Goal: Task Accomplishment & Management: Use online tool/utility

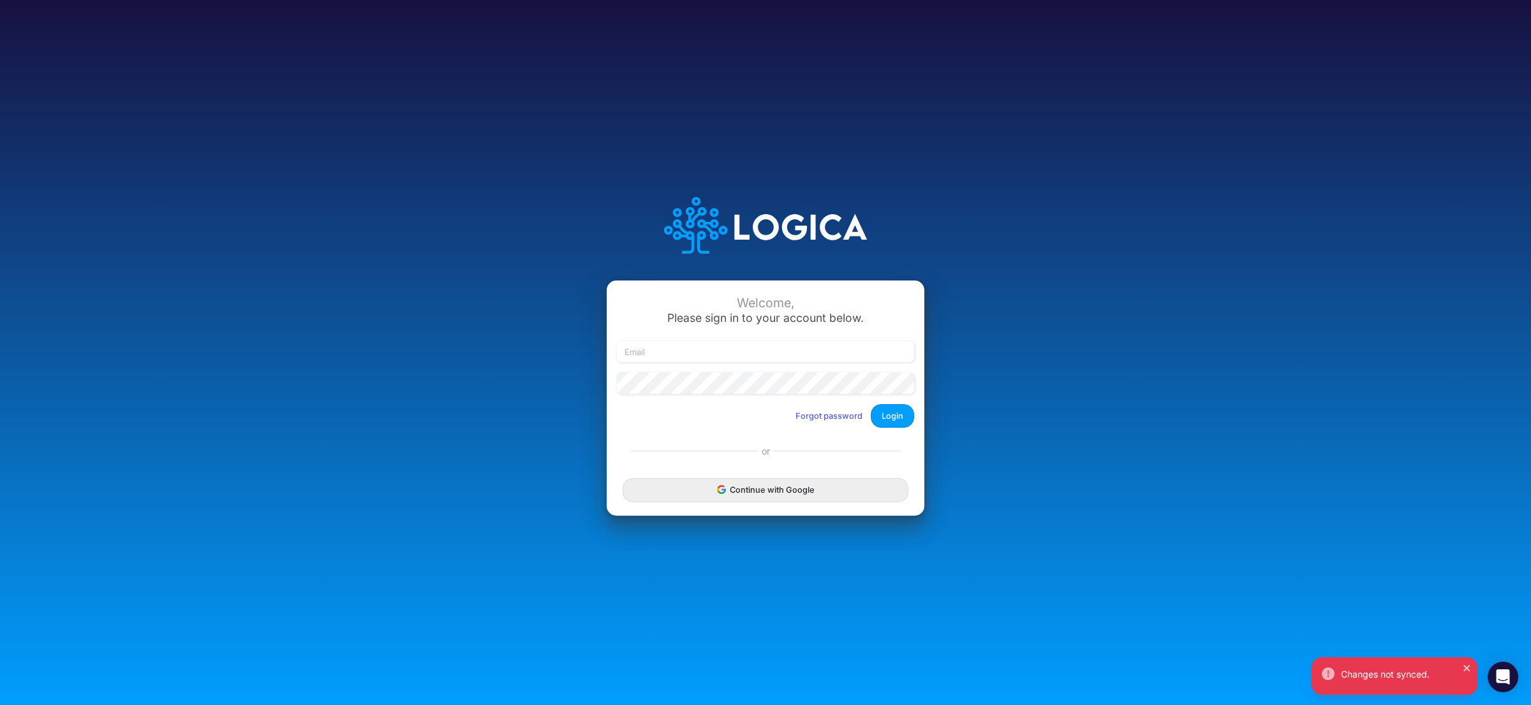
drag, startPoint x: 772, startPoint y: 498, endPoint x: 772, endPoint y: 515, distance: 17.2
click at [772, 498] on button "Continue with Google" at bounding box center [765, 490] width 286 height 24
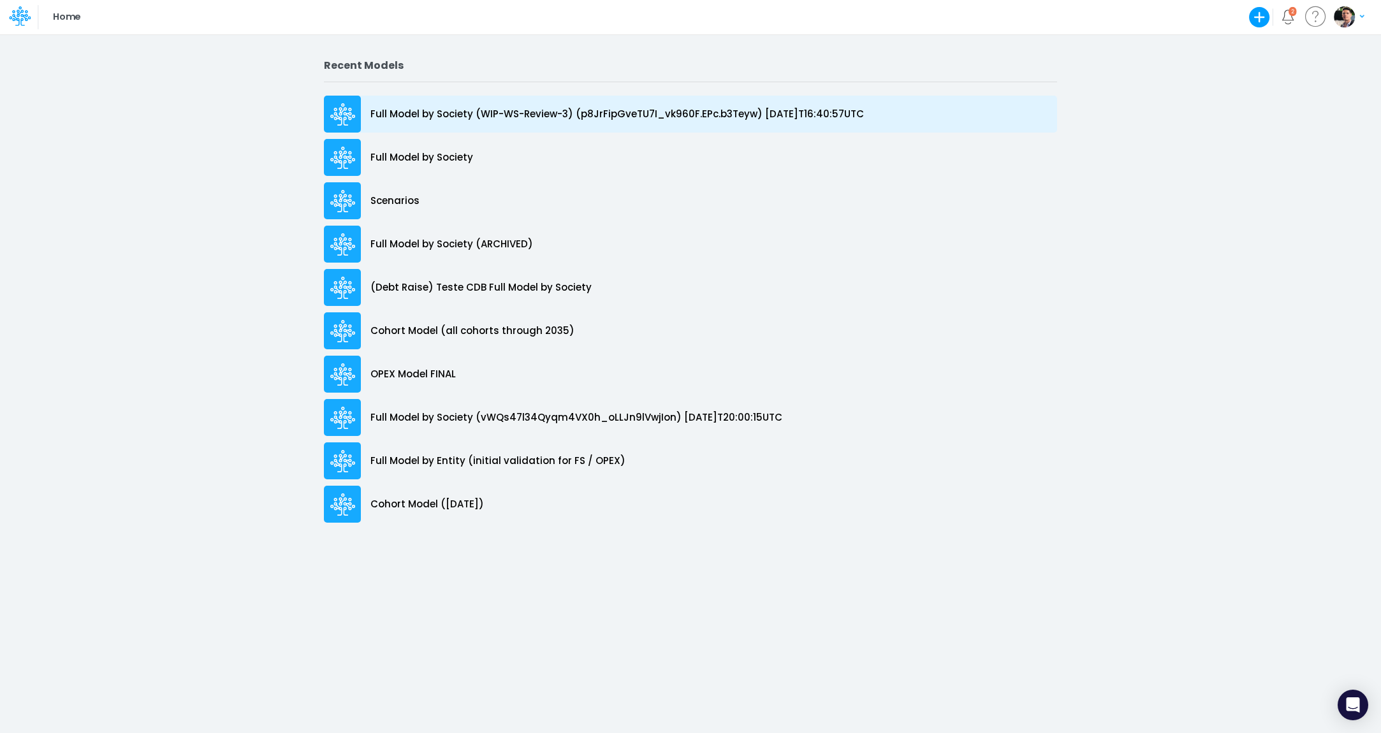
click at [539, 102] on div "Full Model by Society (WIP-WS-Review-3) (p8JrFipGveTU7I_vk960F.EPc.b3Teyw) [DAT…" at bounding box center [690, 114] width 733 height 37
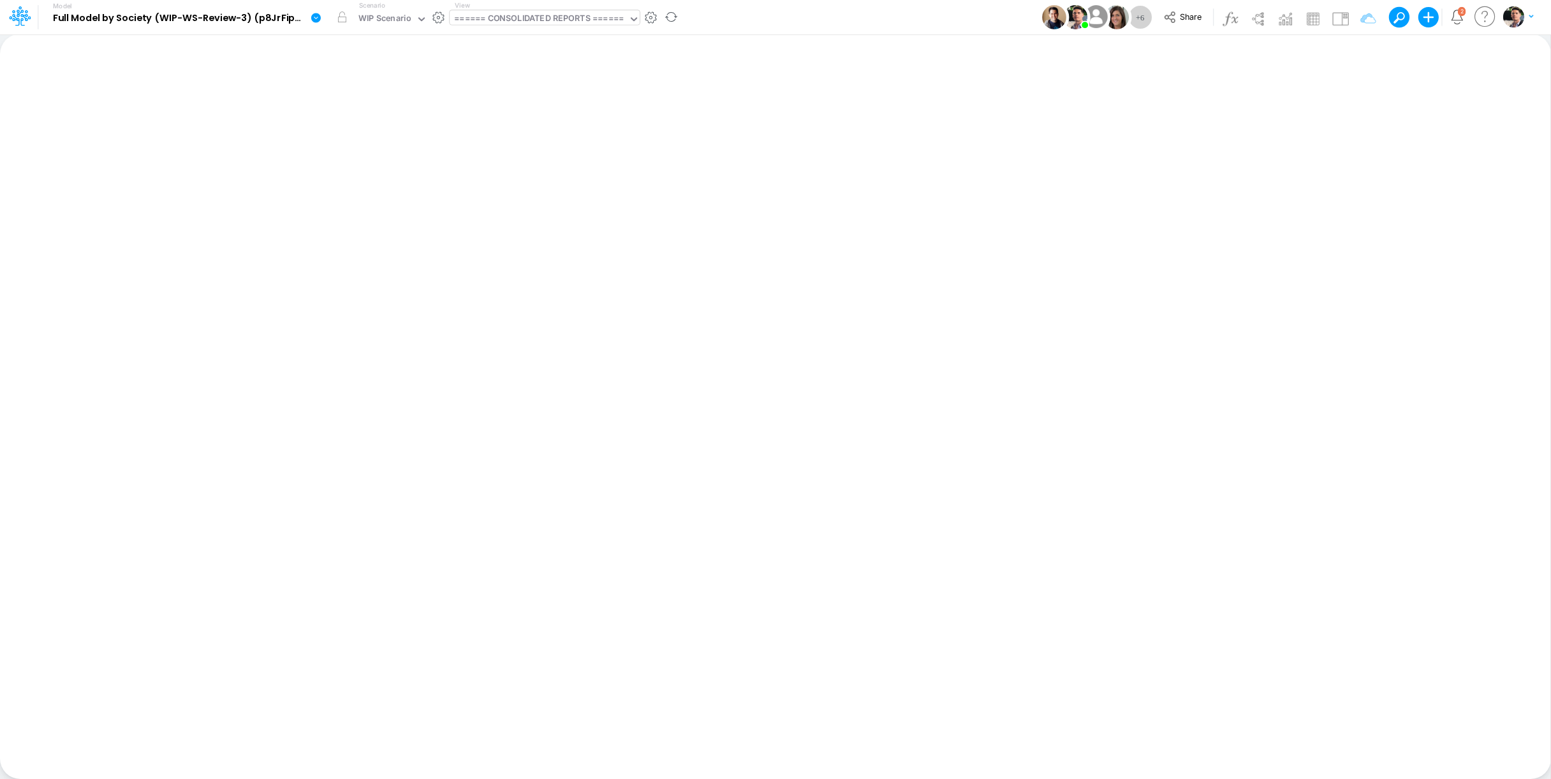
click at [573, 24] on div "====== CONSOLIDATED REPORTS ======" at bounding box center [539, 19] width 170 height 15
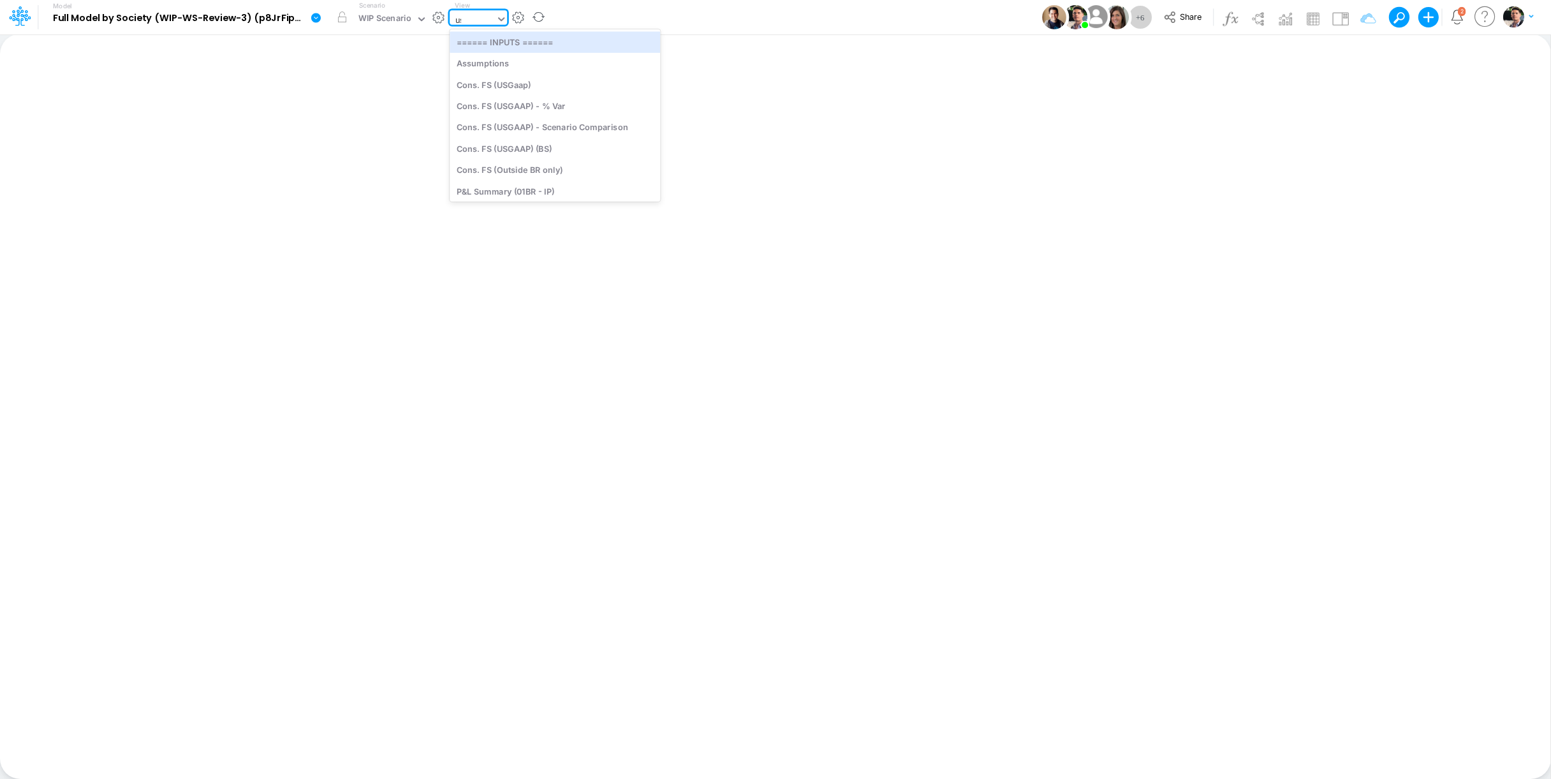
type input "usga"
click at [523, 41] on div "Cons. FS (USGaap)" at bounding box center [543, 41] width 186 height 21
type input "Consolidated FS - USGAAP"
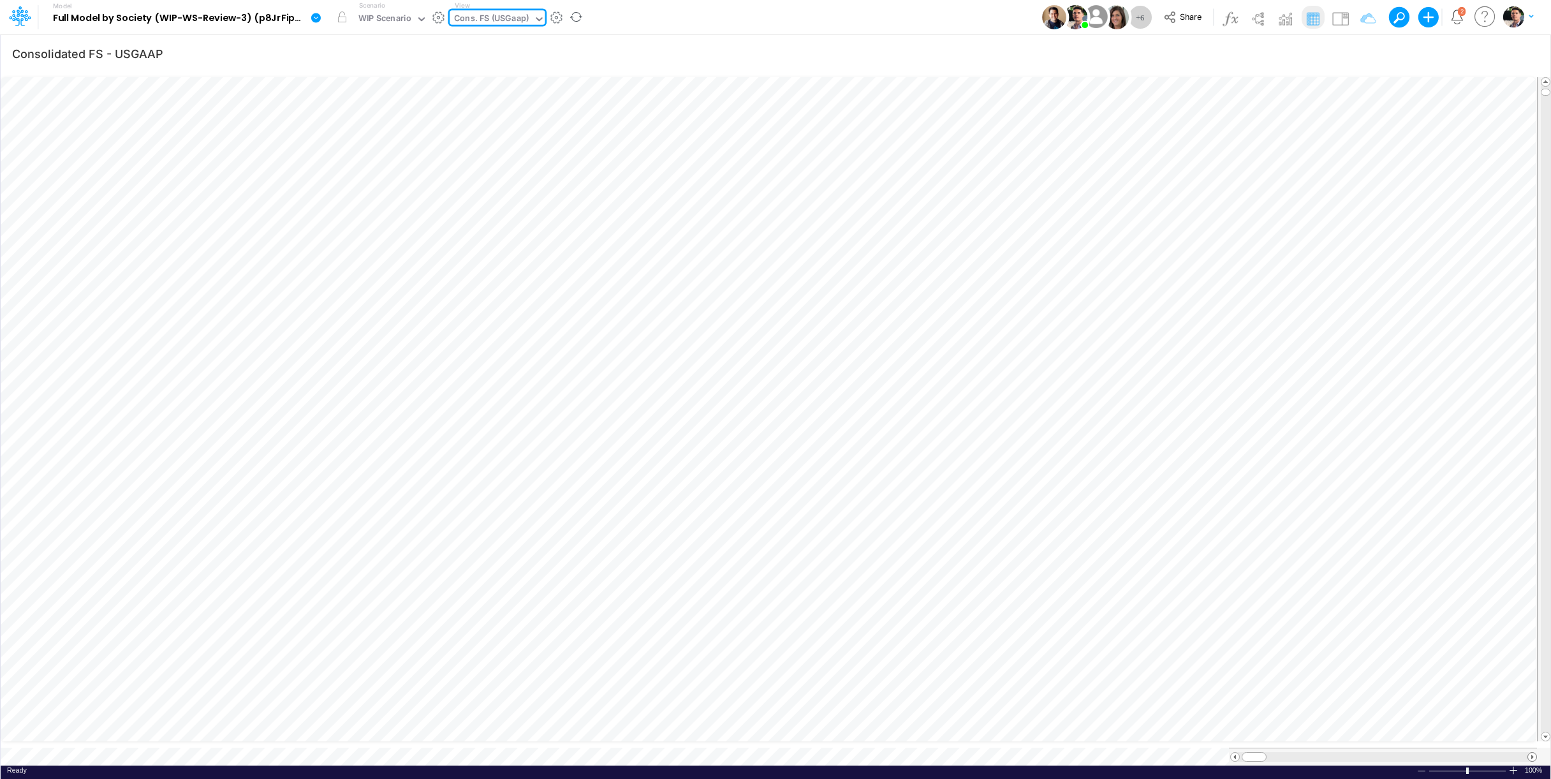
click at [1381, 733] on span at bounding box center [1532, 757] width 8 height 8
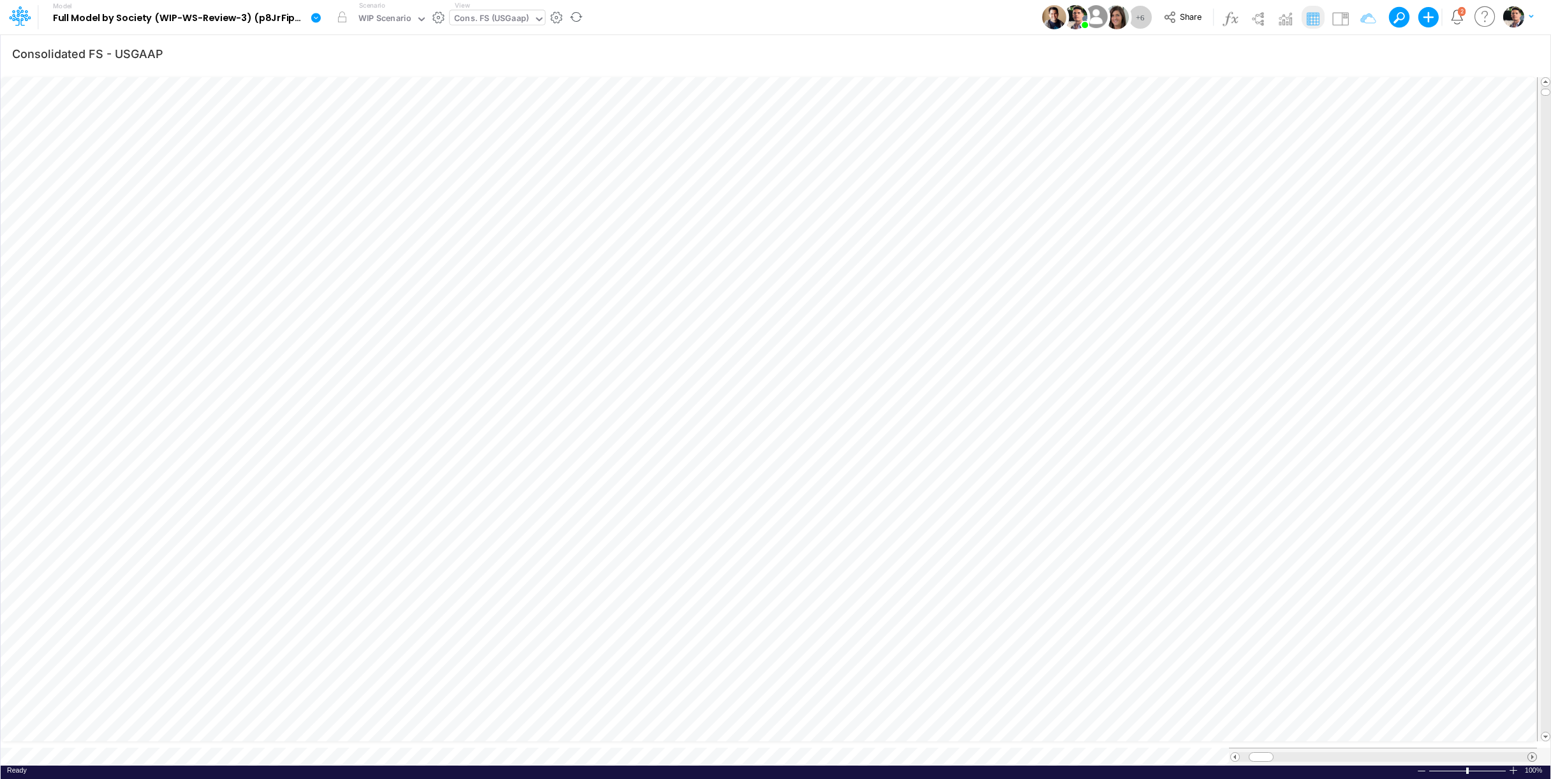
click at [1381, 733] on span at bounding box center [1532, 757] width 8 height 8
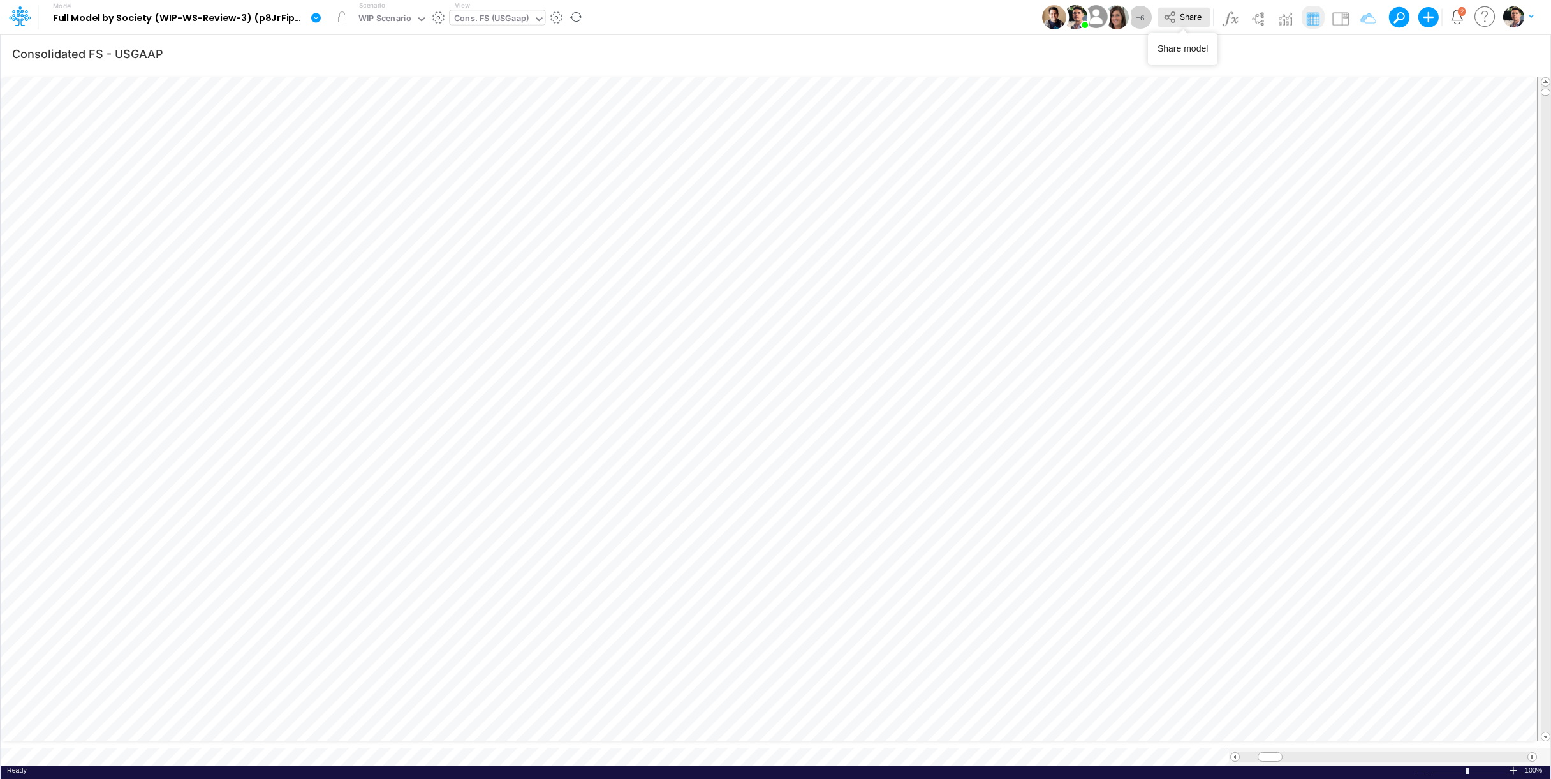
click at [1200, 14] on span "Share" at bounding box center [1191, 16] width 22 height 10
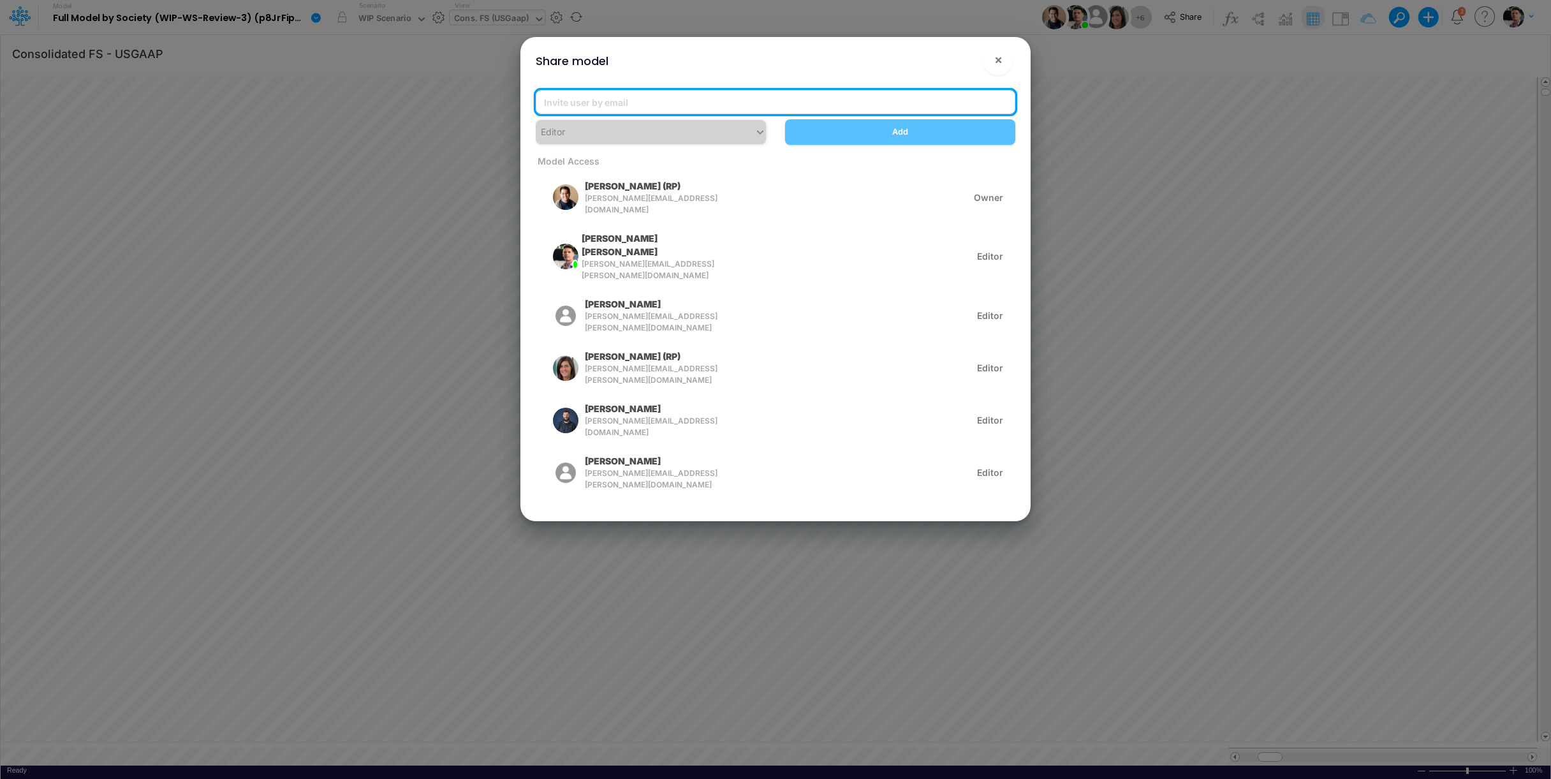
click at [714, 106] on input "email" at bounding box center [776, 102] width 480 height 24
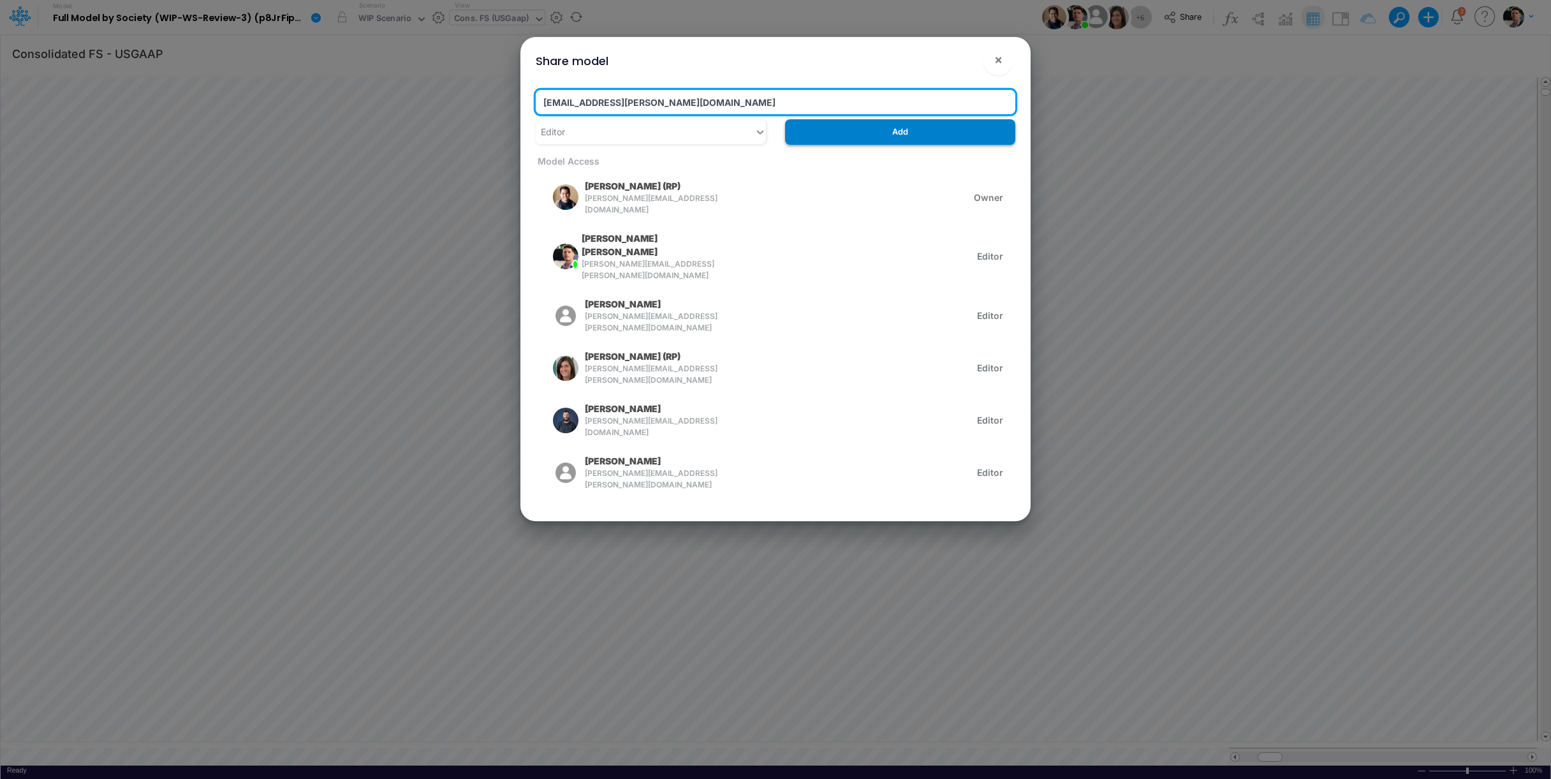
type input "[EMAIL_ADDRESS][PERSON_NAME][DOMAIN_NAME]"
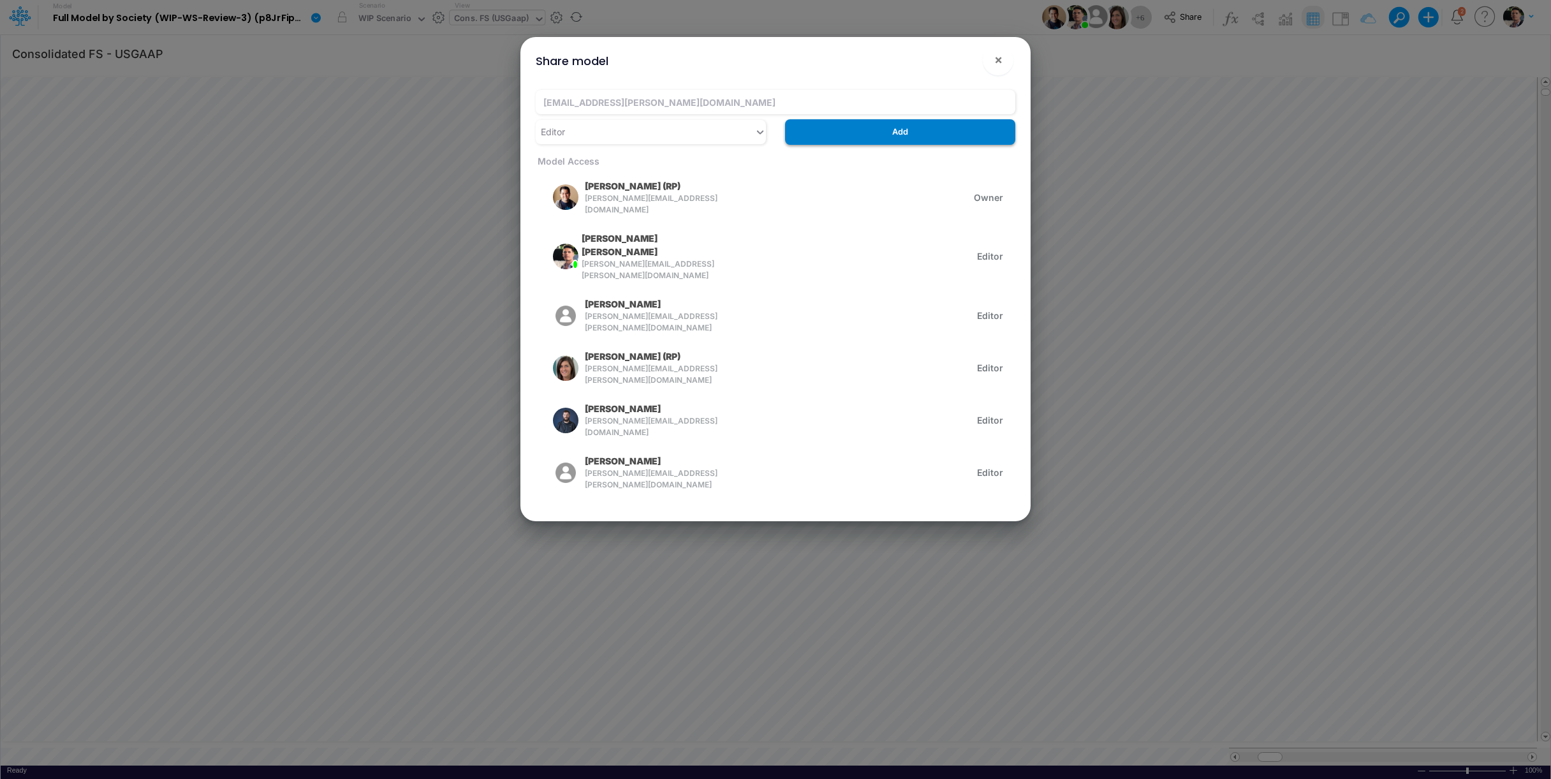
click at [876, 131] on button "Add" at bounding box center [900, 131] width 230 height 25
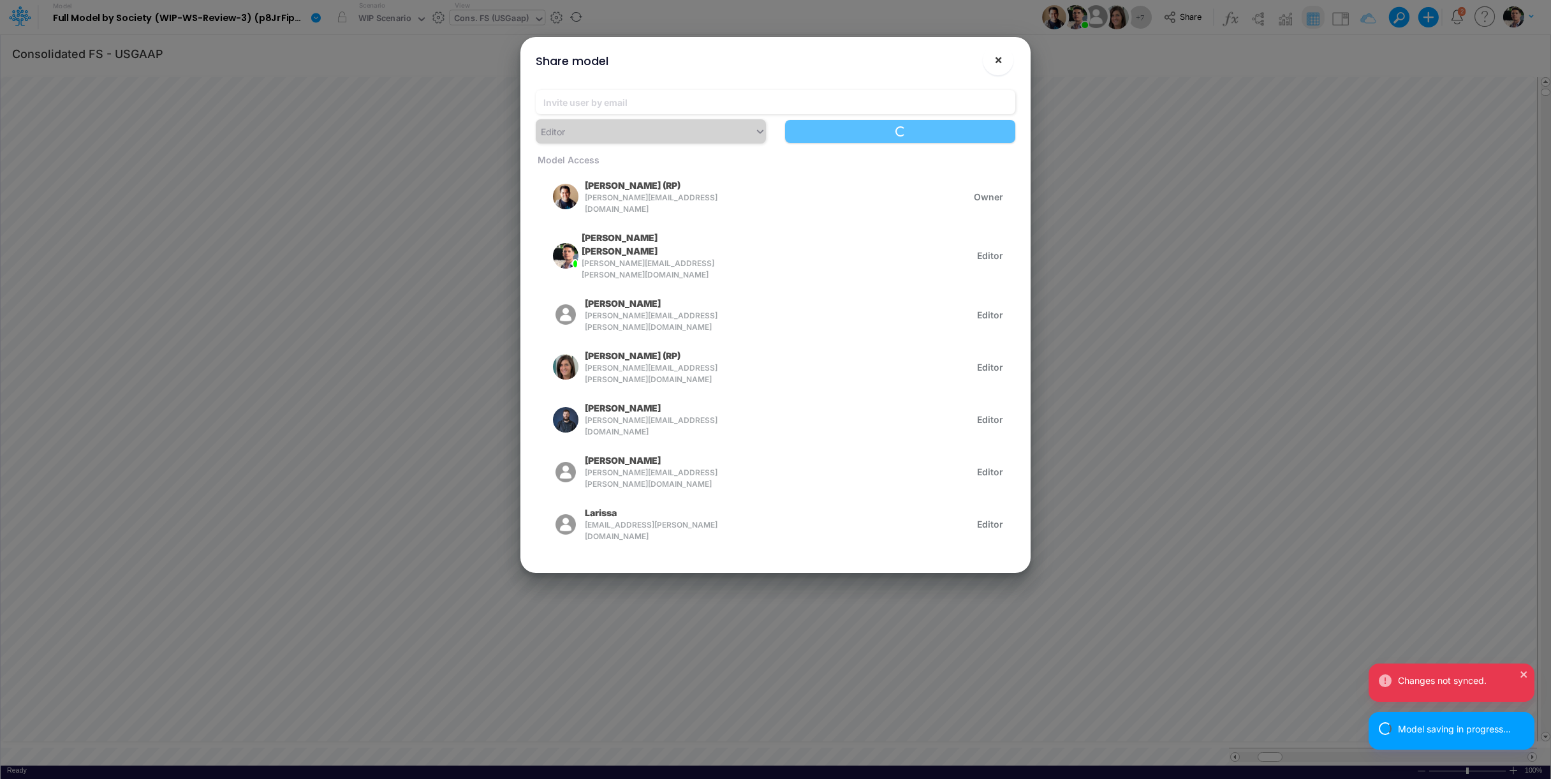
click at [1003, 66] on button "×" at bounding box center [998, 60] width 31 height 31
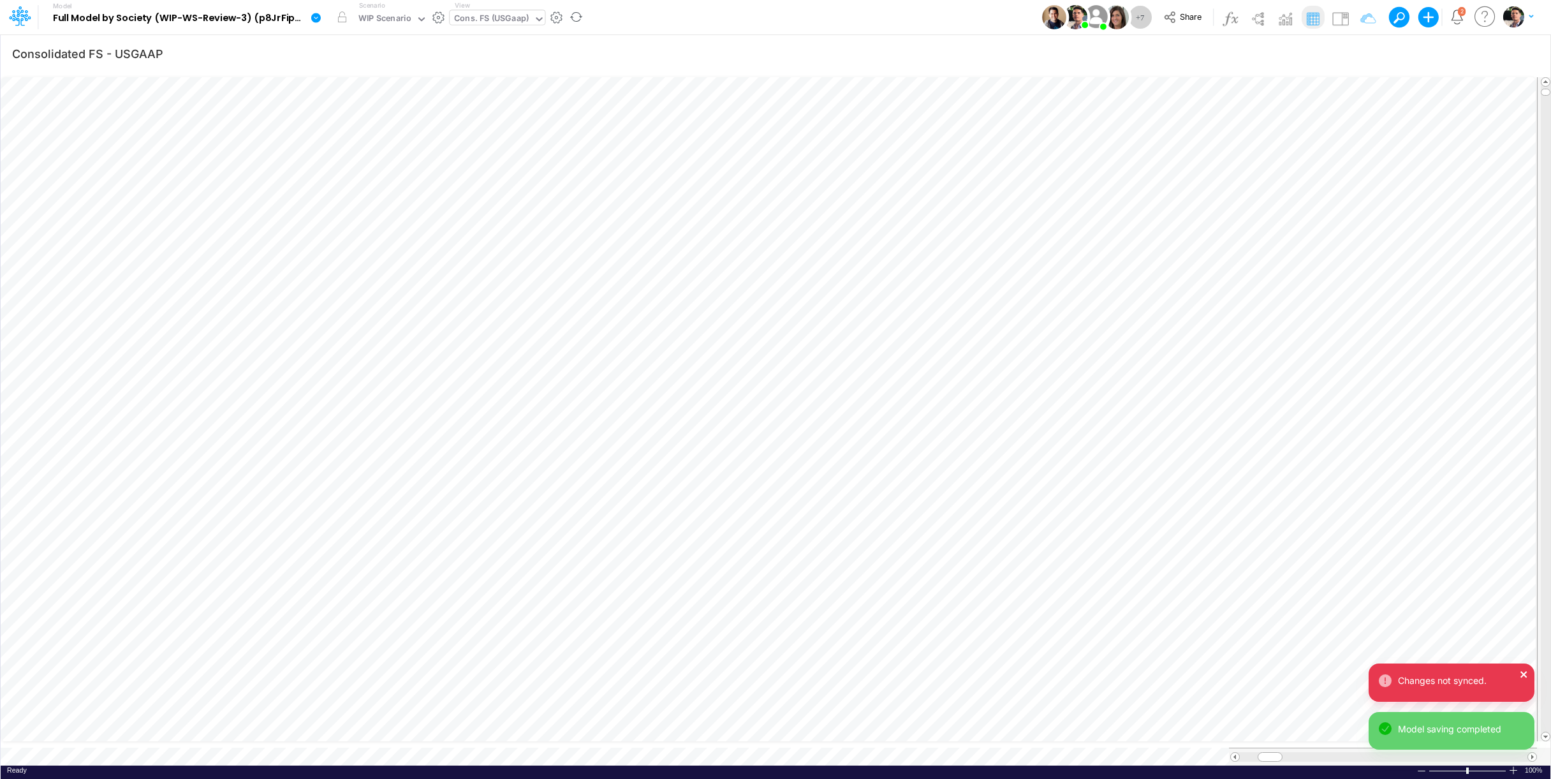
click at [1381, 673] on icon "close" at bounding box center [1523, 674] width 6 height 6
click at [1179, 22] on button "Share" at bounding box center [1183, 18] width 53 height 20
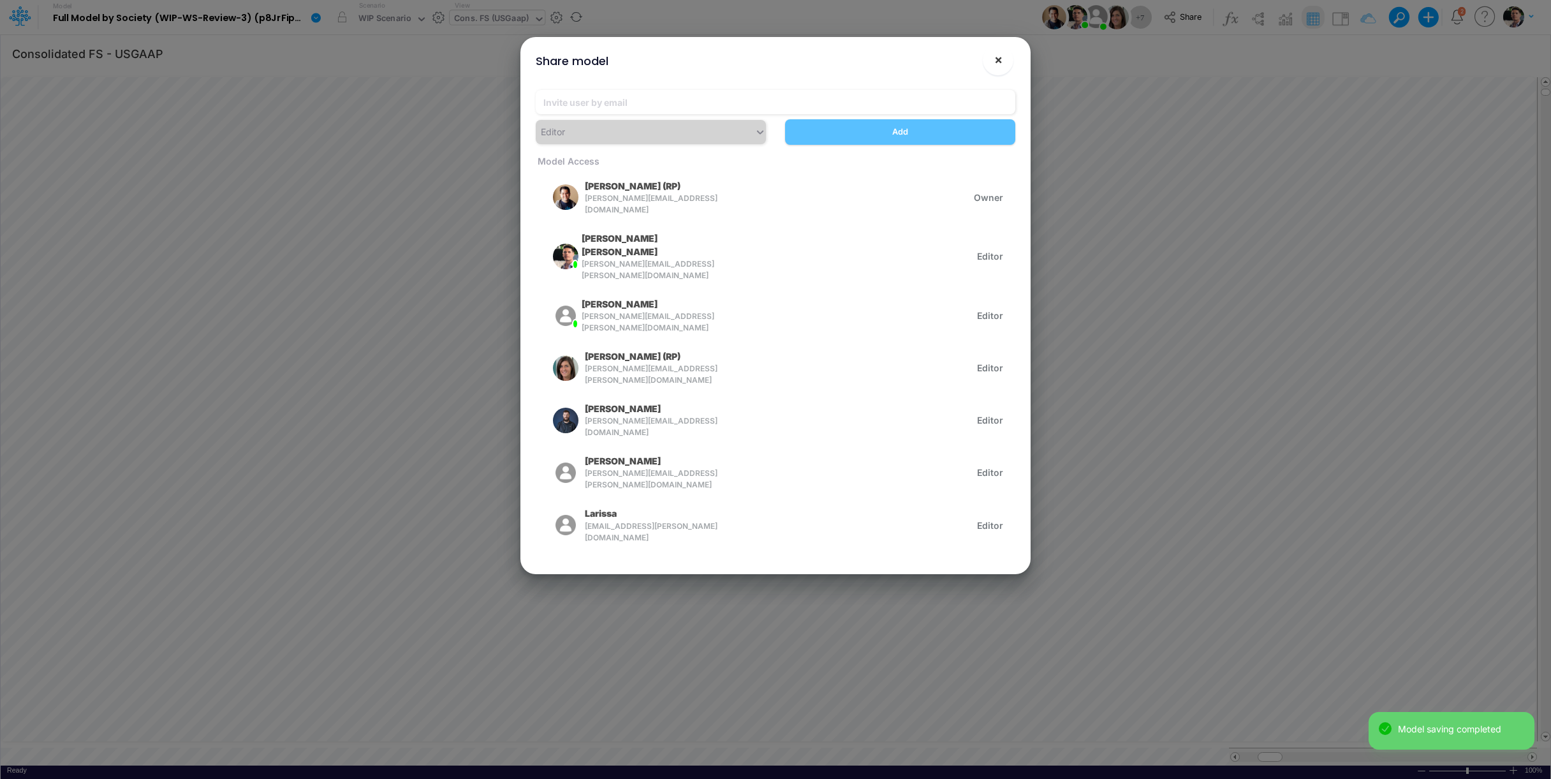
click at [999, 64] on span "×" at bounding box center [998, 59] width 8 height 15
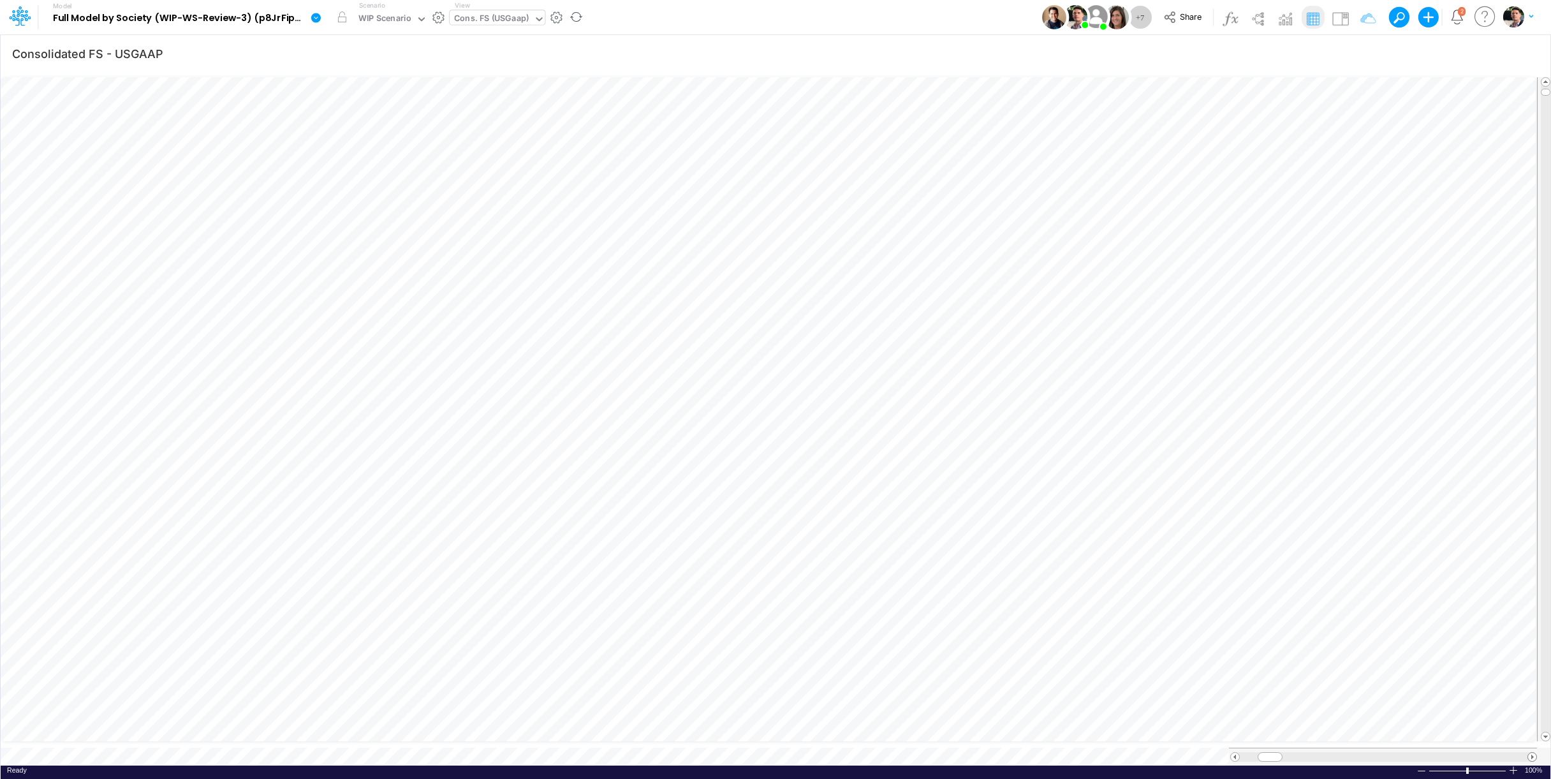
click at [1381, 733] on span at bounding box center [1532, 757] width 8 height 8
click at [1381, 733] on div at bounding box center [1513, 770] width 10 height 10
drag, startPoint x: 1267, startPoint y: 744, endPoint x: 1284, endPoint y: 744, distance: 17.2
click at [1284, 733] on span at bounding box center [1286, 757] width 8 height 8
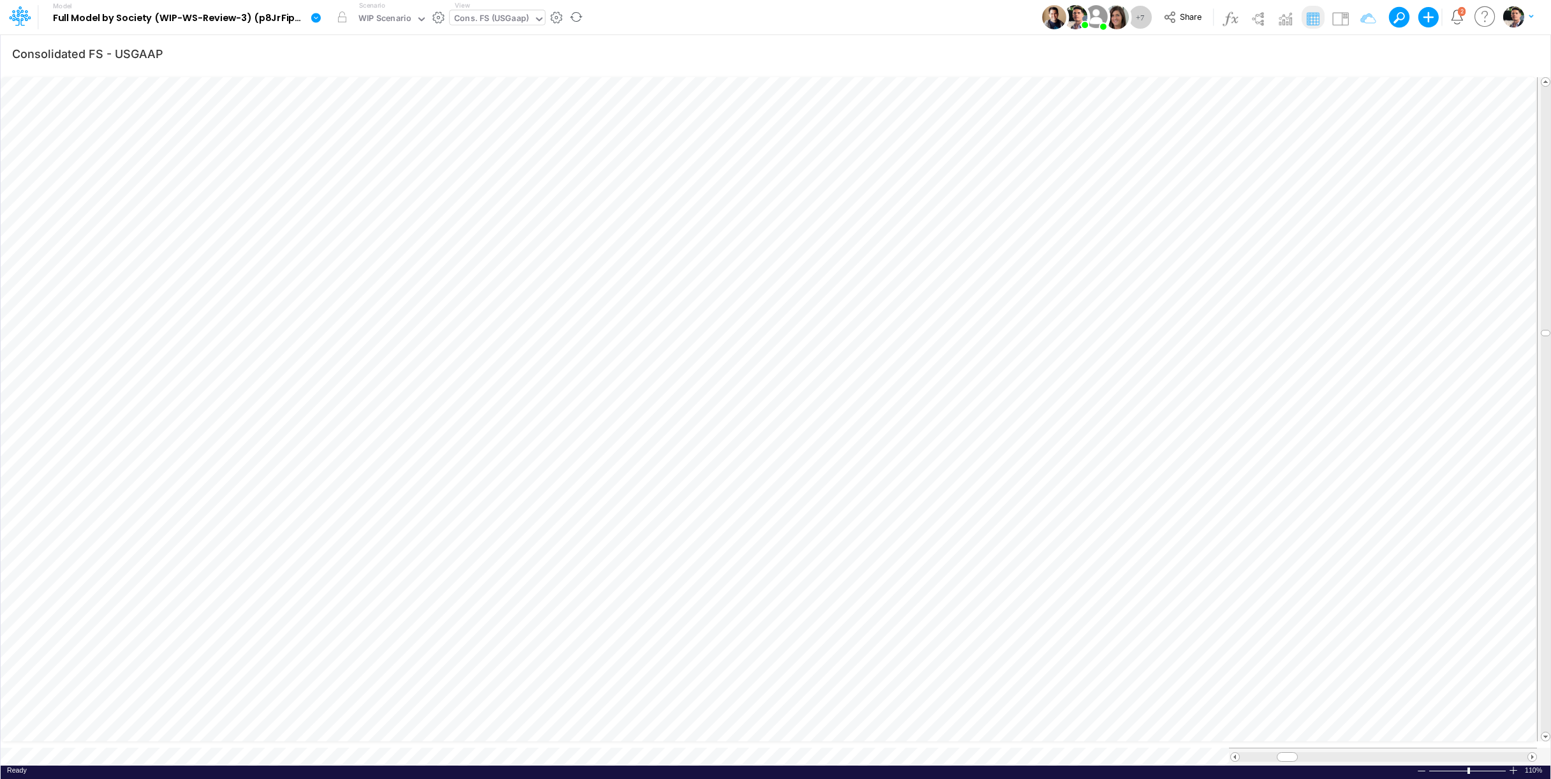
scroll to position [5, 36]
drag, startPoint x: 1547, startPoint y: 506, endPoint x: 1538, endPoint y: 650, distance: 144.4
click at [1381, 650] on div at bounding box center [1544, 409] width 14 height 664
click at [1234, 733] on span at bounding box center [1235, 757] width 8 height 8
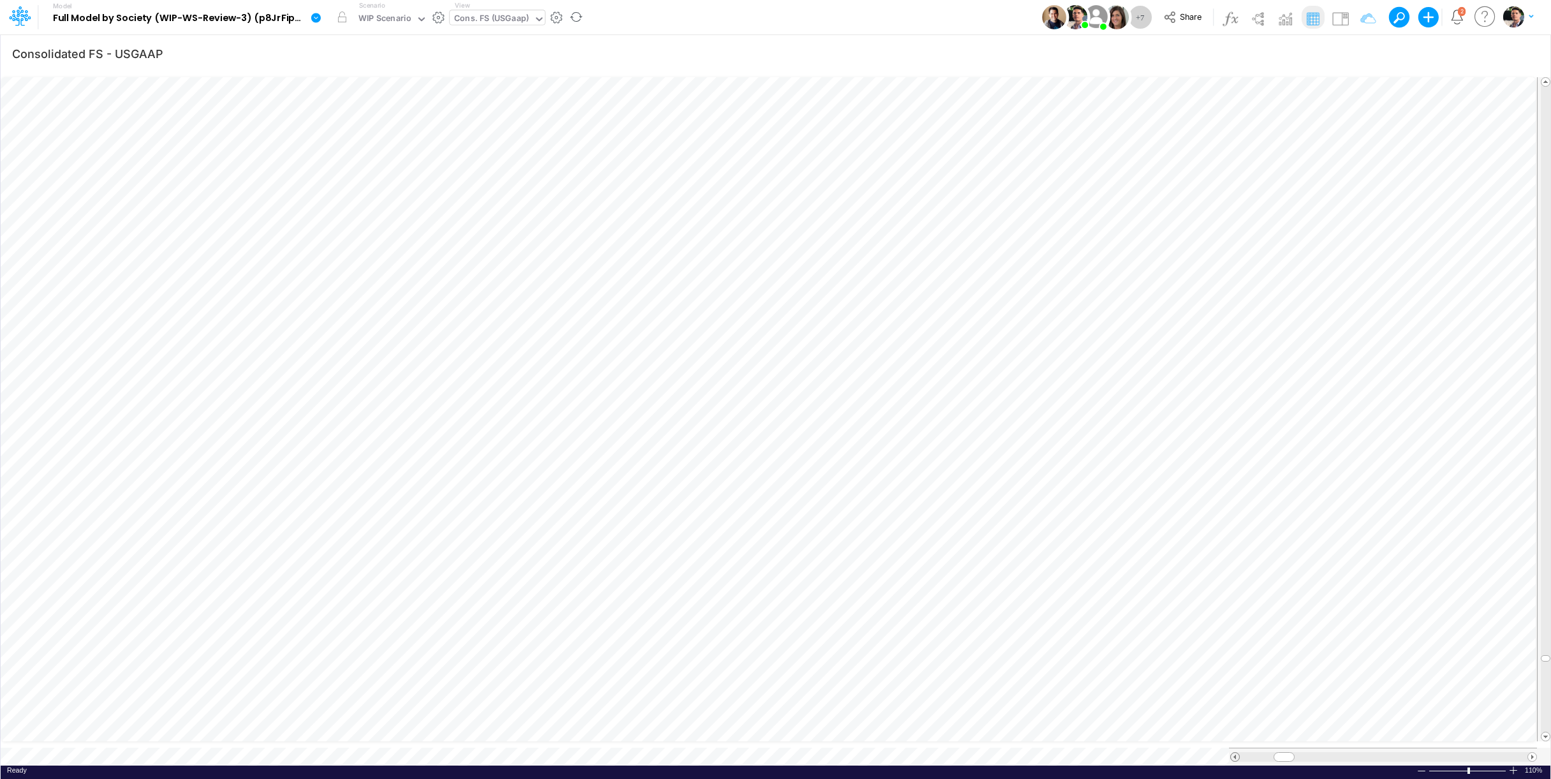
click at [1235, 733] on span at bounding box center [1235, 757] width 8 height 8
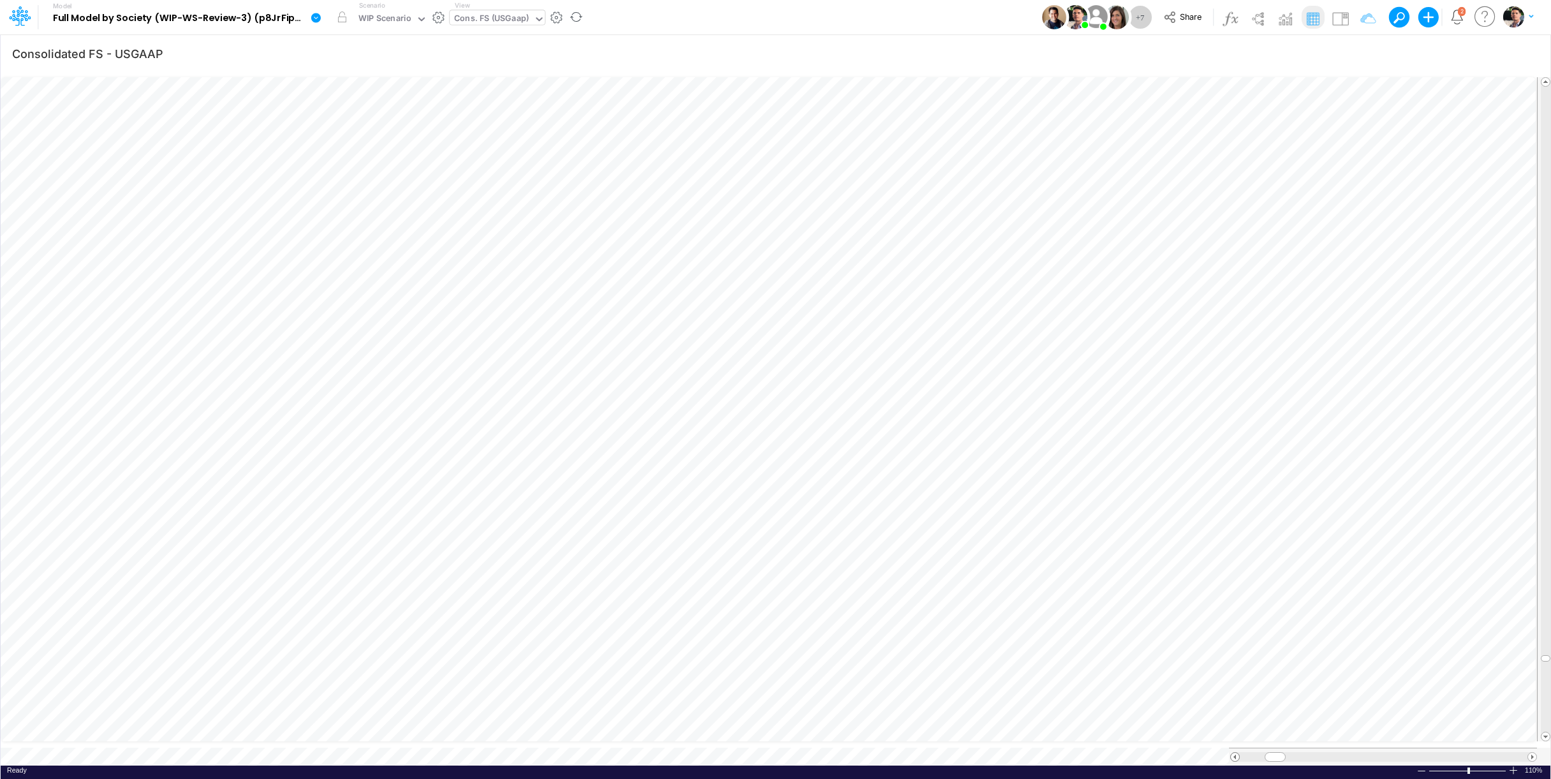
click at [1235, 733] on span at bounding box center [1235, 757] width 8 height 8
drag, startPoint x: 1272, startPoint y: 745, endPoint x: 1284, endPoint y: 745, distance: 12.1
click at [1284, 733] on span at bounding box center [1283, 757] width 8 height 8
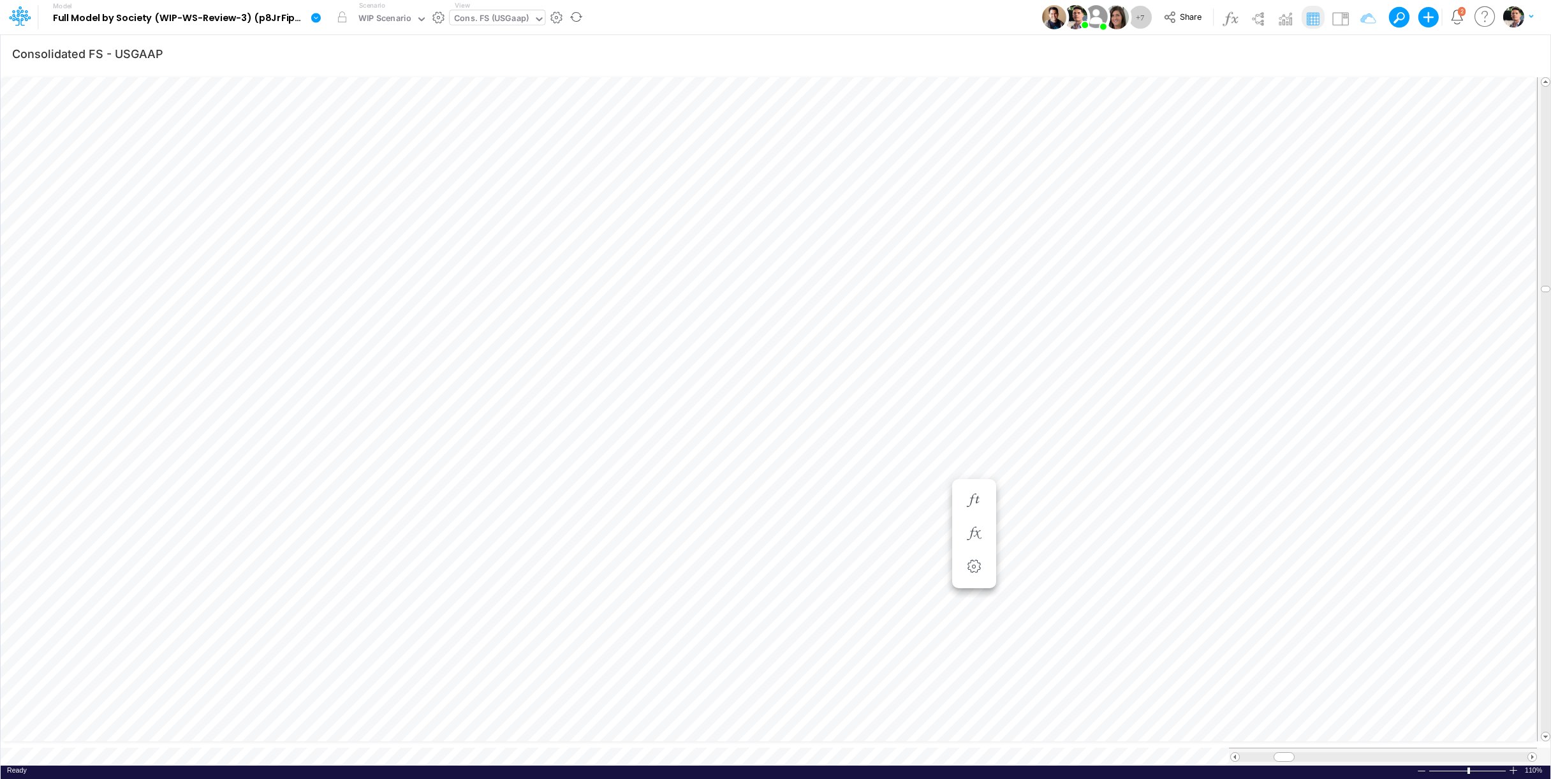
scroll to position [5, 3]
click at [482, 15] on div "Cons. FS (USGaap)" at bounding box center [491, 19] width 75 height 15
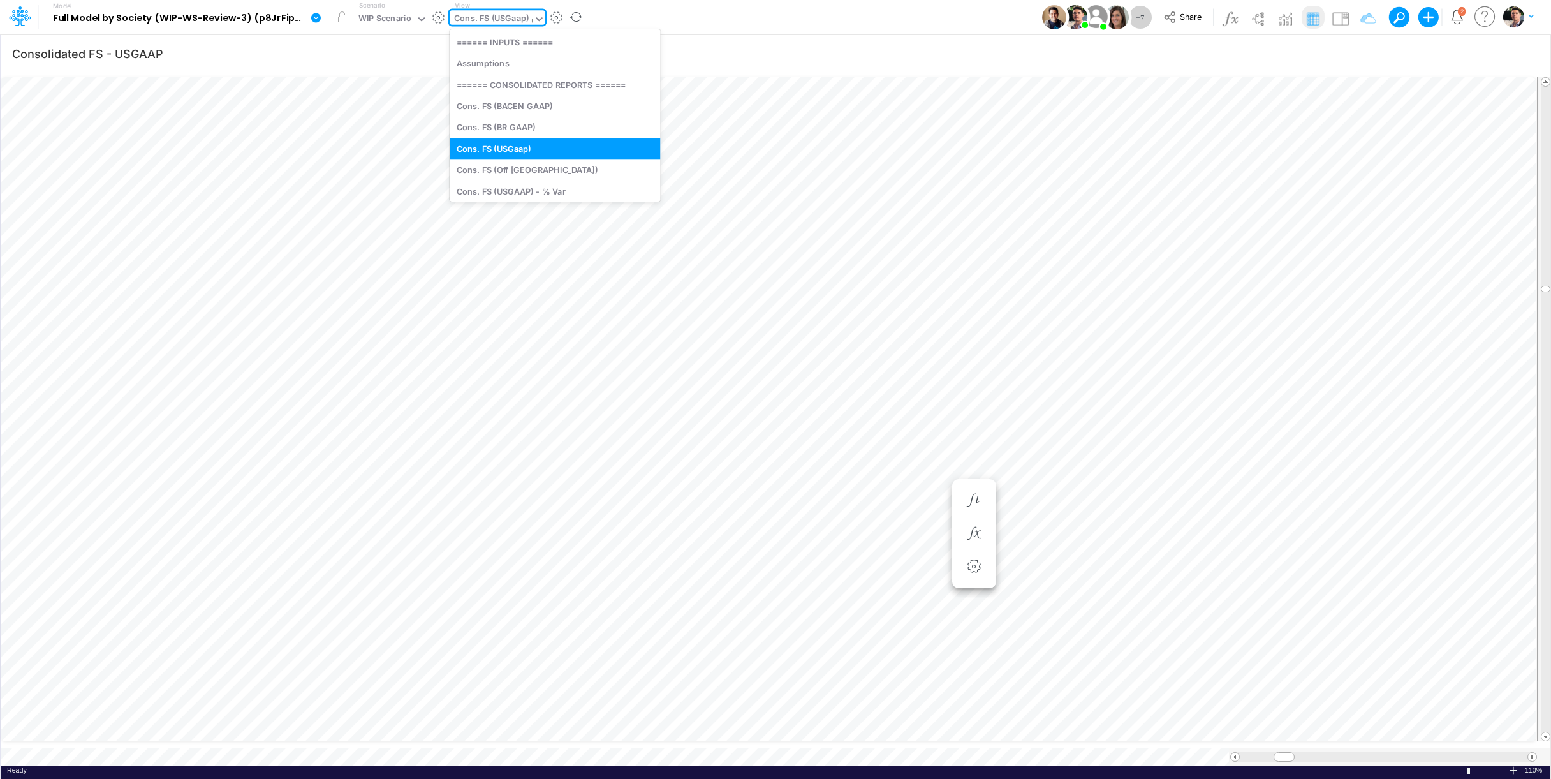
type input "us"
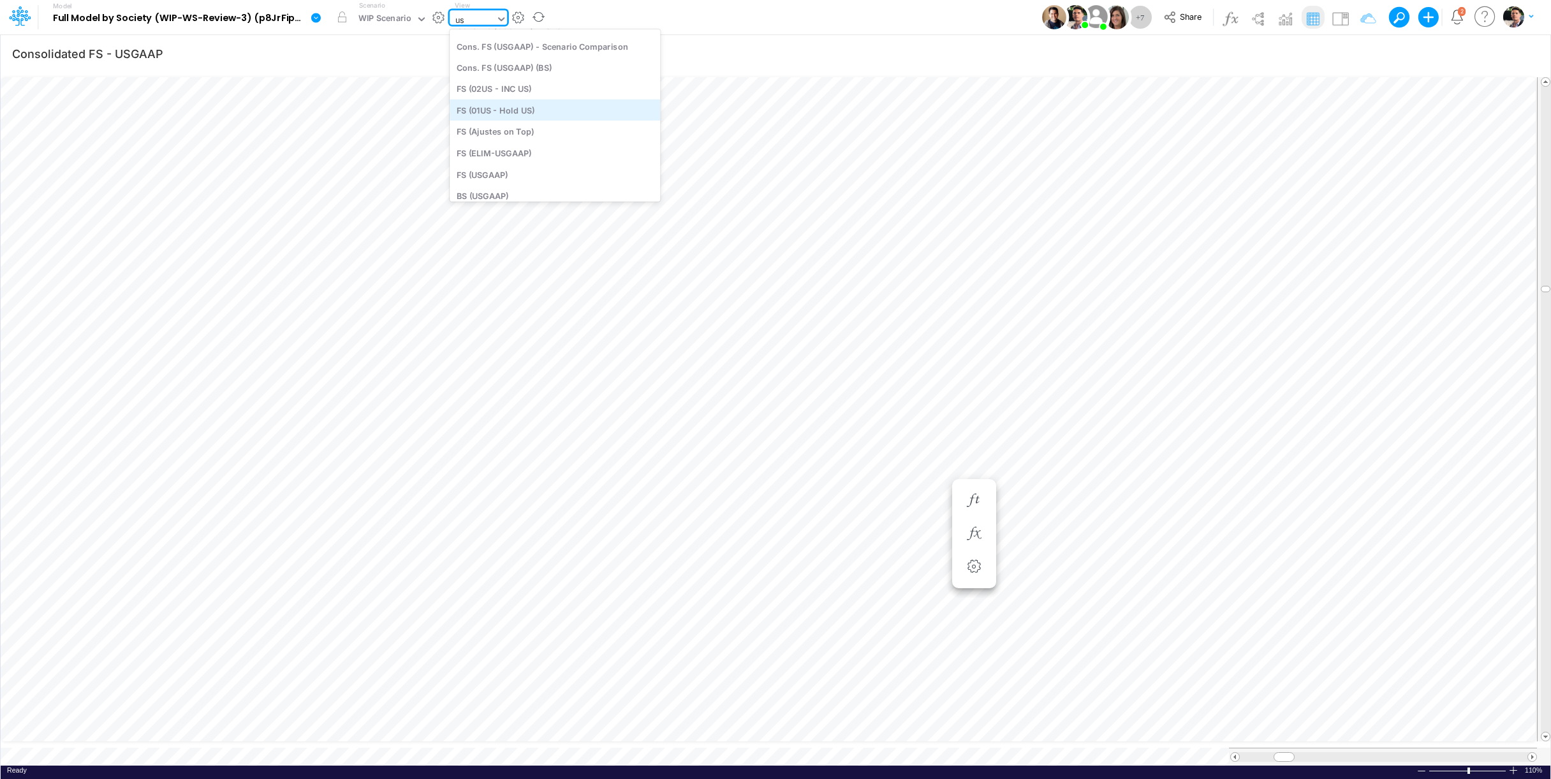
scroll to position [96, 0]
click at [480, 149] on div "BS (USGAAP)" at bounding box center [555, 147] width 210 height 21
type input "BS (USGAAP) - Detailed"
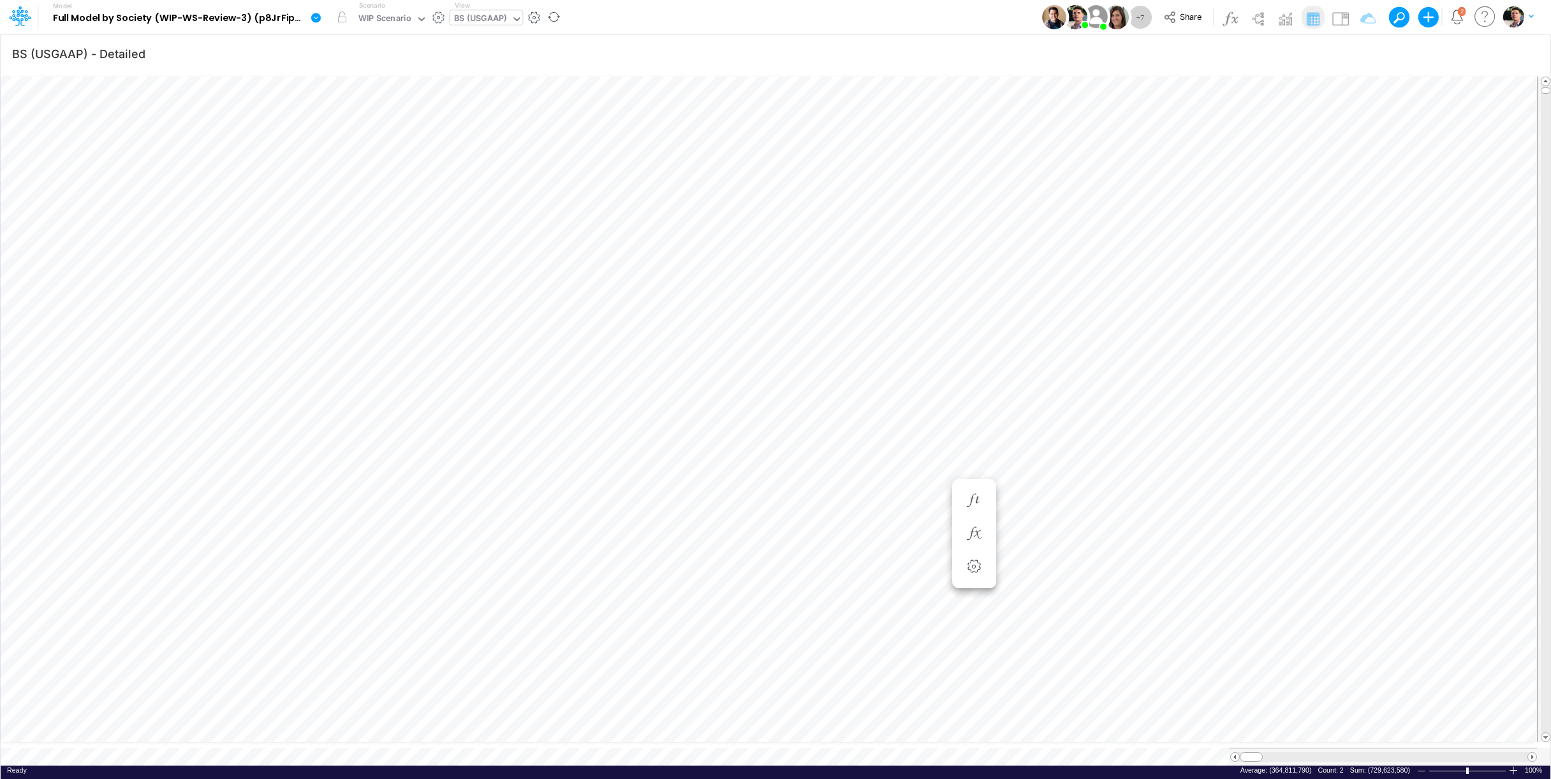
scroll to position [5, 40]
type input "Consolidated FS - USGAAP"
click at [492, 17] on div "Cons. FS (USGaap)" at bounding box center [491, 19] width 75 height 15
type input "01br"
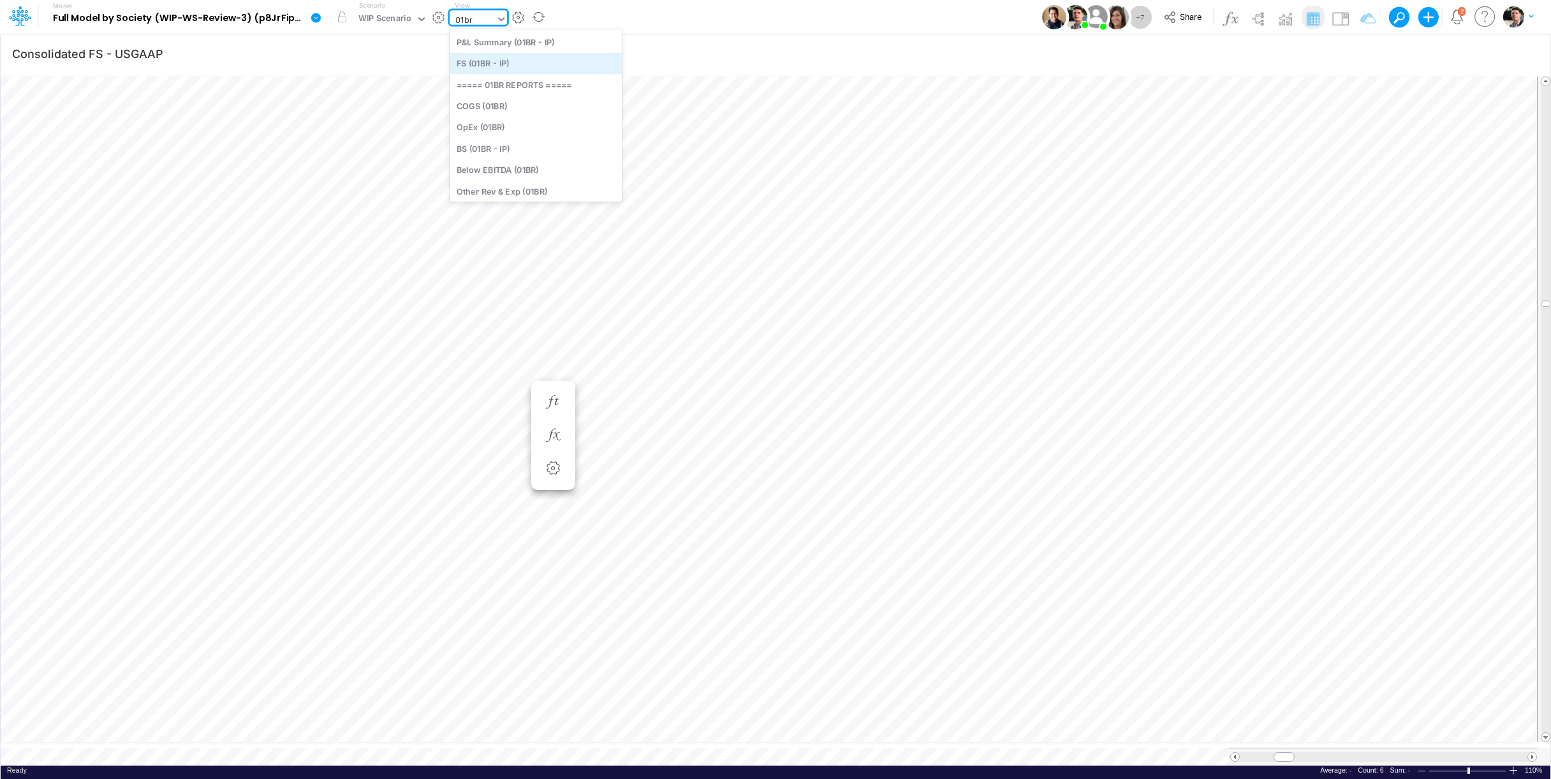
click at [495, 63] on div "FS (01BR - IP)" at bounding box center [536, 63] width 172 height 21
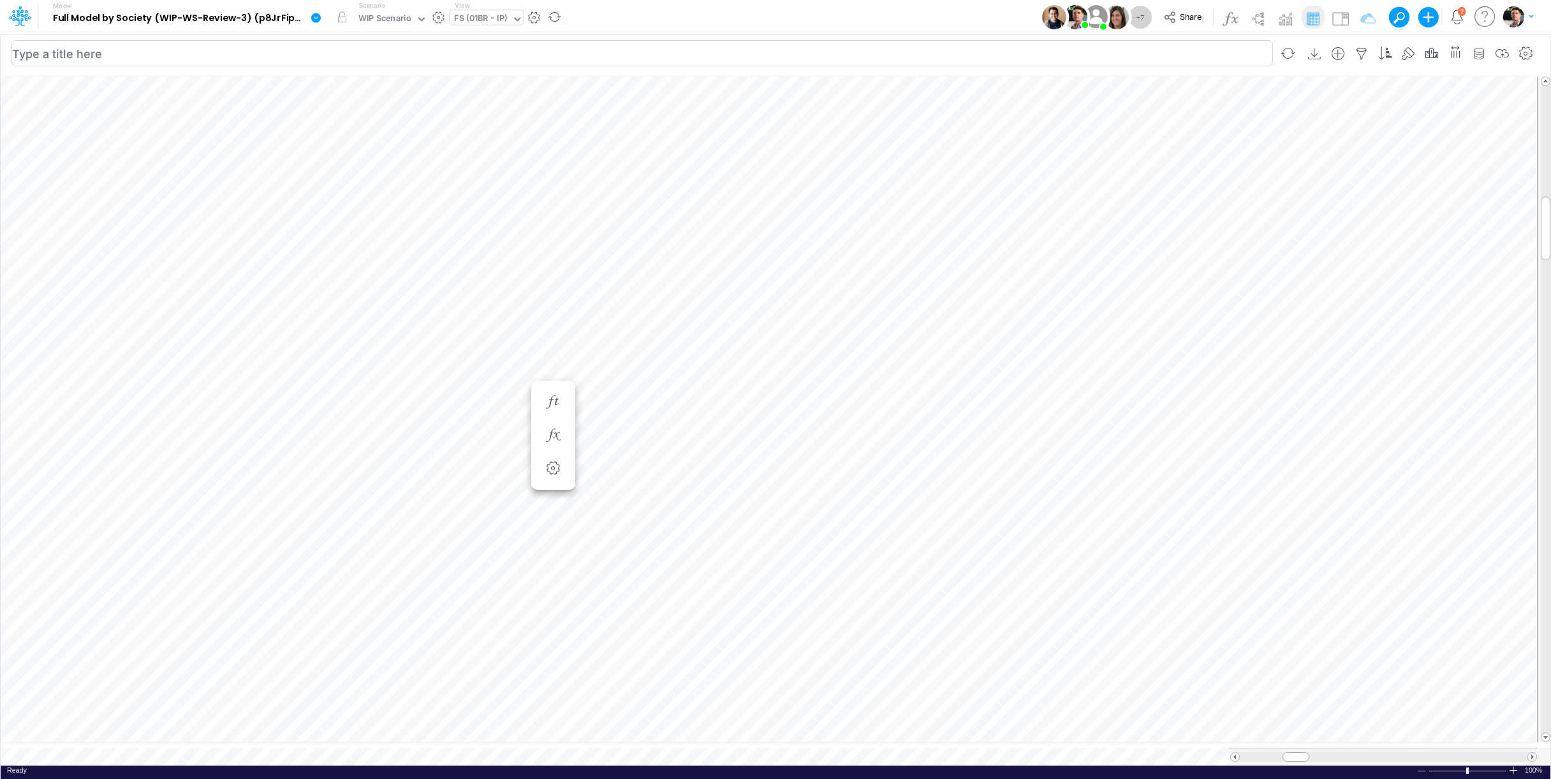
scroll to position [5, 3]
click at [1381, 733] on div at bounding box center [1513, 770] width 10 height 10
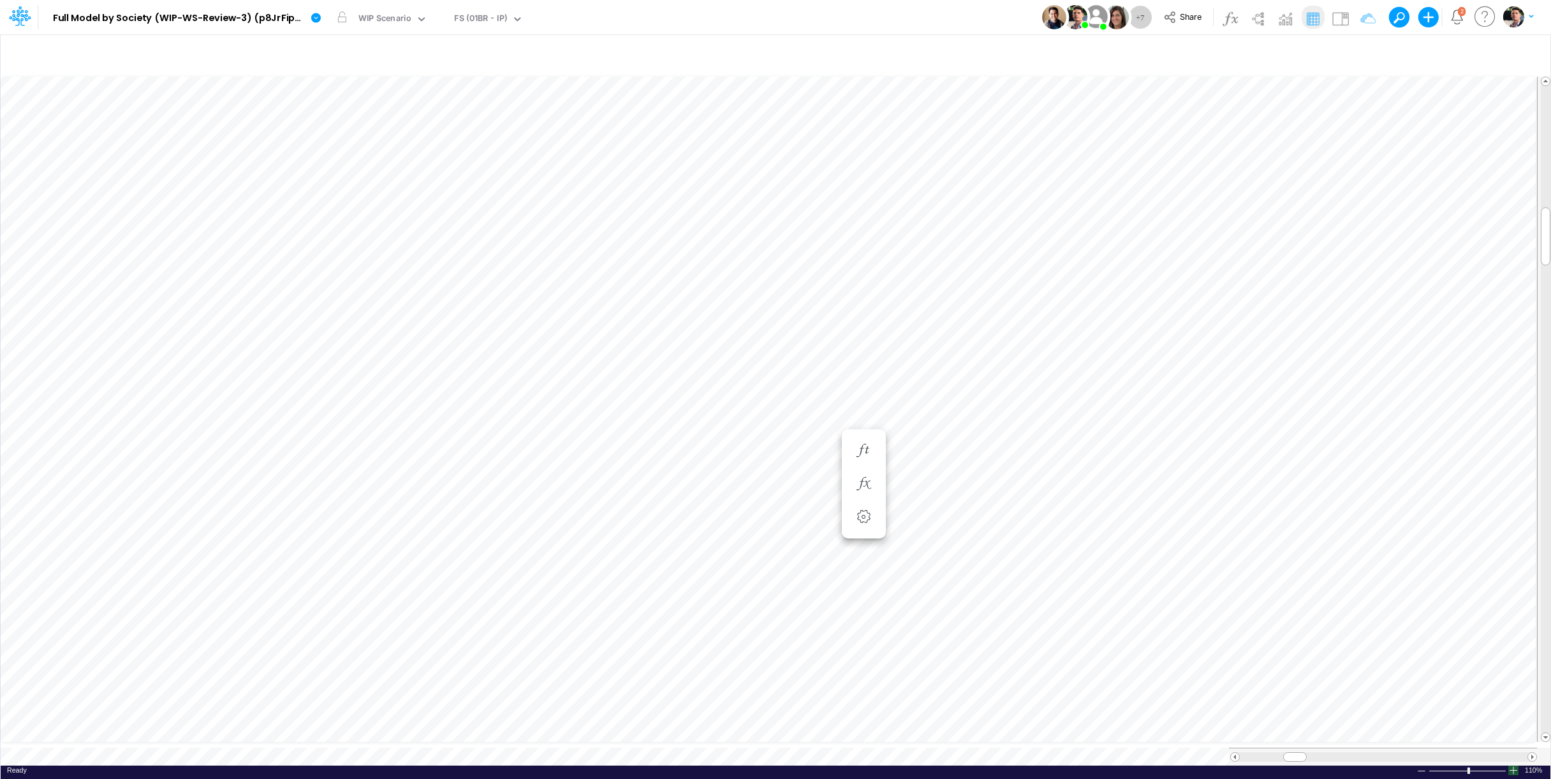
click at [1381, 733] on div at bounding box center [1513, 770] width 10 height 10
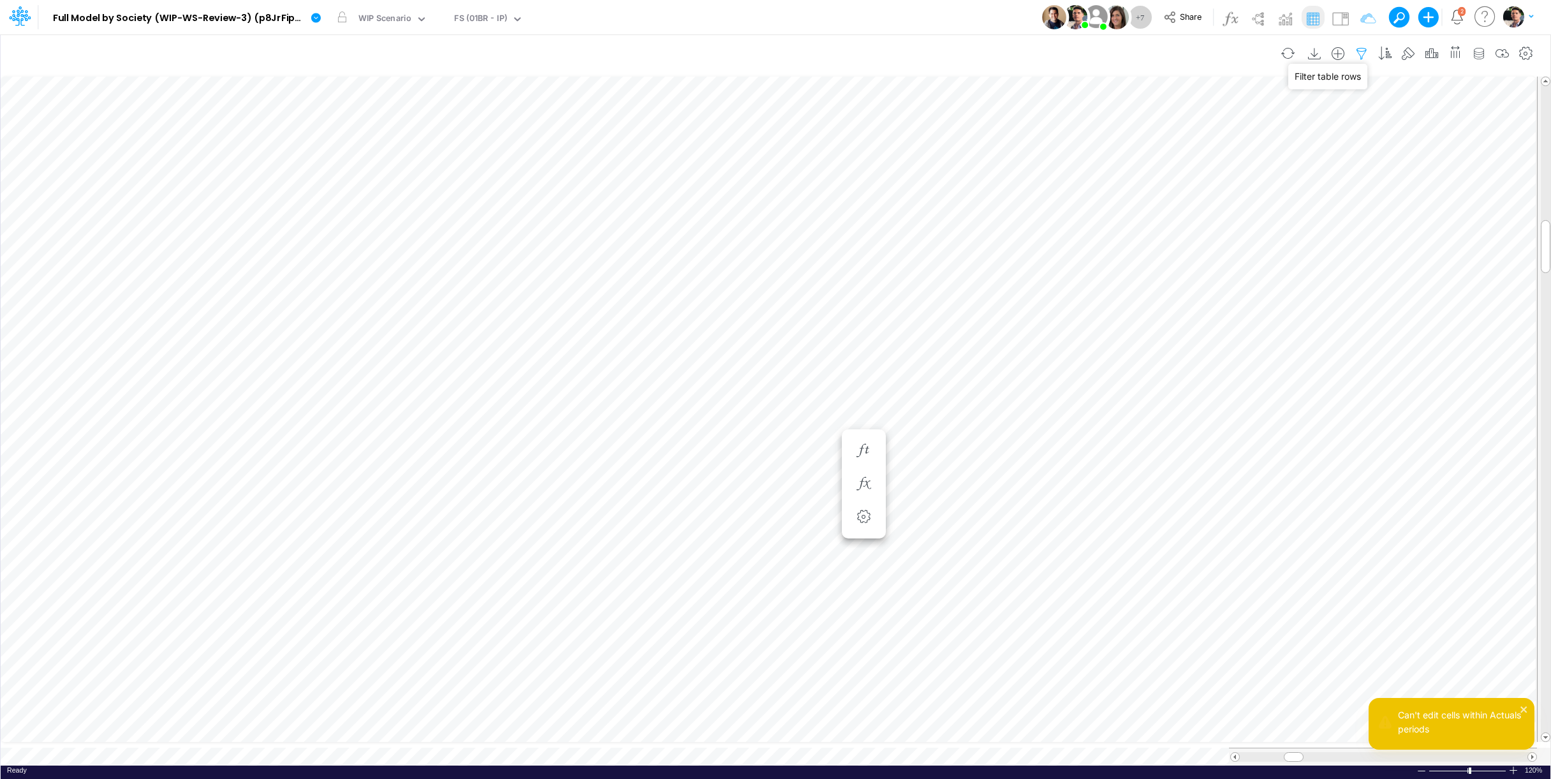
click at [1360, 54] on icon "button" at bounding box center [1361, 53] width 19 height 13
drag, startPoint x: 1293, startPoint y: 175, endPoint x: 1121, endPoint y: 175, distance: 171.6
click at [1242, 175] on input "01BR" at bounding box center [1285, 177] width 86 height 22
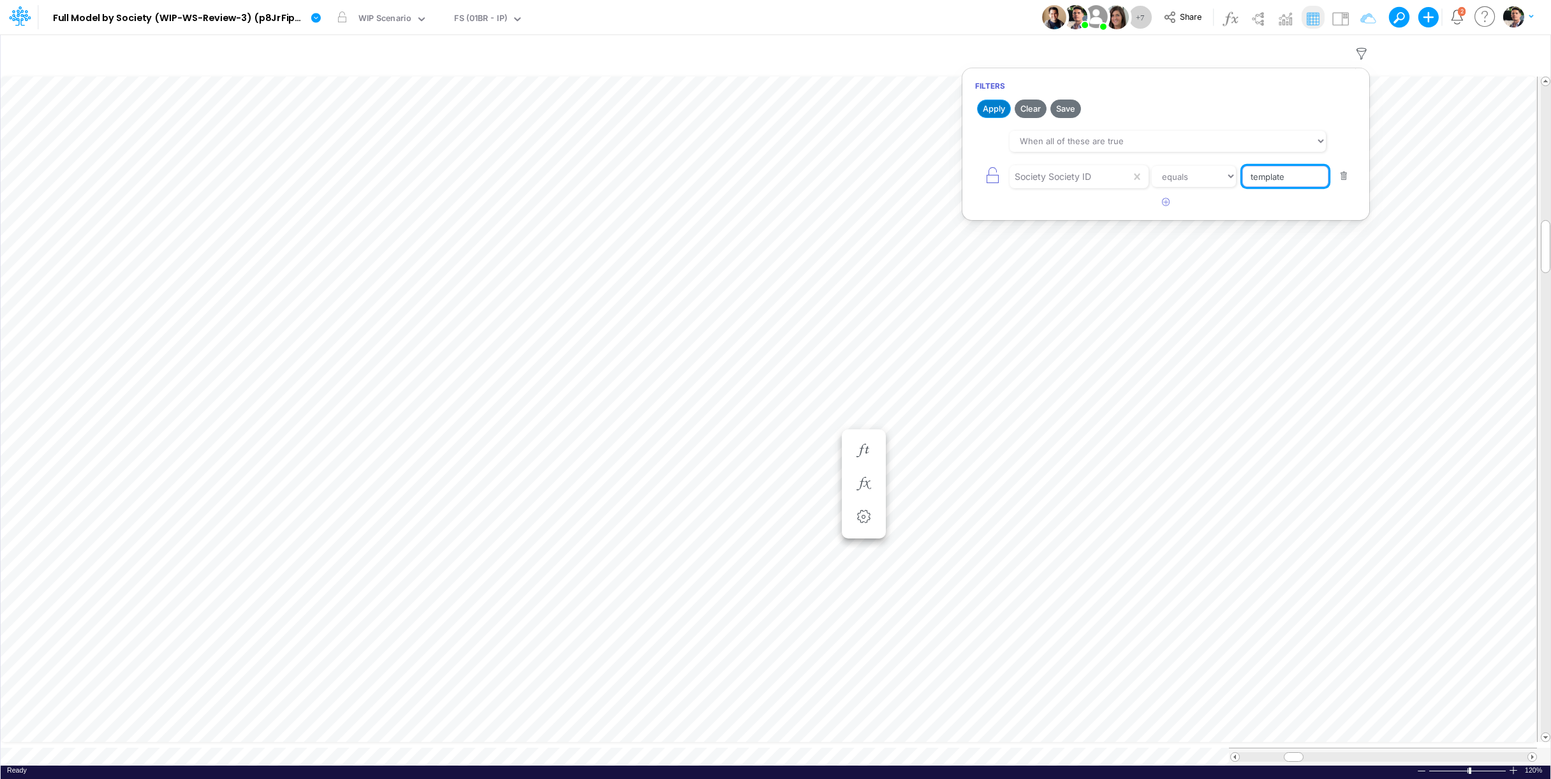
type input "template"
click at [996, 110] on button "Apply" at bounding box center [994, 108] width 34 height 18
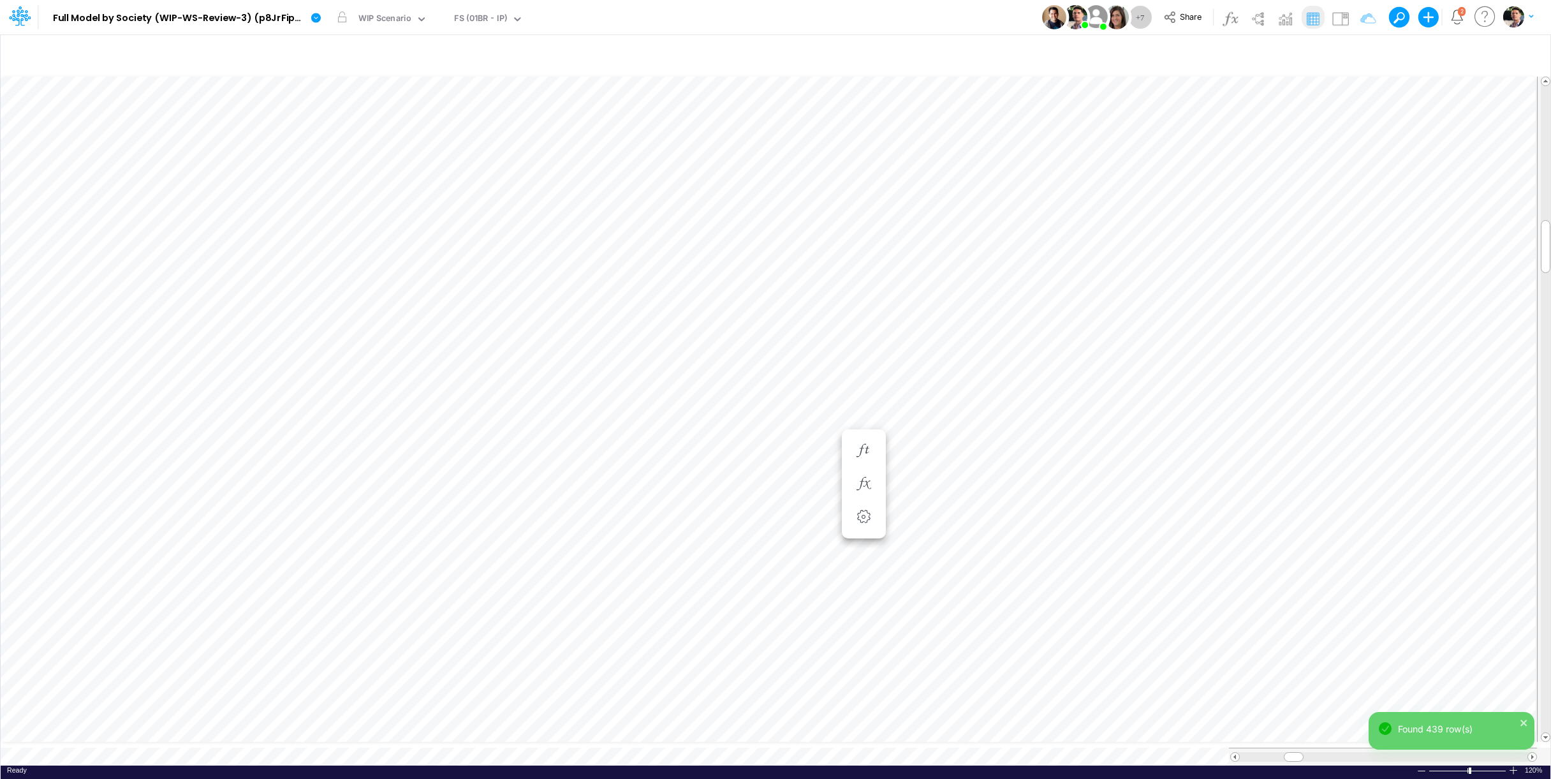
scroll to position [5, 48]
click at [358, 446] on icon "button" at bounding box center [364, 450] width 19 height 13
select select "sum"
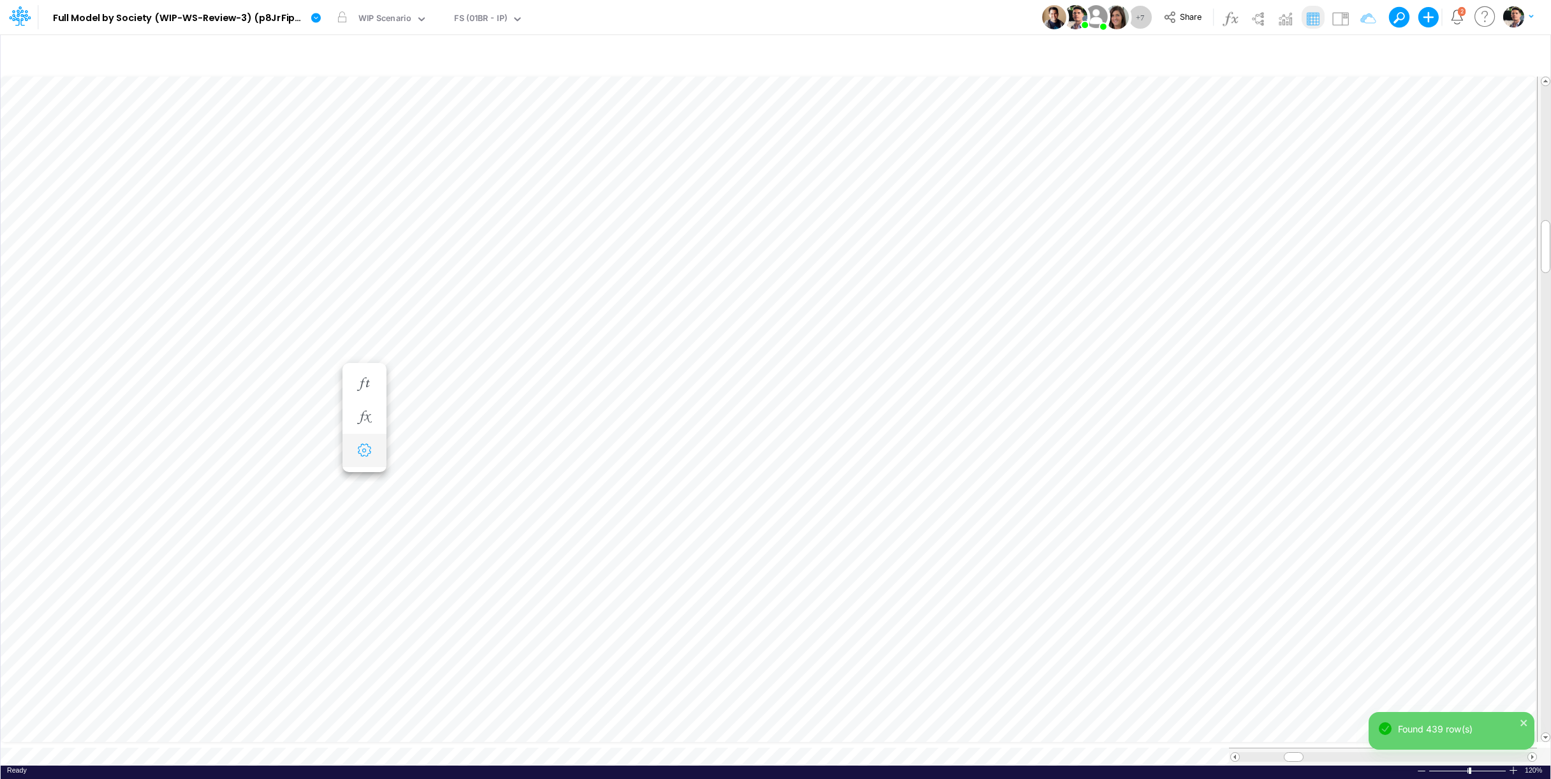
select select "field"
select select "Number"
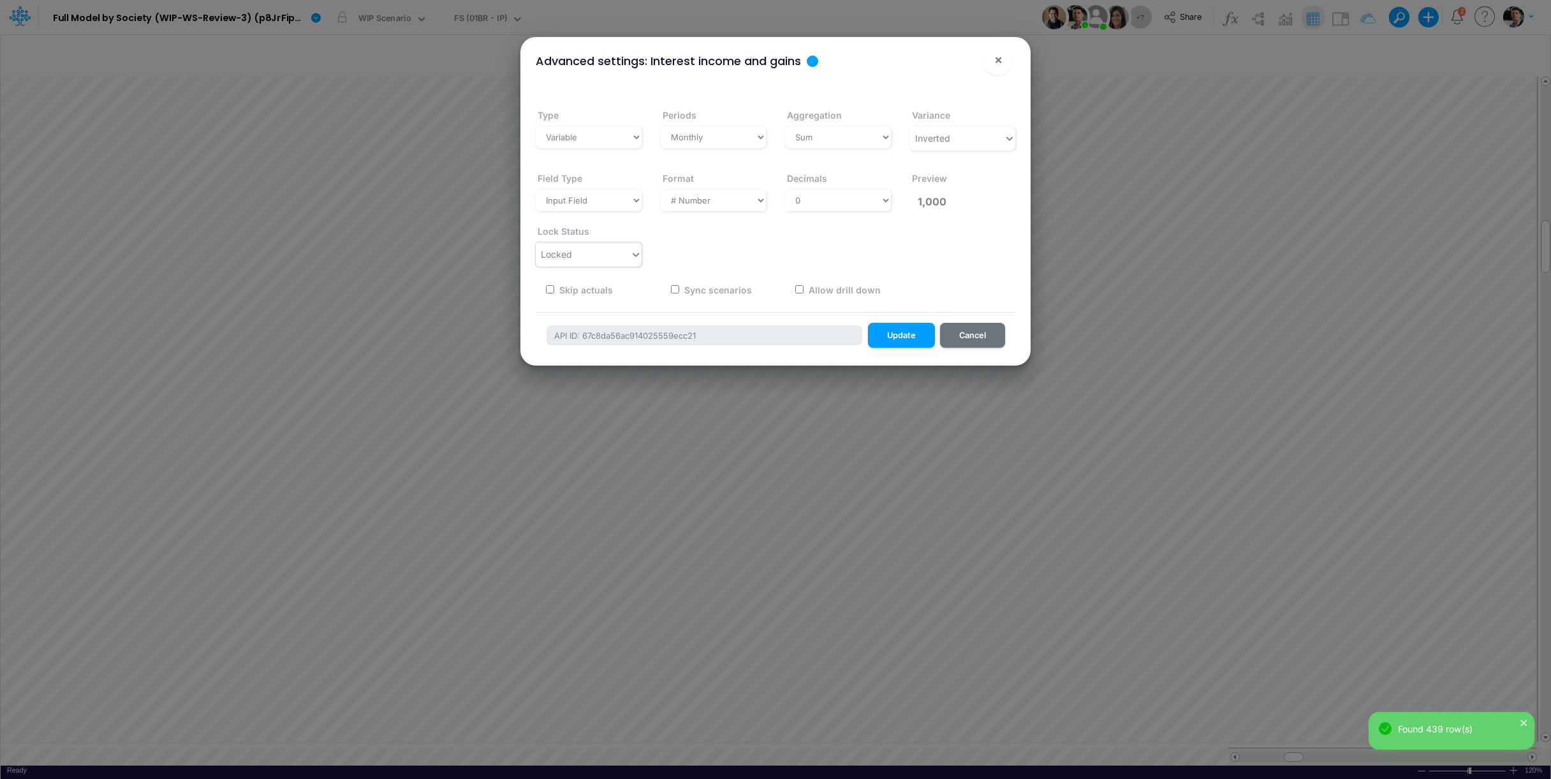
click at [582, 257] on div "Locked" at bounding box center [583, 254] width 94 height 21
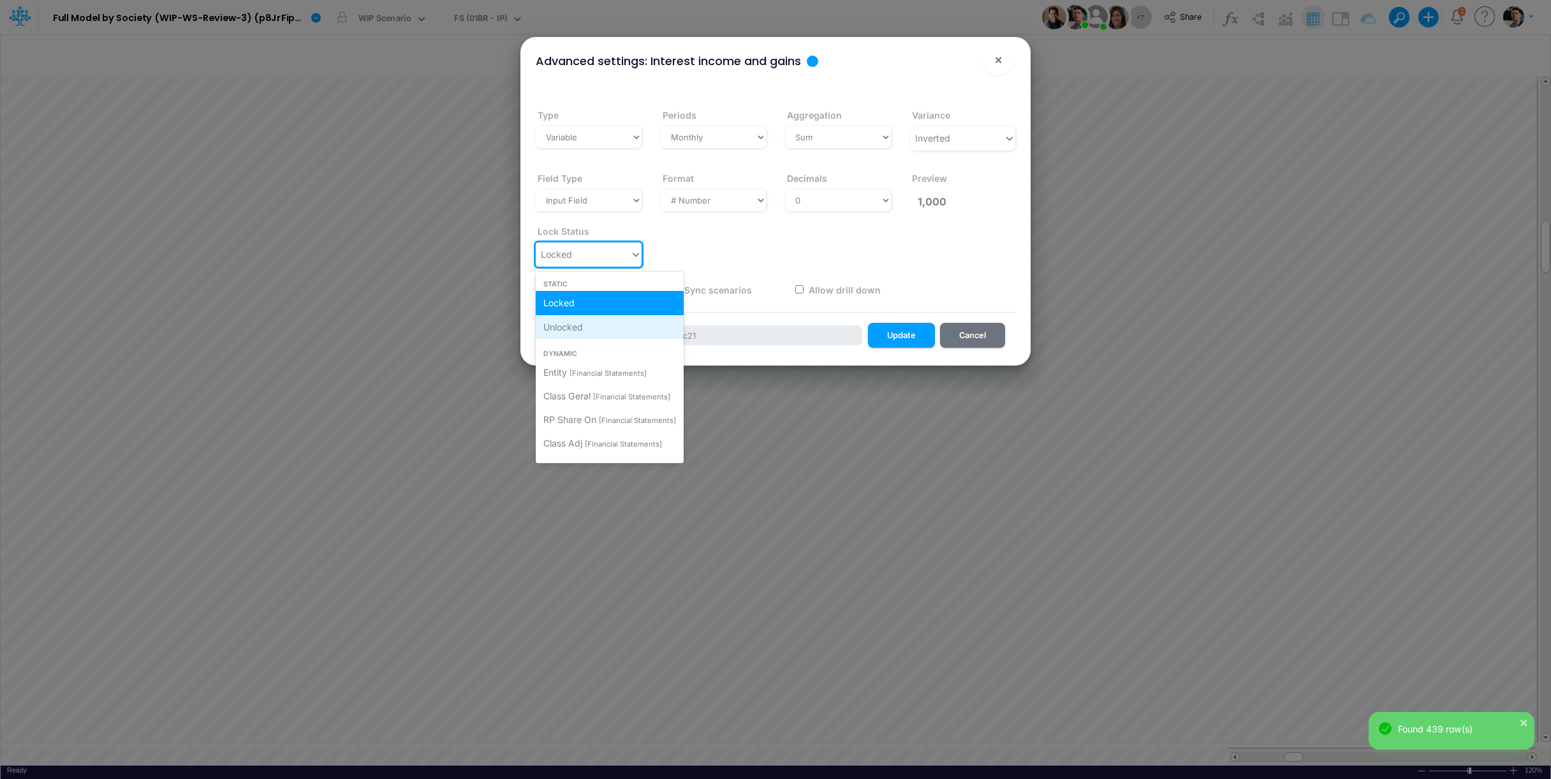
click at [585, 327] on div "Unlocked" at bounding box center [610, 327] width 148 height 24
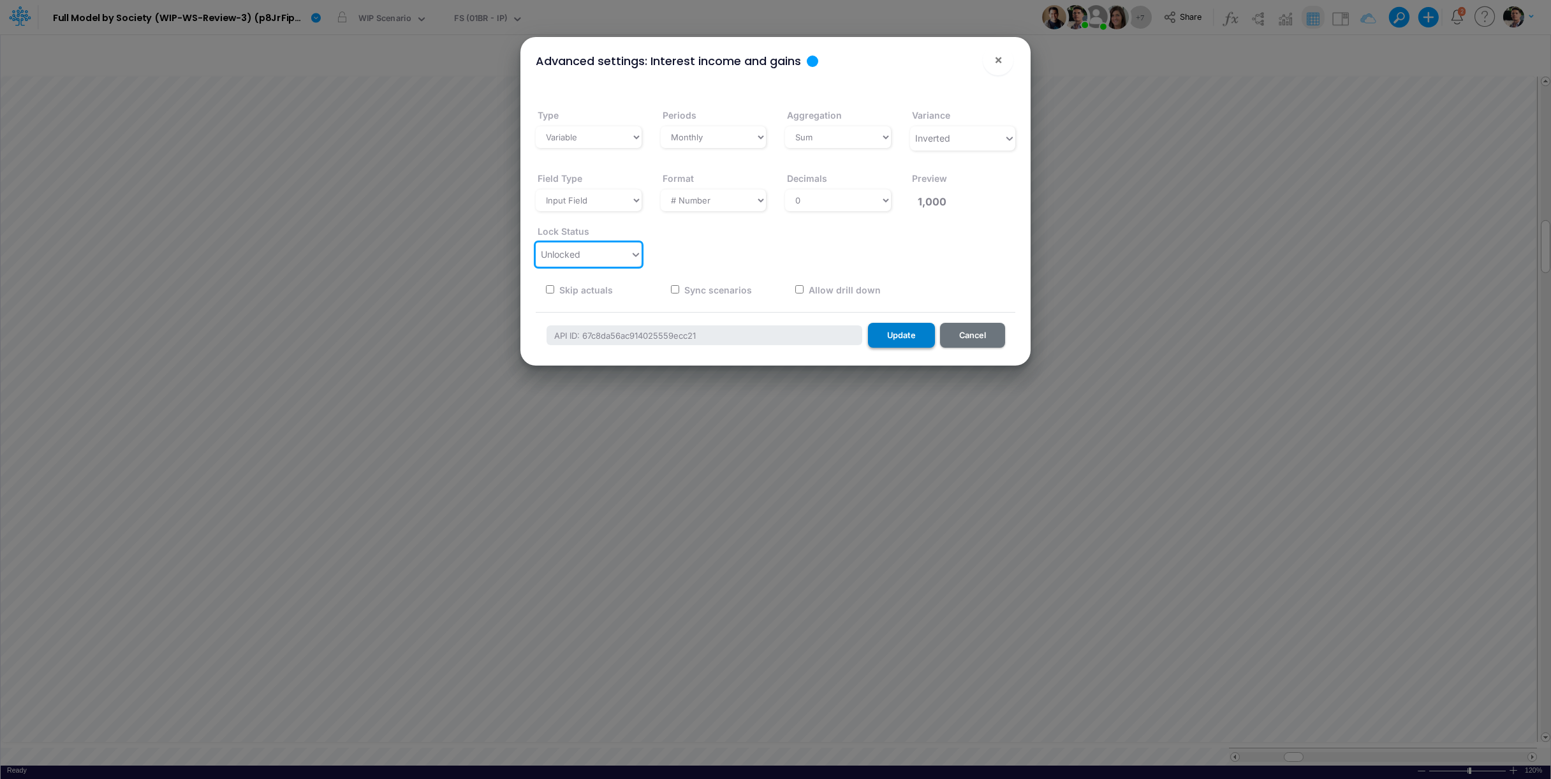
click at [891, 334] on button "Update" at bounding box center [901, 335] width 67 height 25
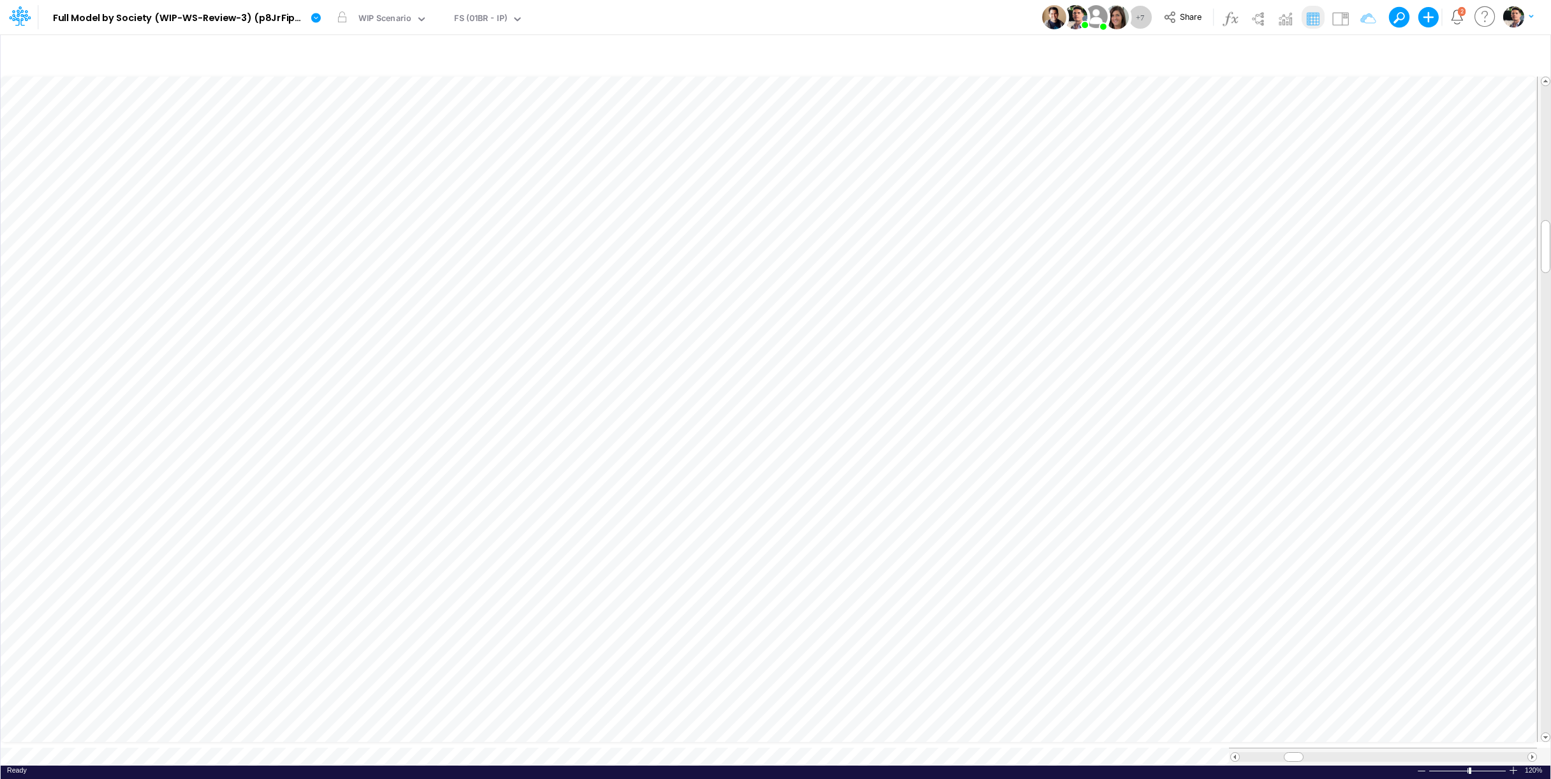
scroll to position [5, 71]
click at [354, 388] on button "button" at bounding box center [365, 389] width 24 height 26
select select "sum"
select select "field"
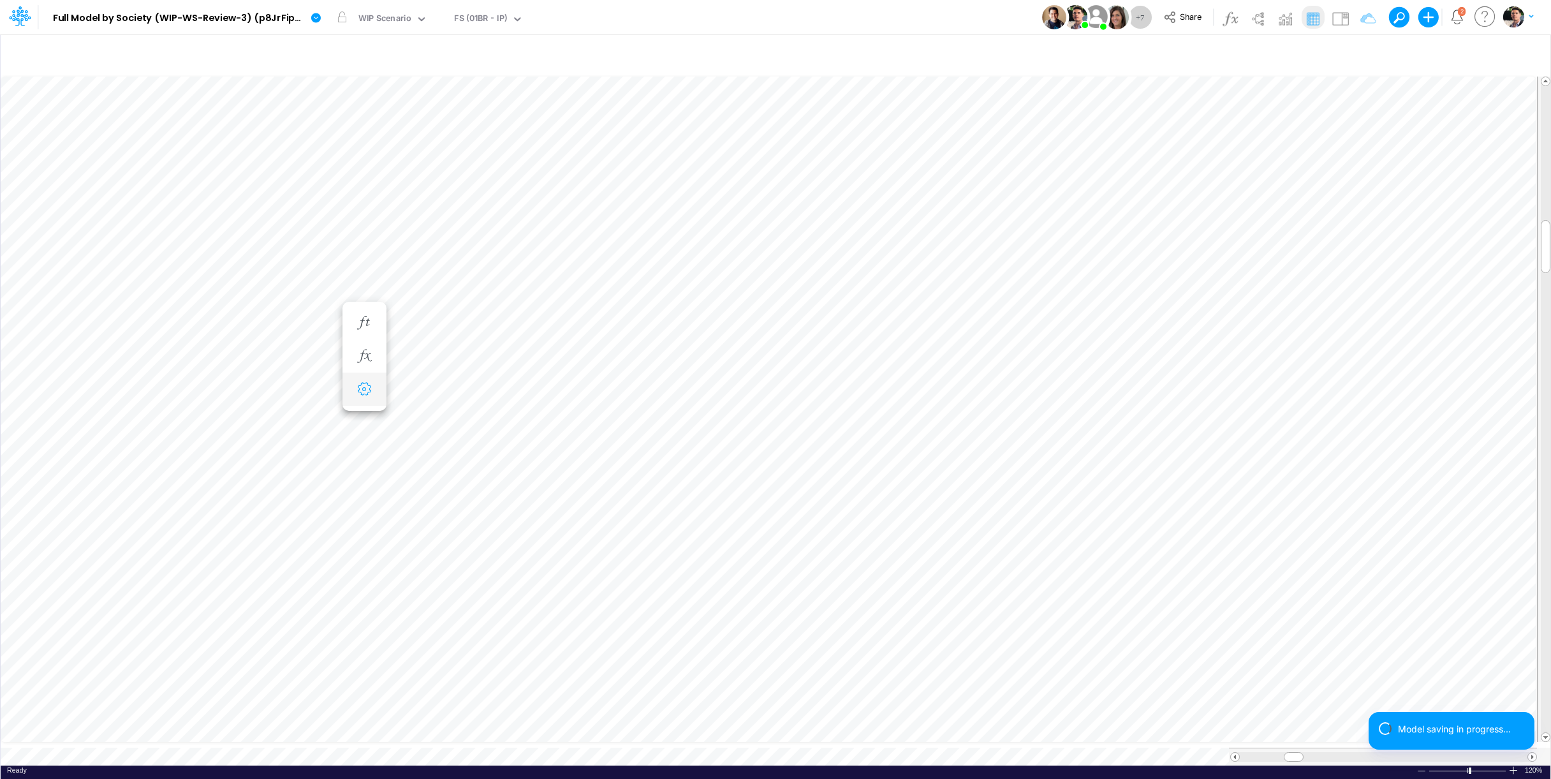
select select "Number"
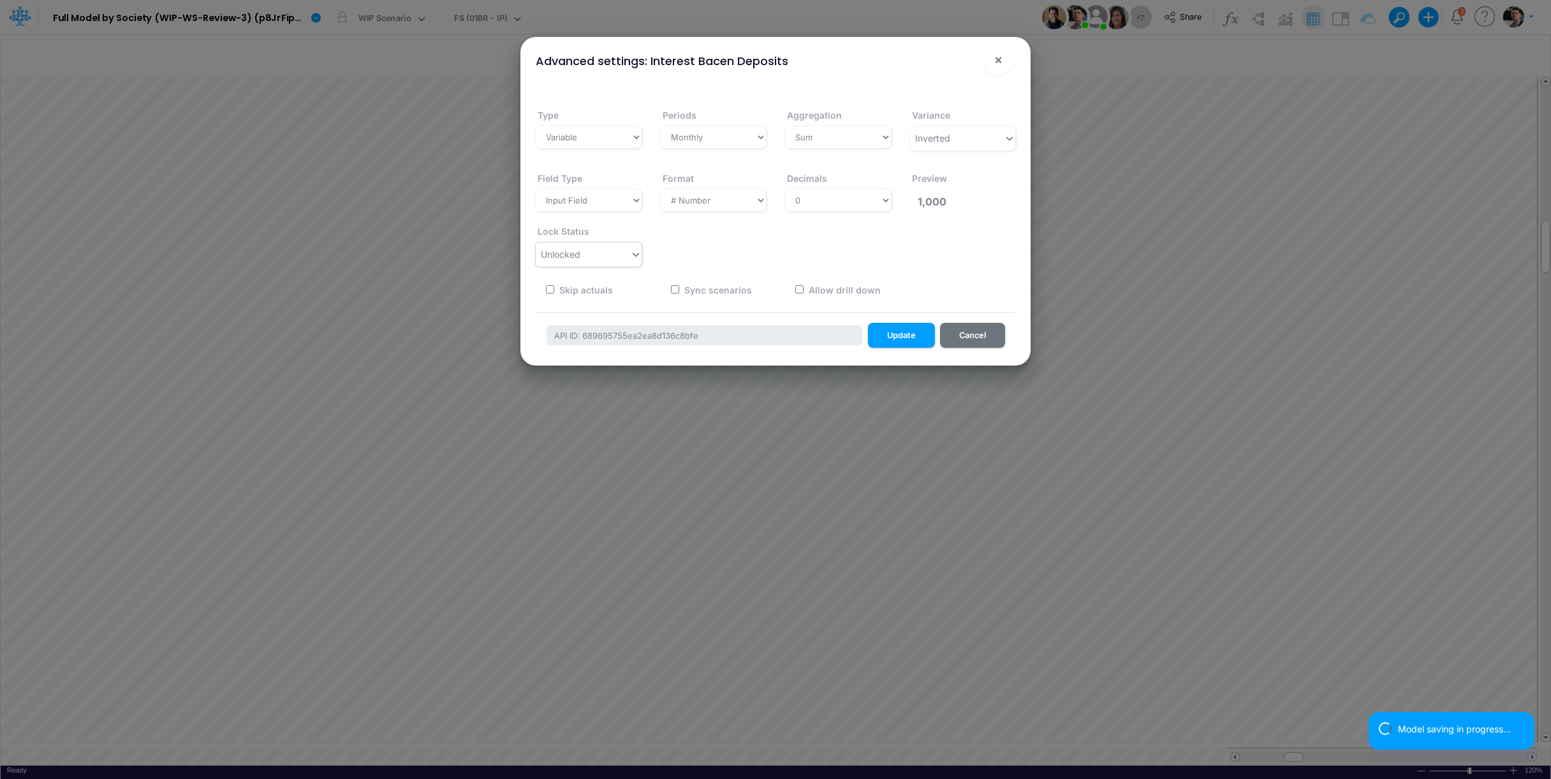
click at [589, 255] on div "Unlocked" at bounding box center [583, 254] width 94 height 21
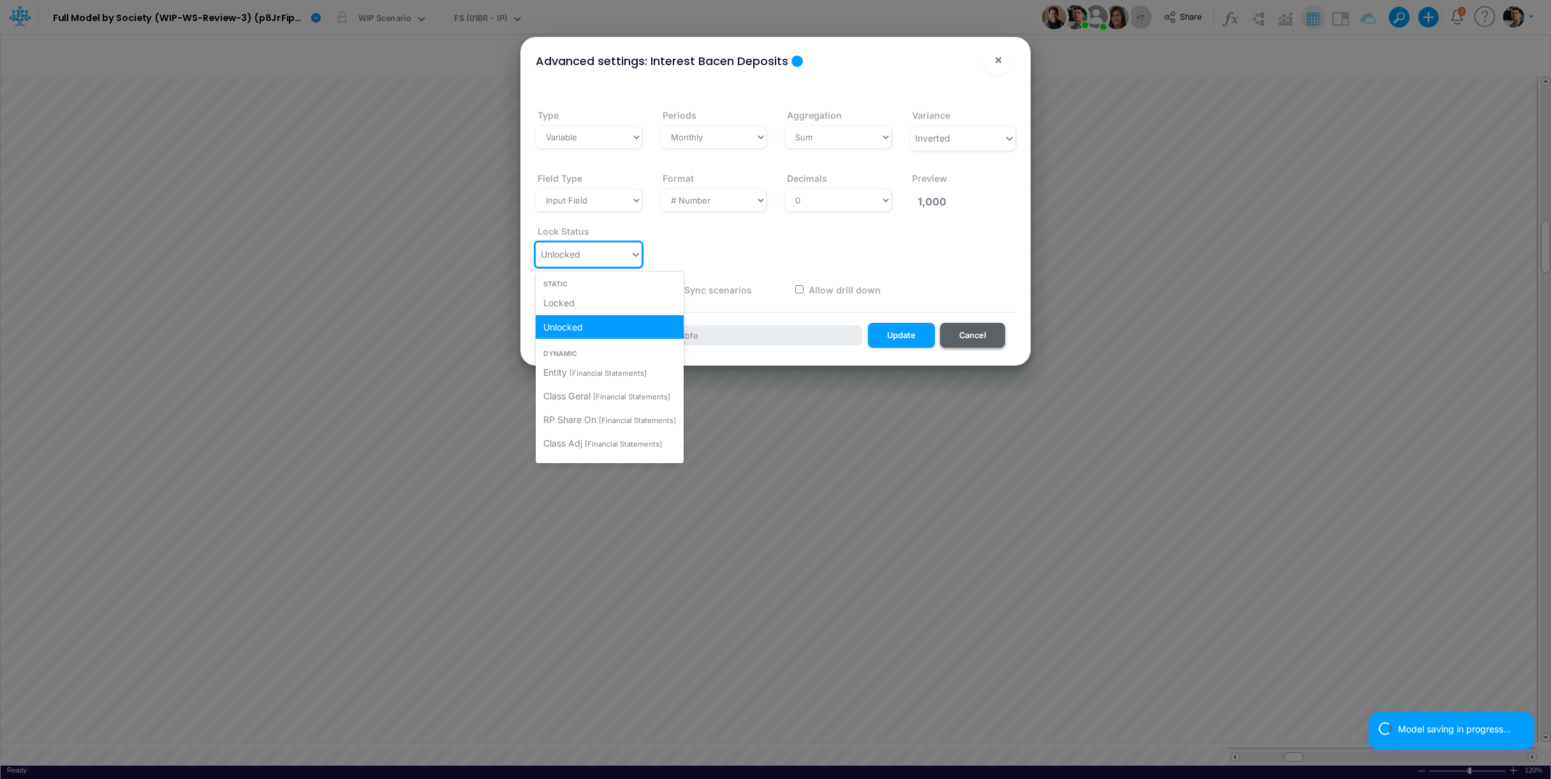
click at [970, 335] on button "Cancel" at bounding box center [972, 335] width 65 height 25
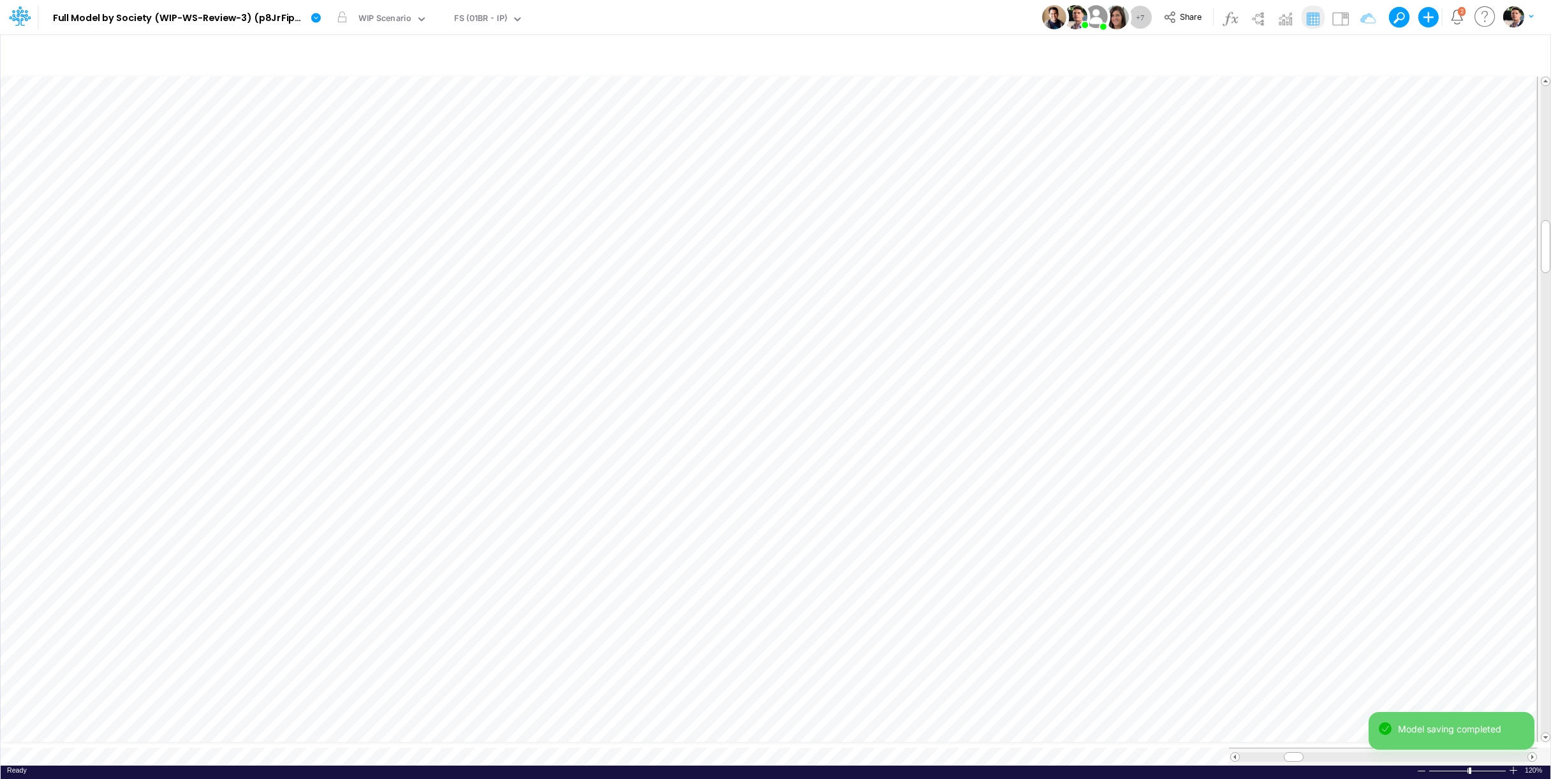
scroll to position [5, 73]
click at [367, 397] on button "button" at bounding box center [365, 405] width 24 height 26
select select "sum"
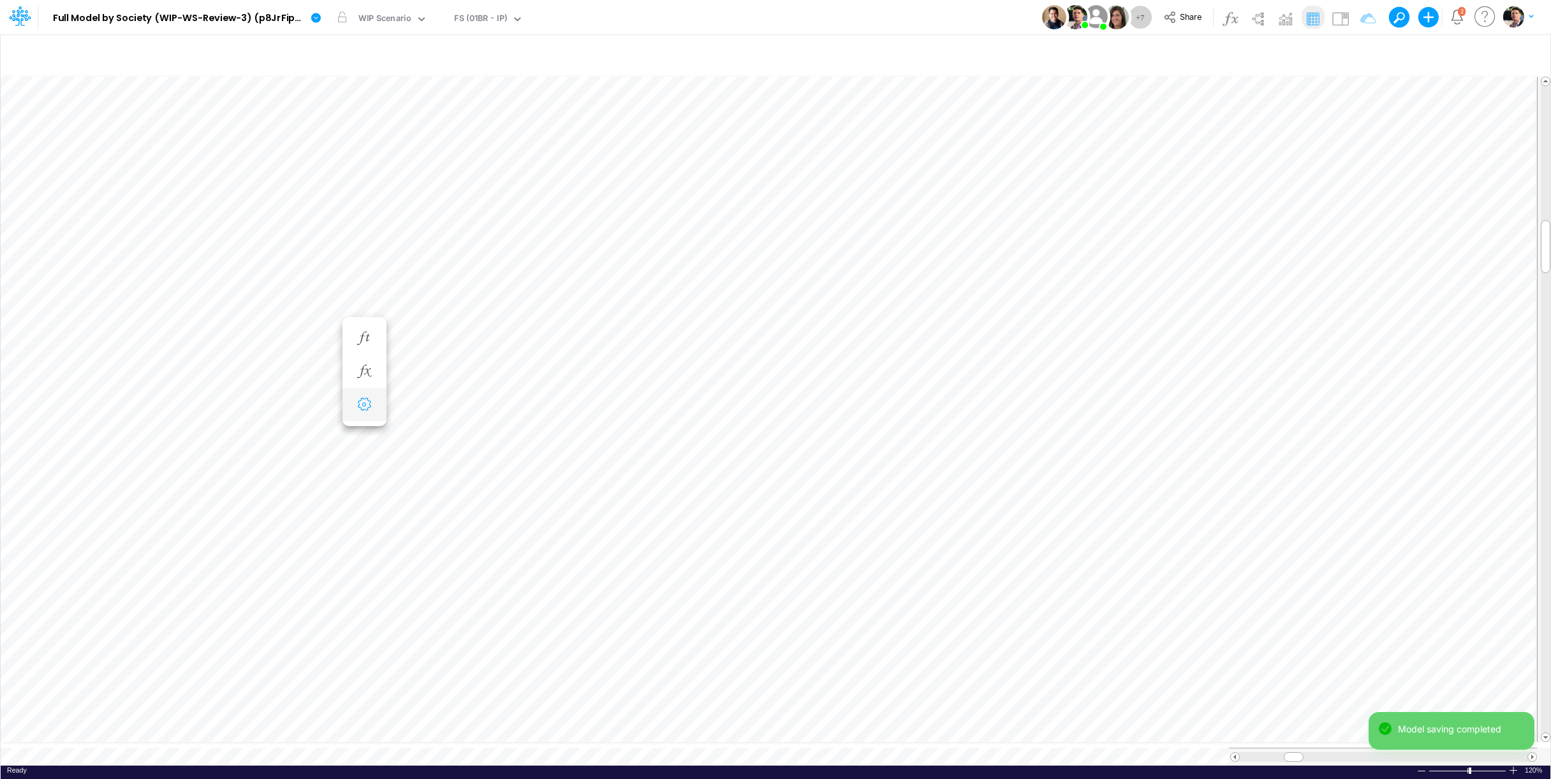
select select "field"
select select "Number"
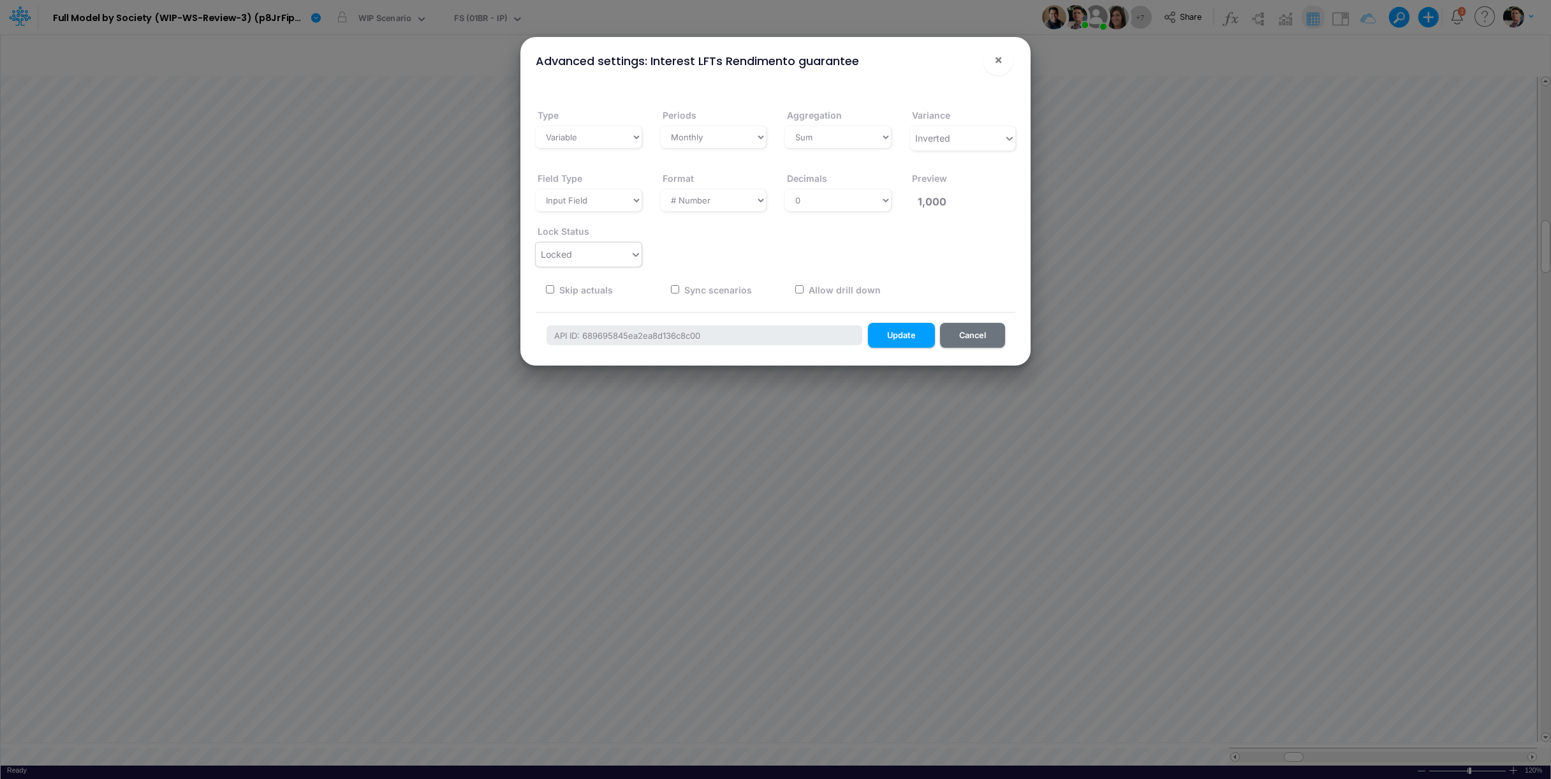
click at [608, 253] on div "Locked" at bounding box center [583, 254] width 94 height 21
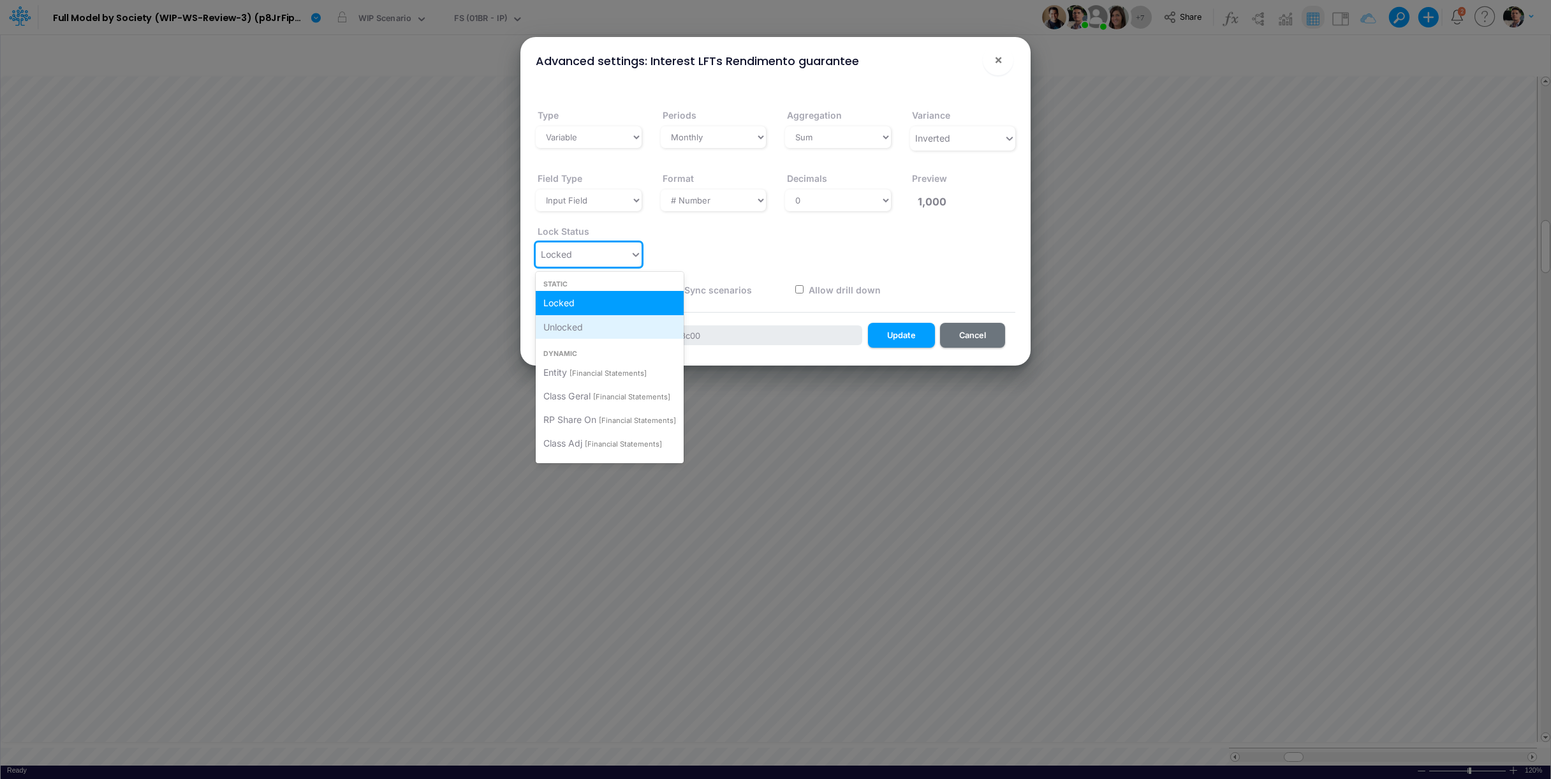
click at [593, 327] on div "Unlocked" at bounding box center [610, 327] width 148 height 24
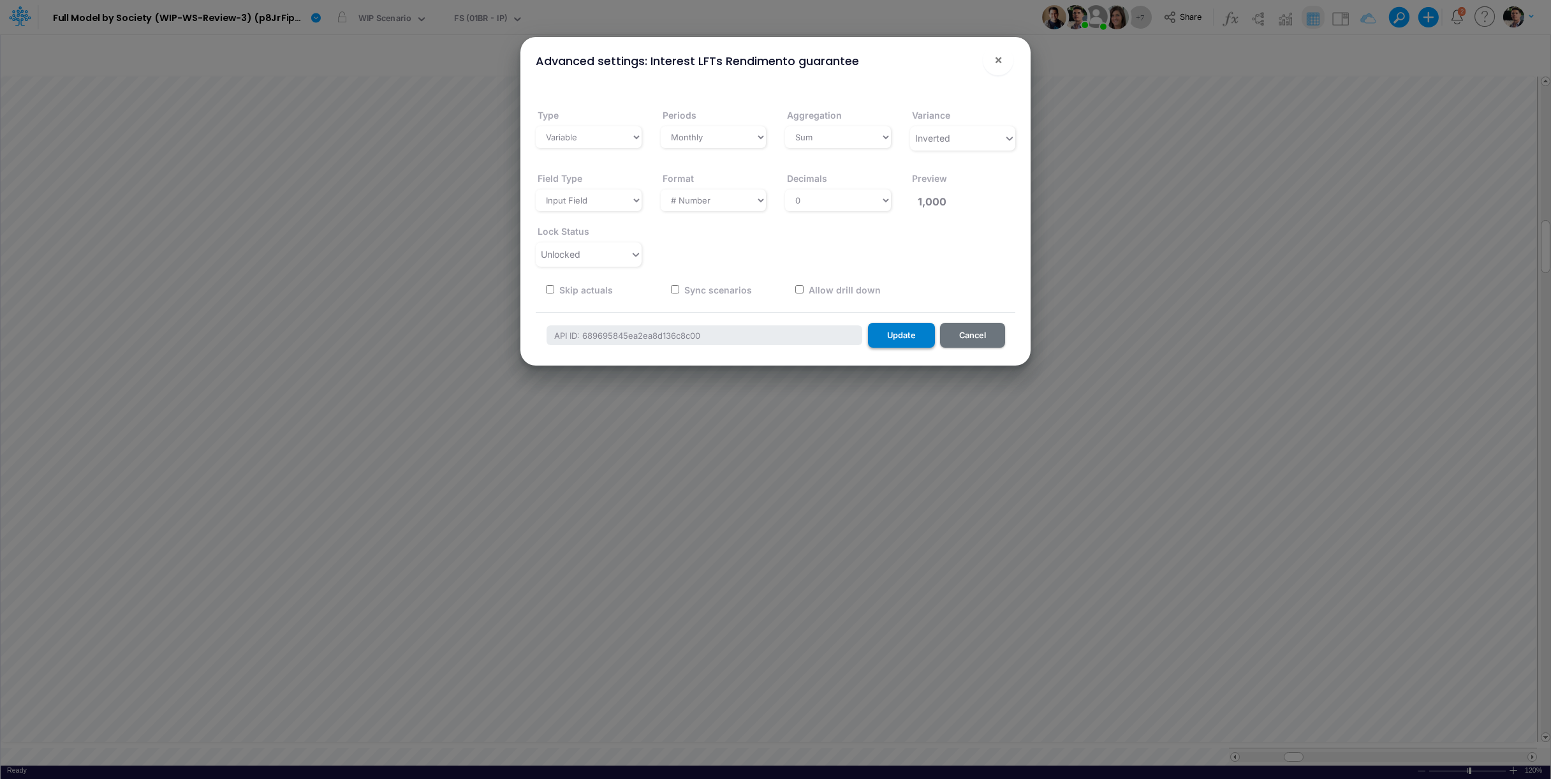
click at [905, 336] on button "Update" at bounding box center [901, 335] width 67 height 25
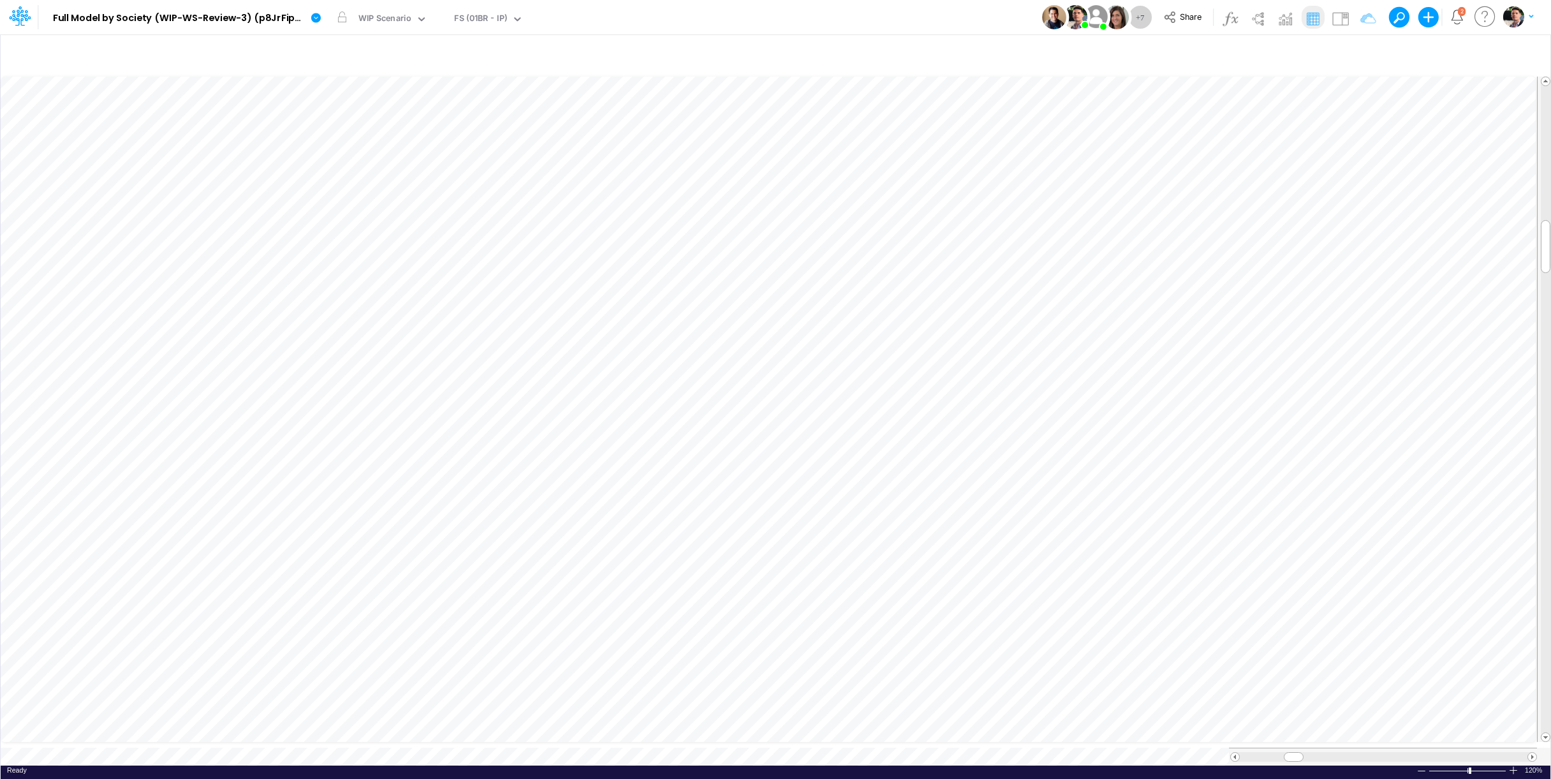
scroll to position [5, 71]
click at [364, 426] on icon "button" at bounding box center [364, 419] width 19 height 13
select select "sum"
select select "field"
select select "Number"
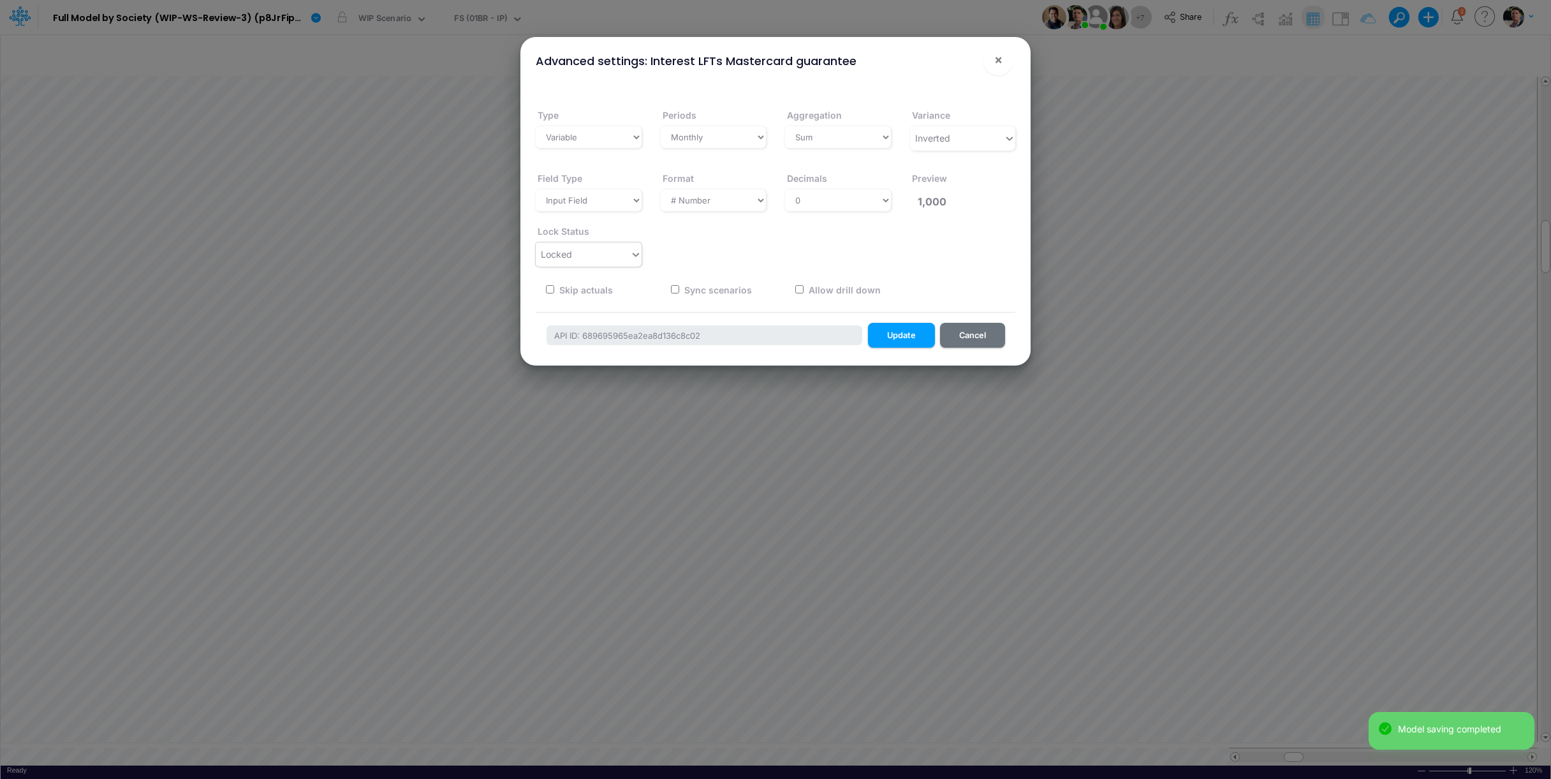
click at [604, 253] on div "Locked" at bounding box center [583, 254] width 94 height 21
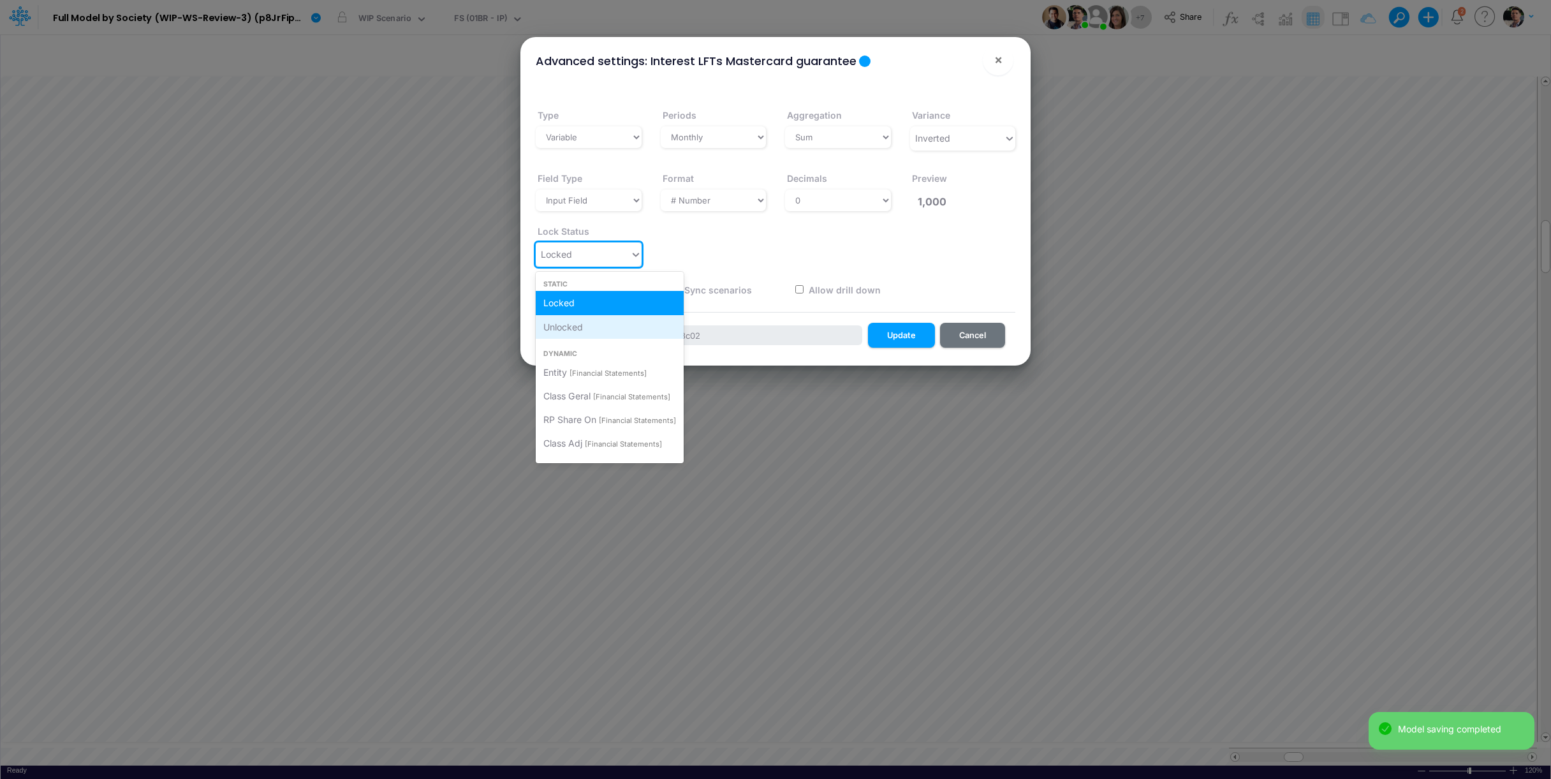
click at [585, 327] on div "Unlocked" at bounding box center [610, 327] width 148 height 24
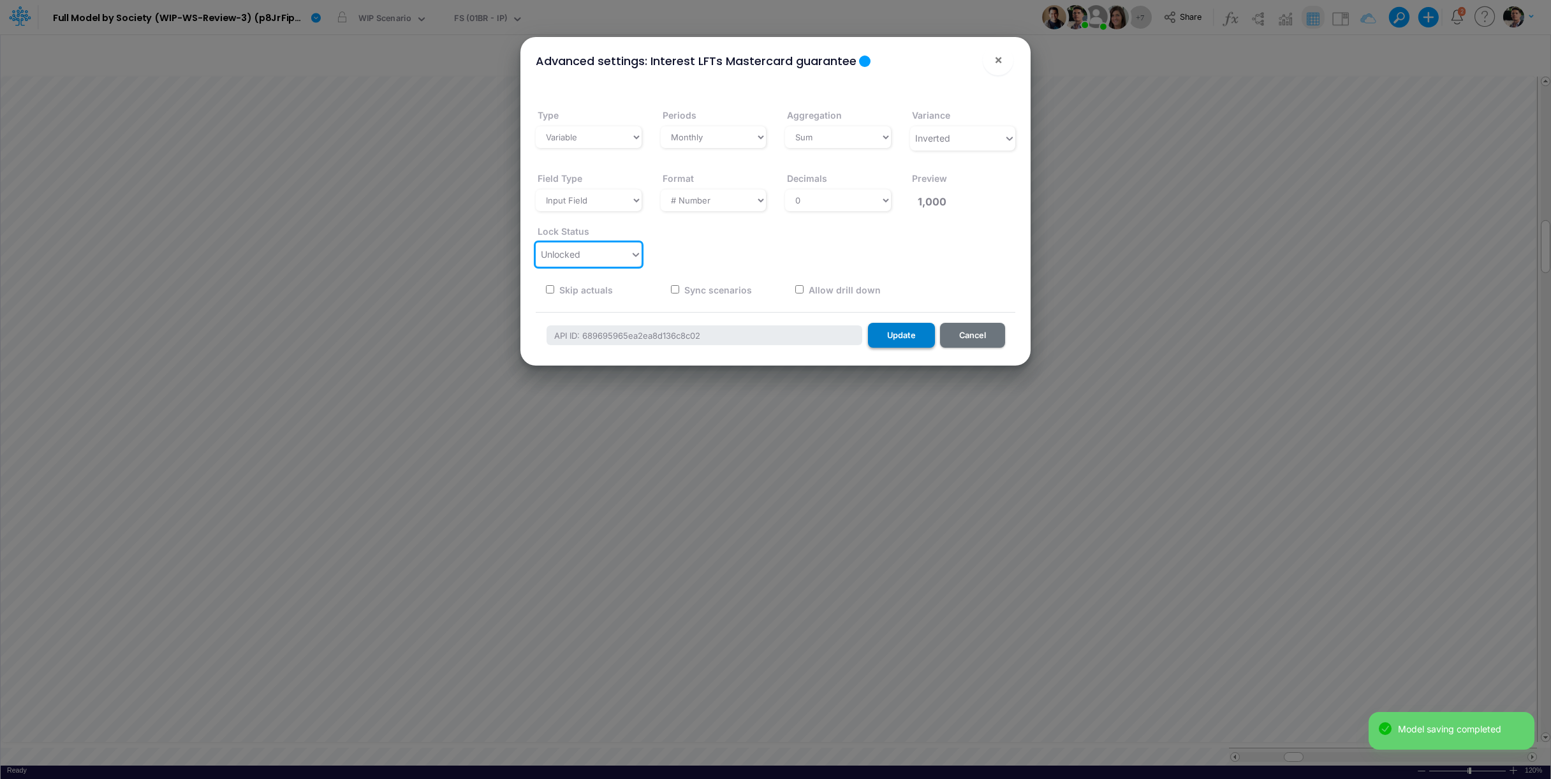
click at [921, 330] on button "Update" at bounding box center [901, 335] width 67 height 25
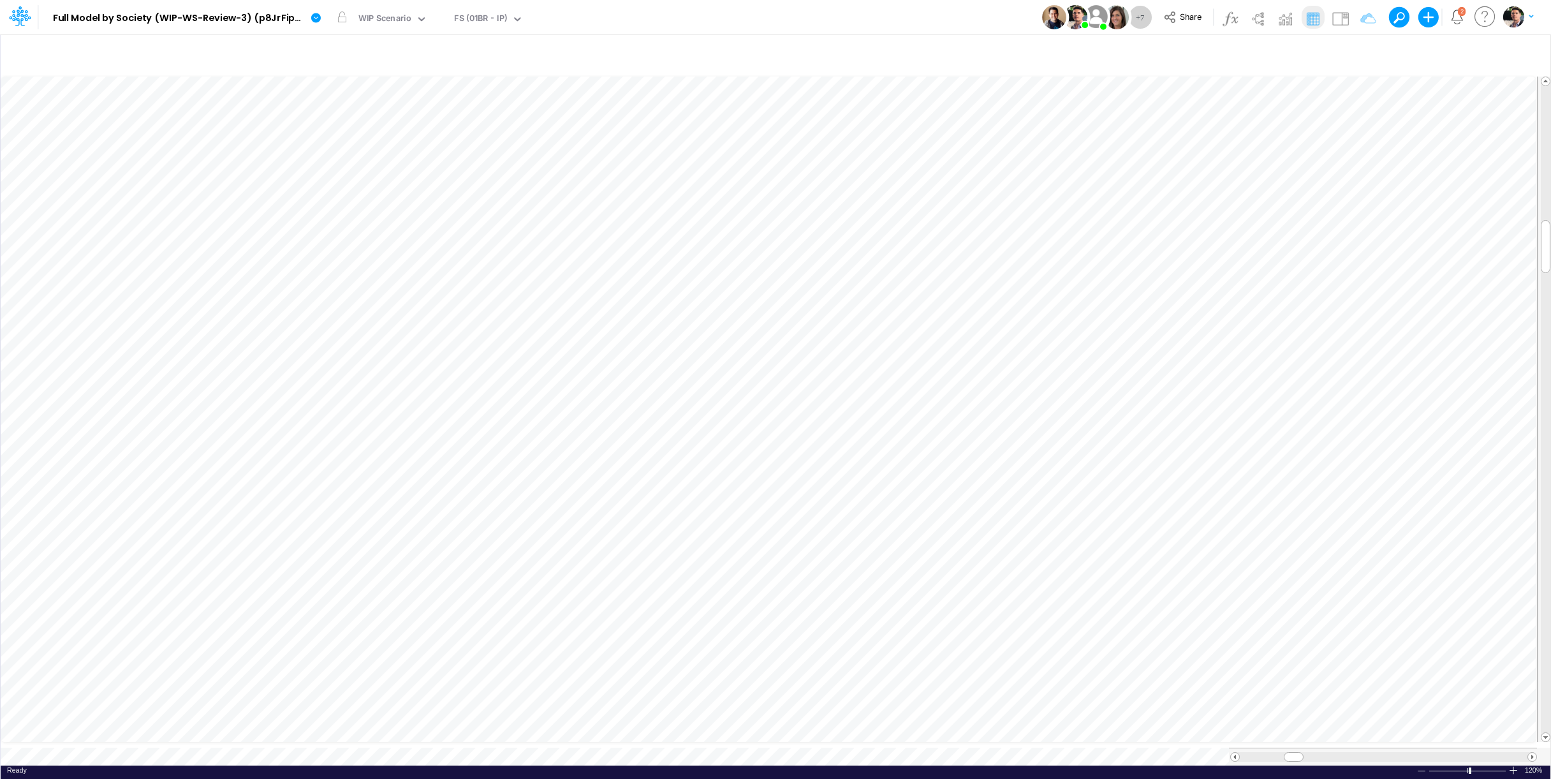
scroll to position [5, 54]
click at [364, 437] on icon "button" at bounding box center [364, 435] width 19 height 13
select select "sum"
select select "field"
select select "Number"
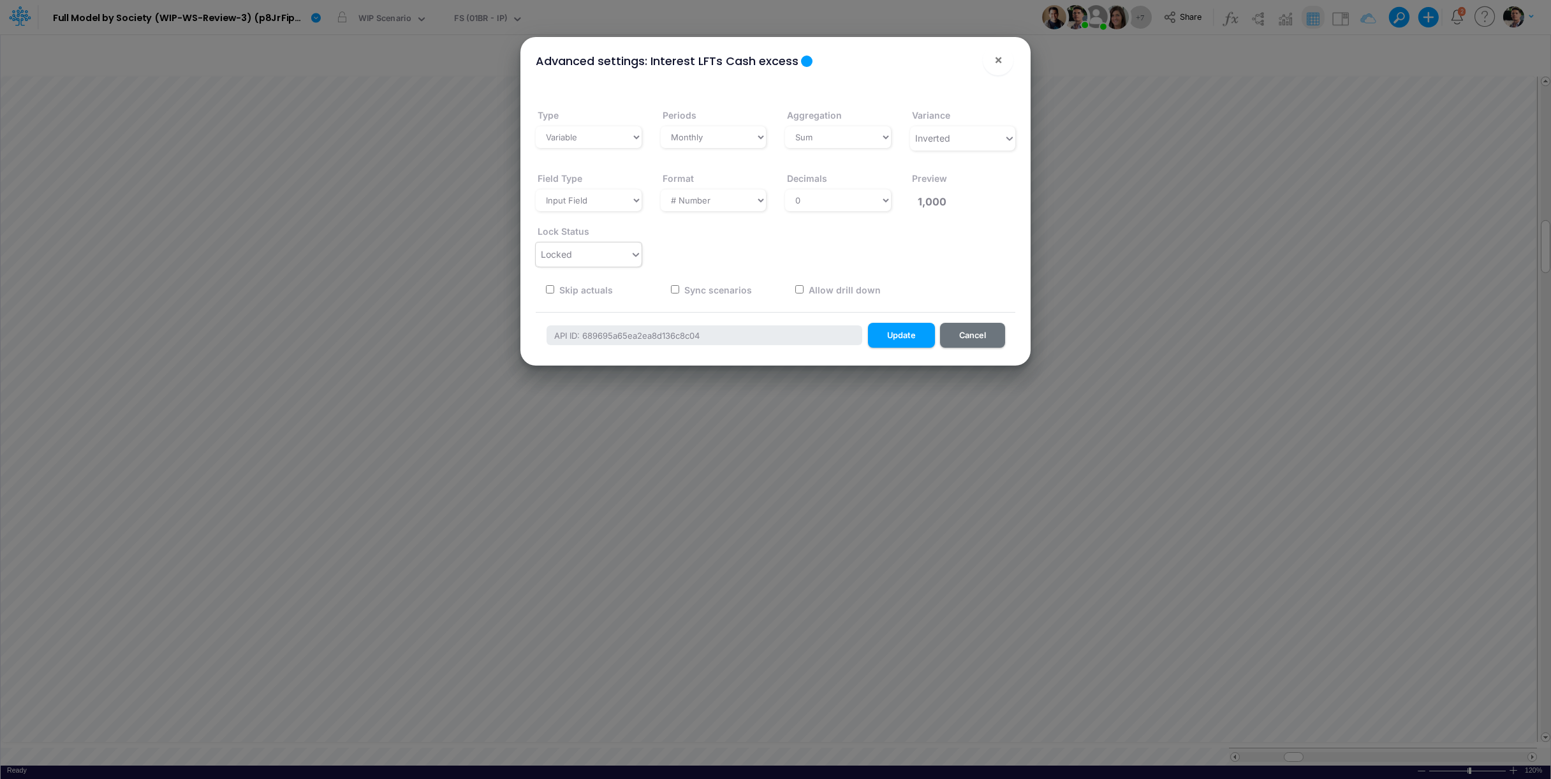
click at [596, 249] on div "Locked" at bounding box center [583, 254] width 94 height 21
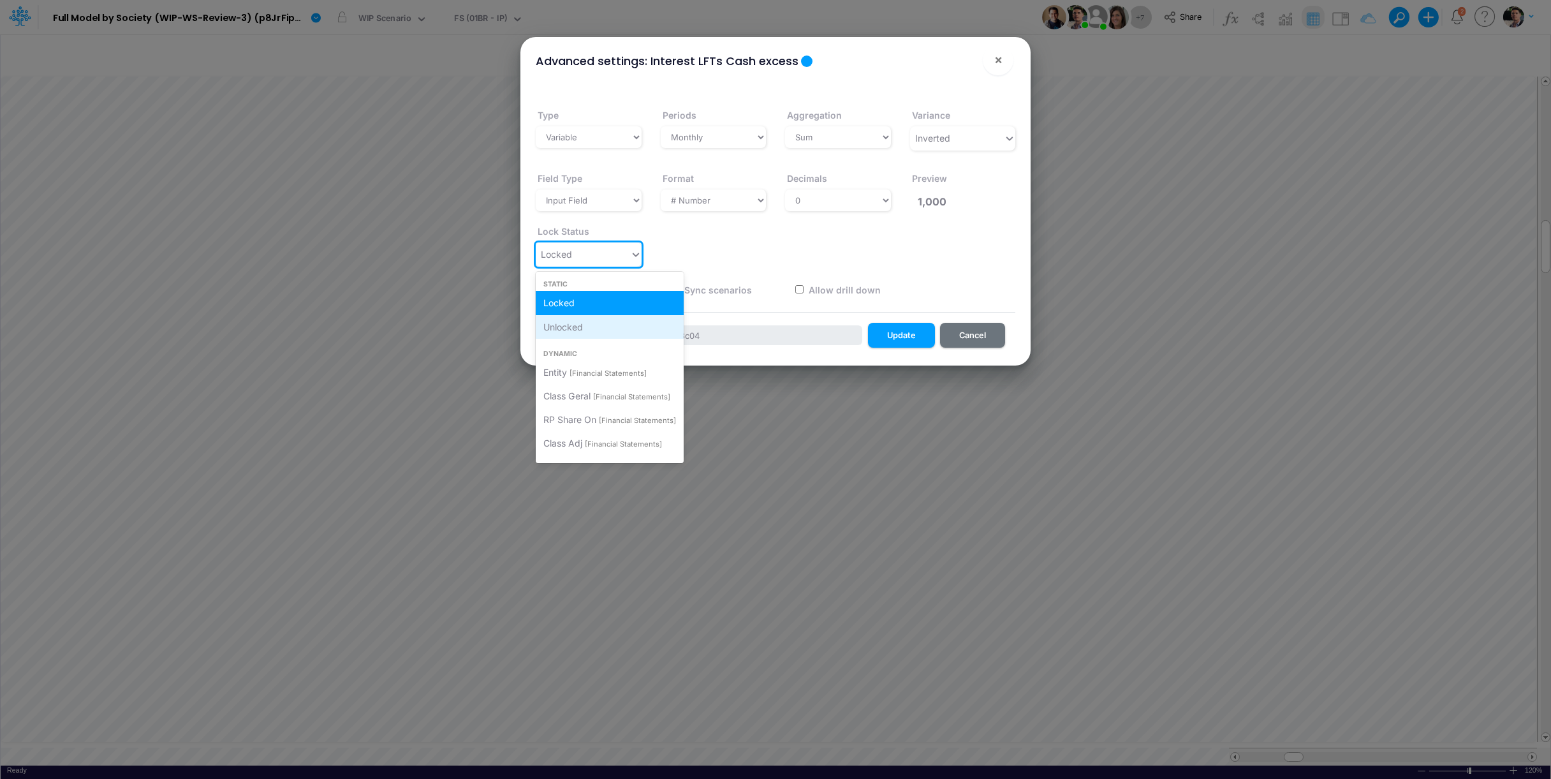
click at [583, 327] on span "Unlocked" at bounding box center [563, 326] width 40 height 11
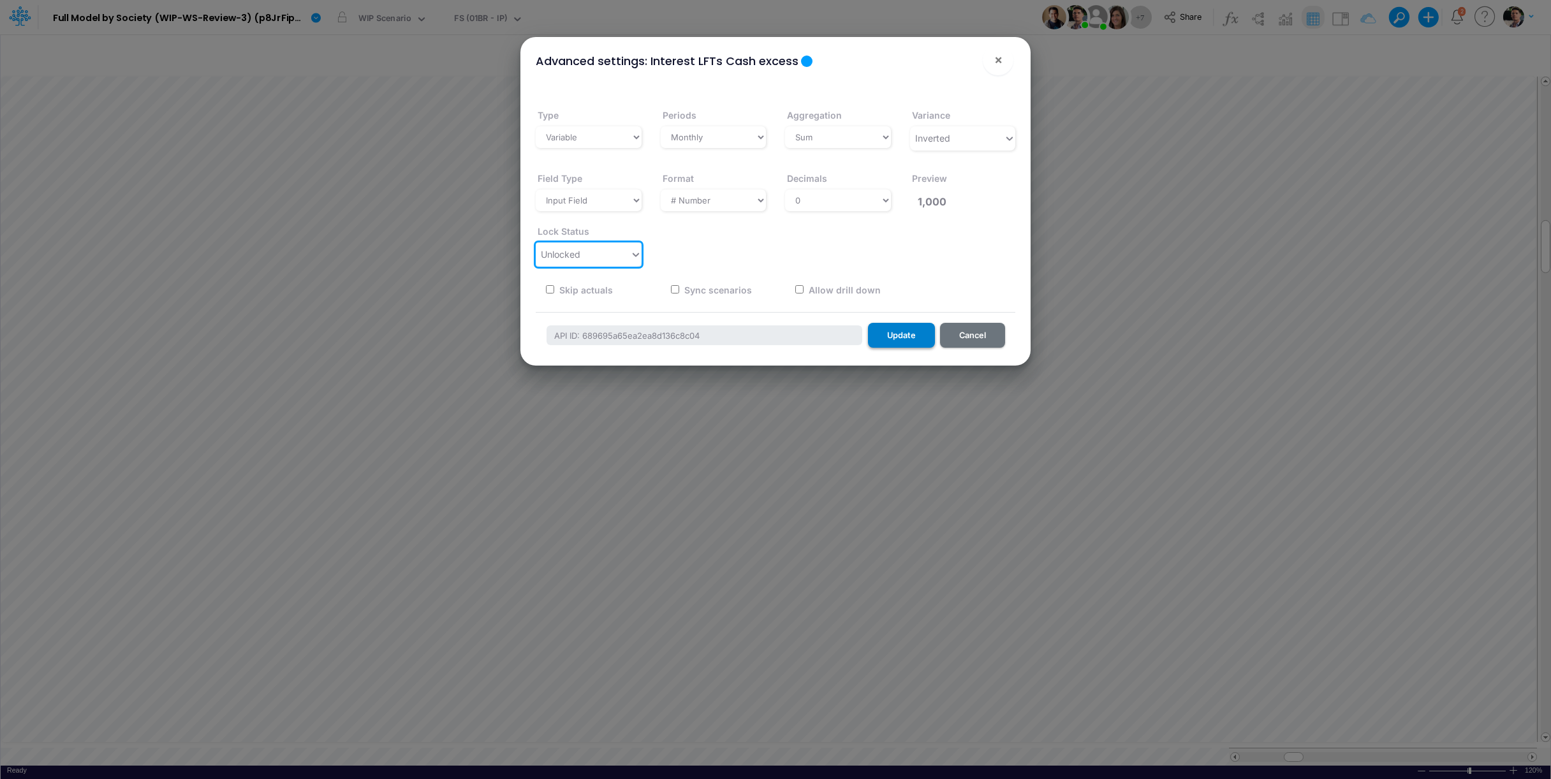
click at [902, 335] on button "Update" at bounding box center [901, 335] width 67 height 25
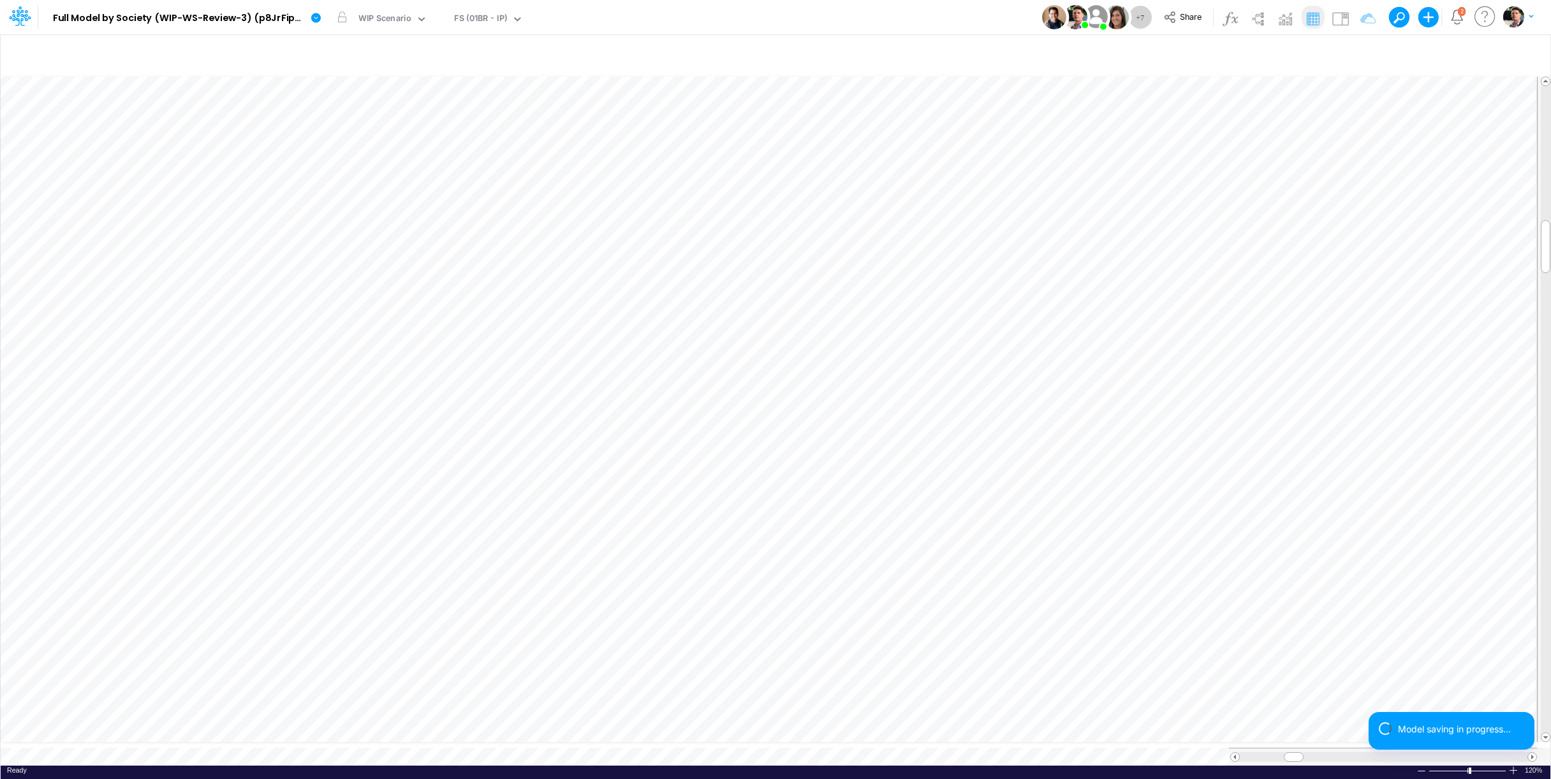
scroll to position [5, 49]
click at [367, 387] on icon "button" at bounding box center [364, 389] width 19 height 13
select select "sum"
select select "field"
select select "Number"
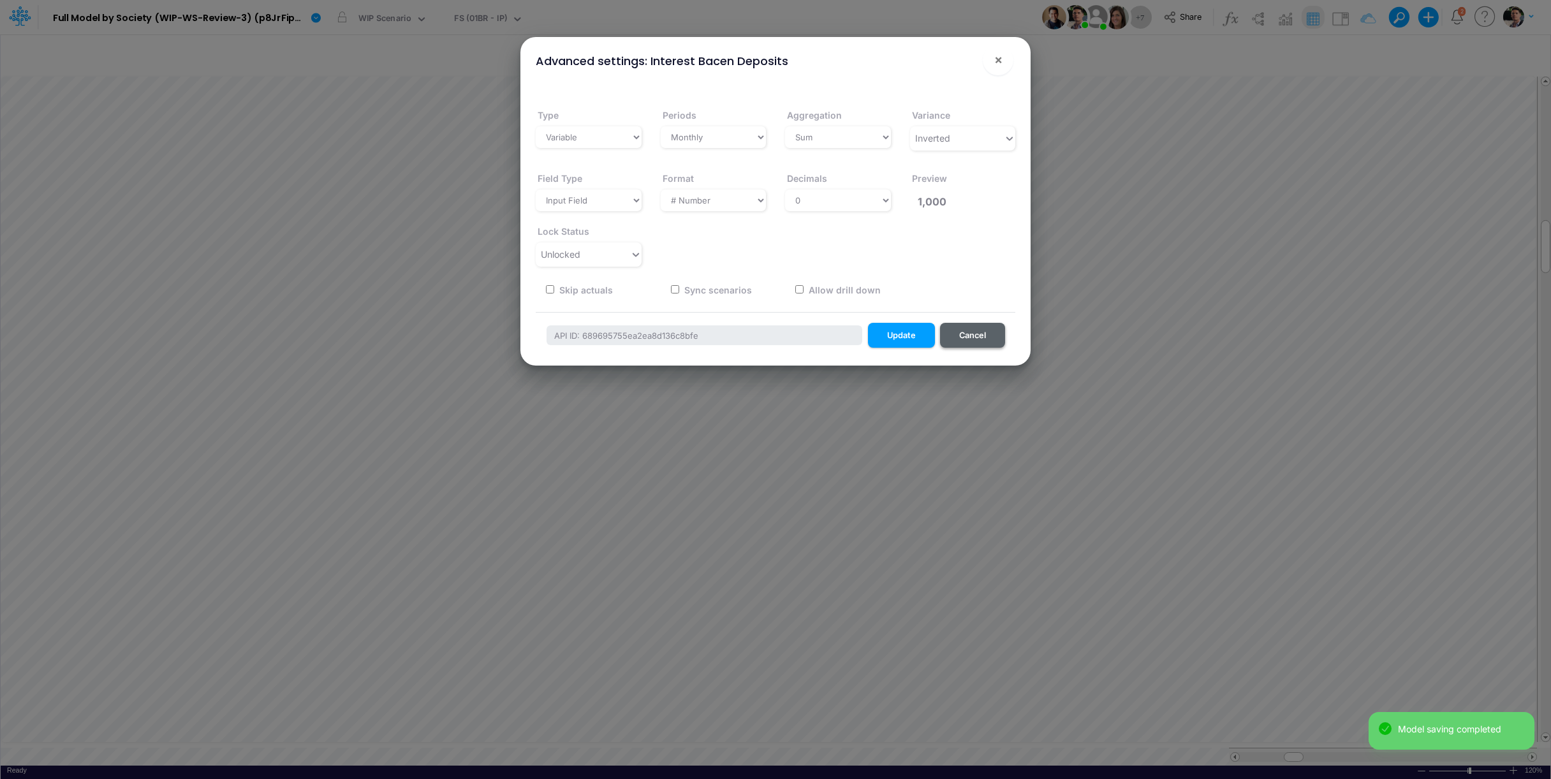
click at [981, 342] on button "Cancel" at bounding box center [972, 335] width 65 height 25
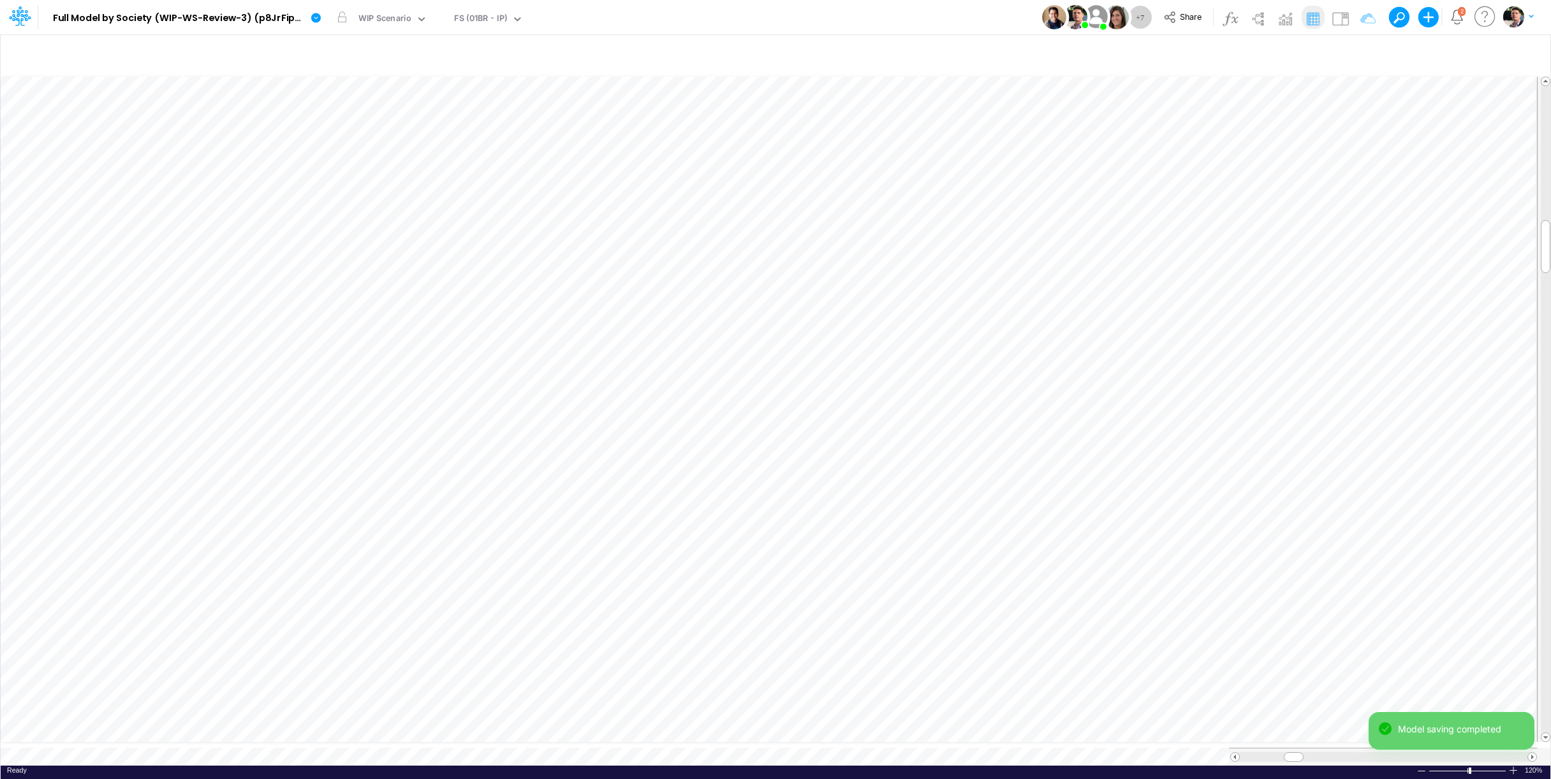
scroll to position [5, 73]
click at [372, 385] on icon "button" at bounding box center [364, 389] width 19 height 13
select select "sum"
select select "field"
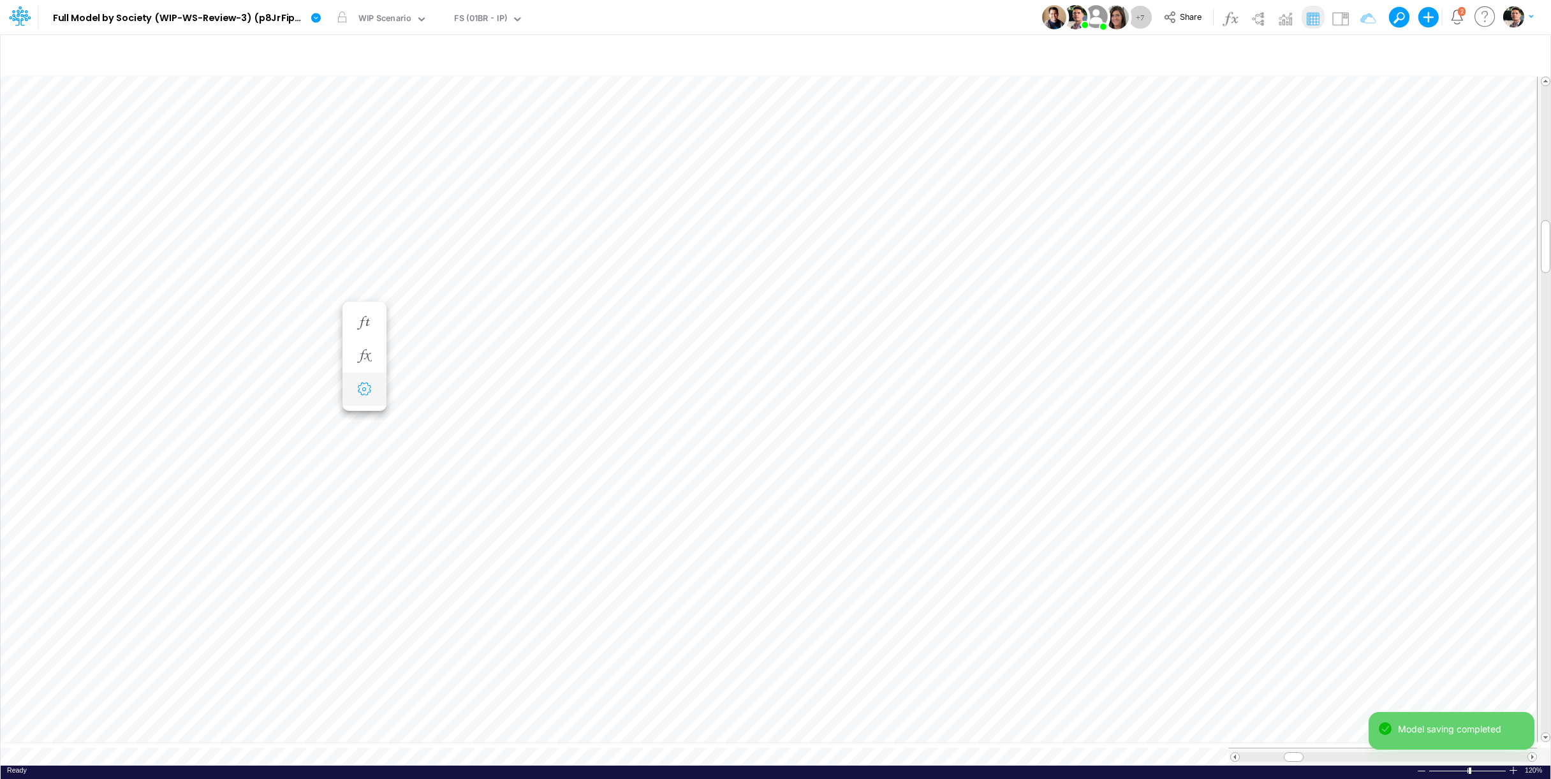
select select "Number"
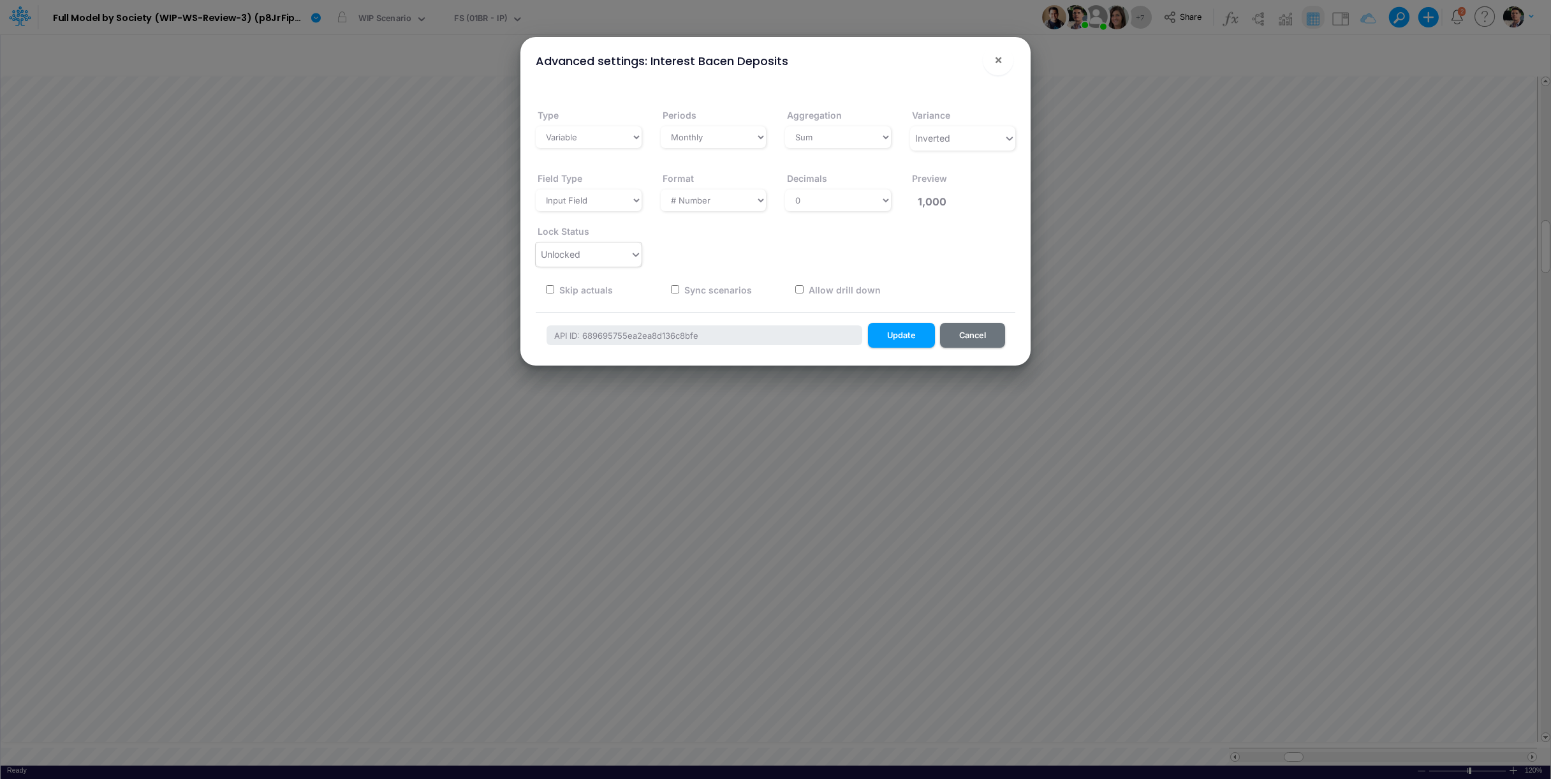
click at [618, 254] on div "Unlocked" at bounding box center [583, 254] width 94 height 21
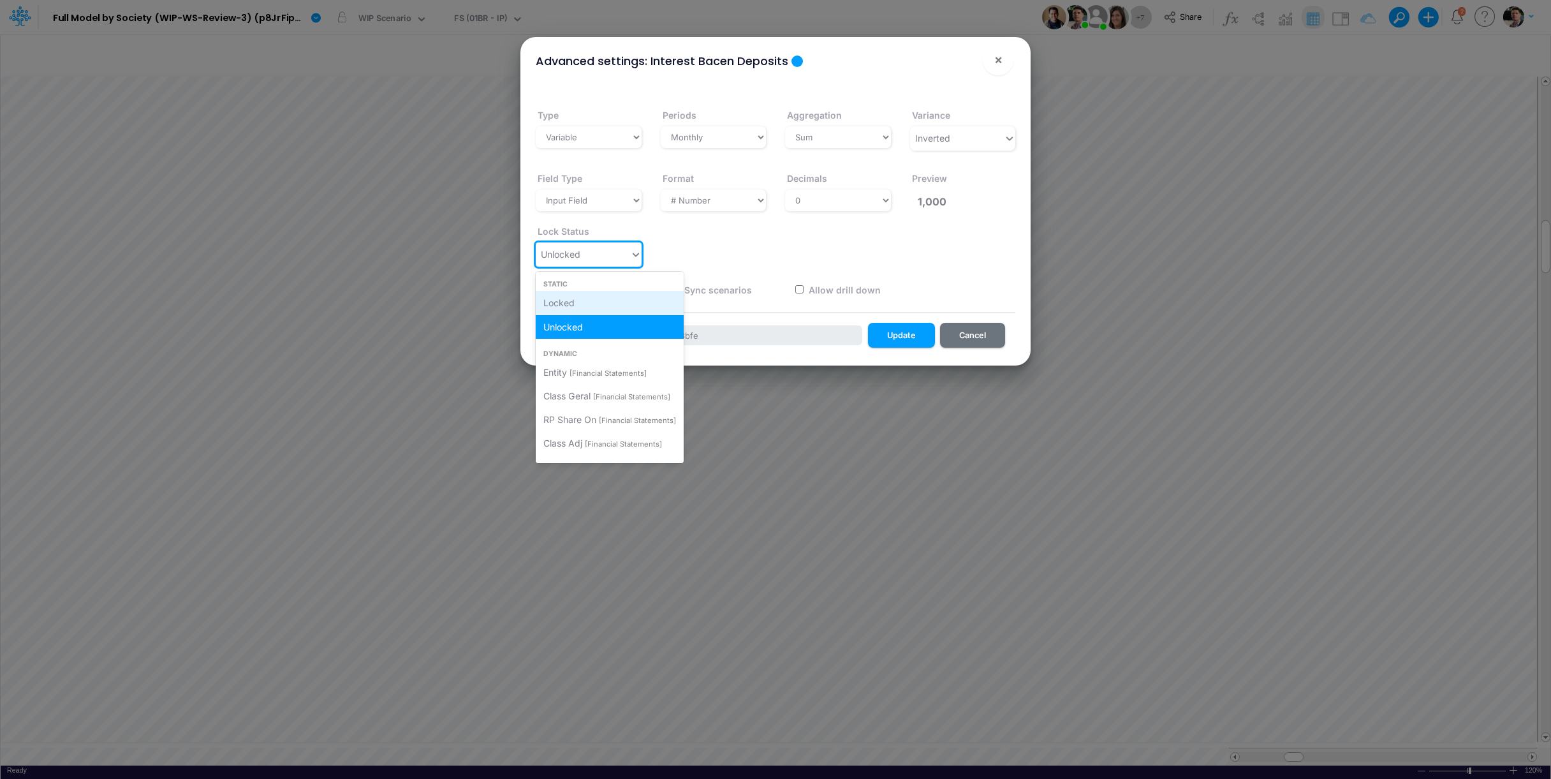
click at [578, 303] on div "Locked" at bounding box center [610, 303] width 148 height 24
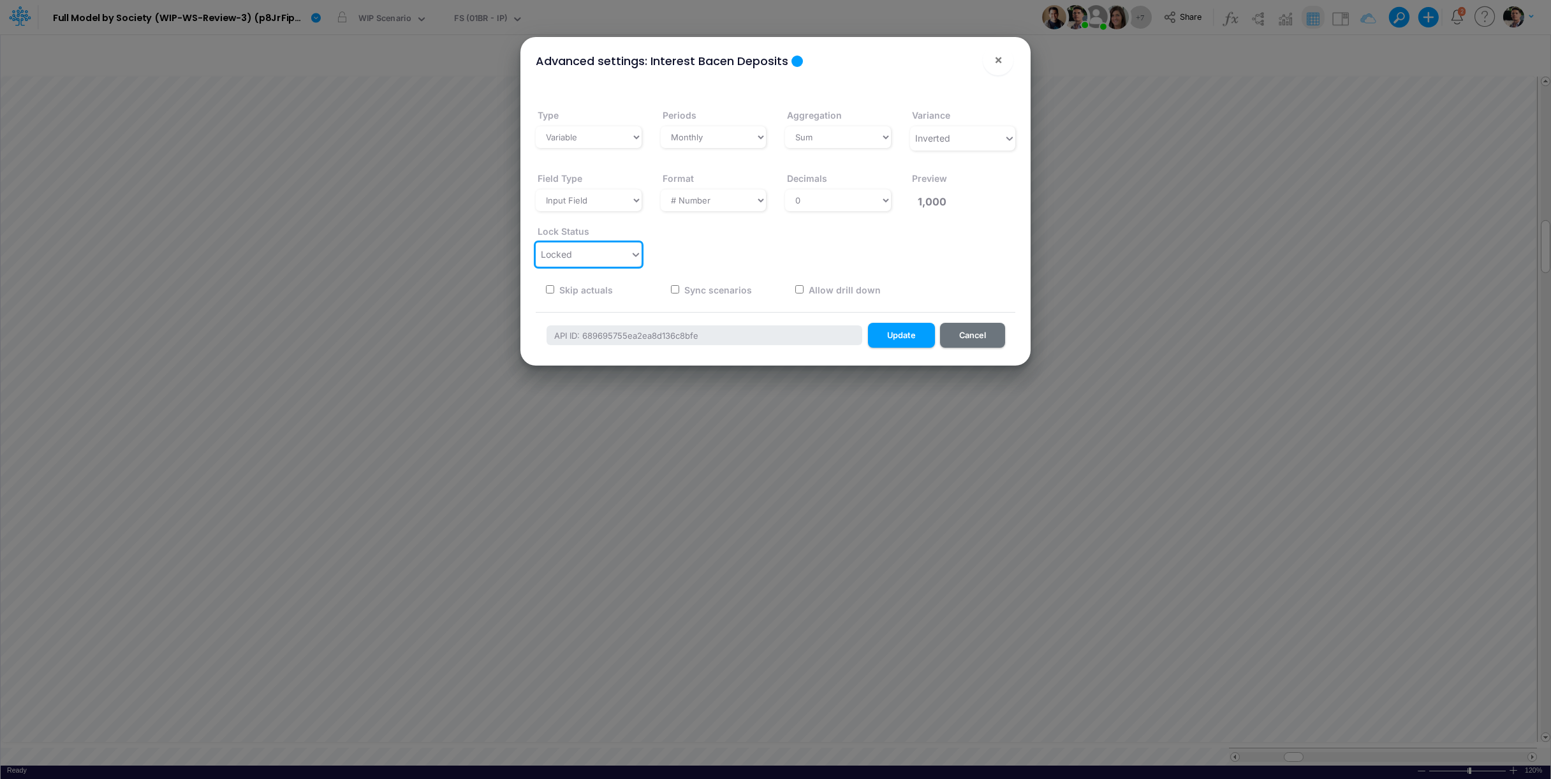
click at [591, 249] on div "Locked" at bounding box center [583, 254] width 94 height 21
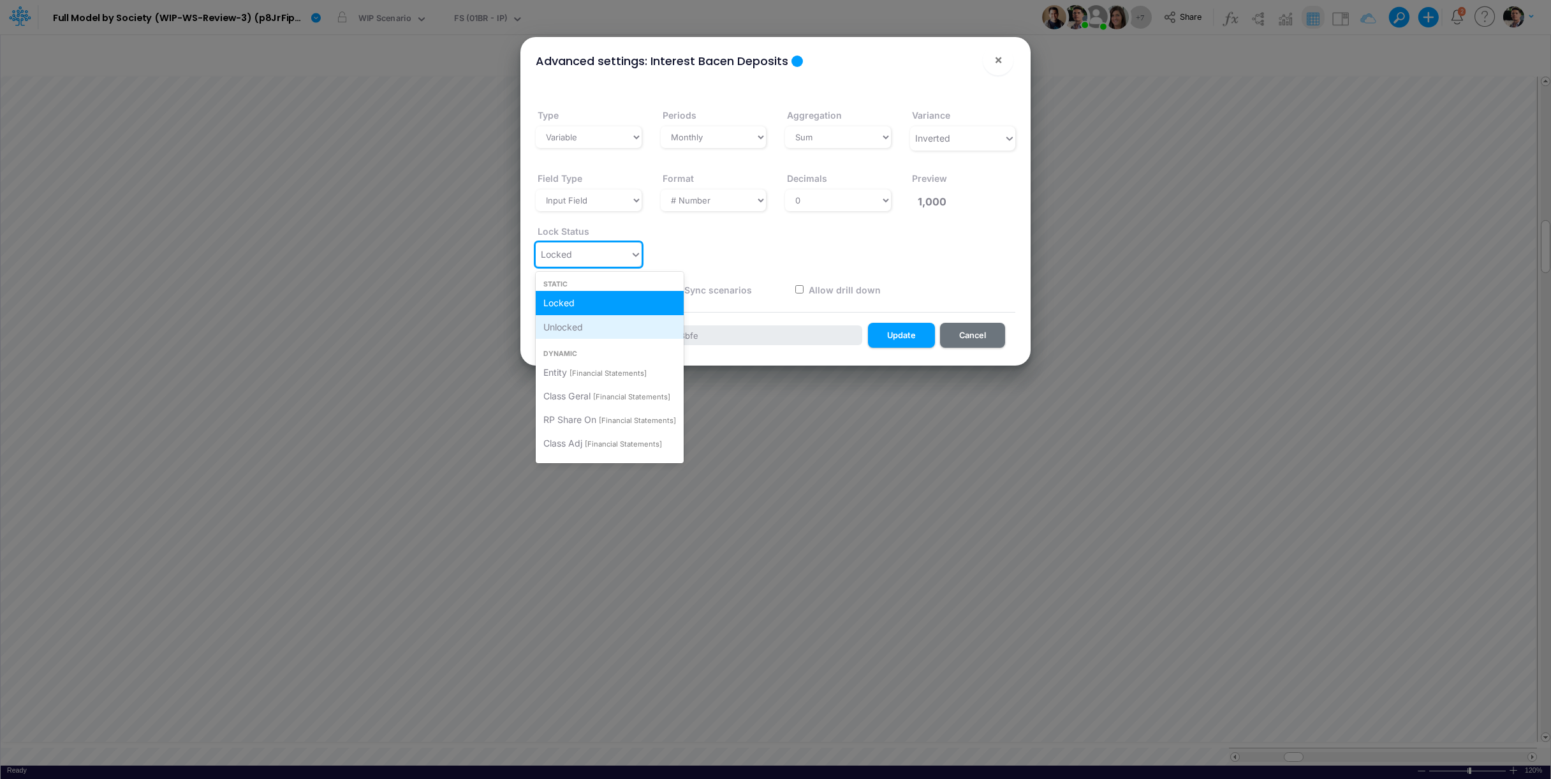
click at [583, 327] on span "Unlocked" at bounding box center [563, 326] width 40 height 11
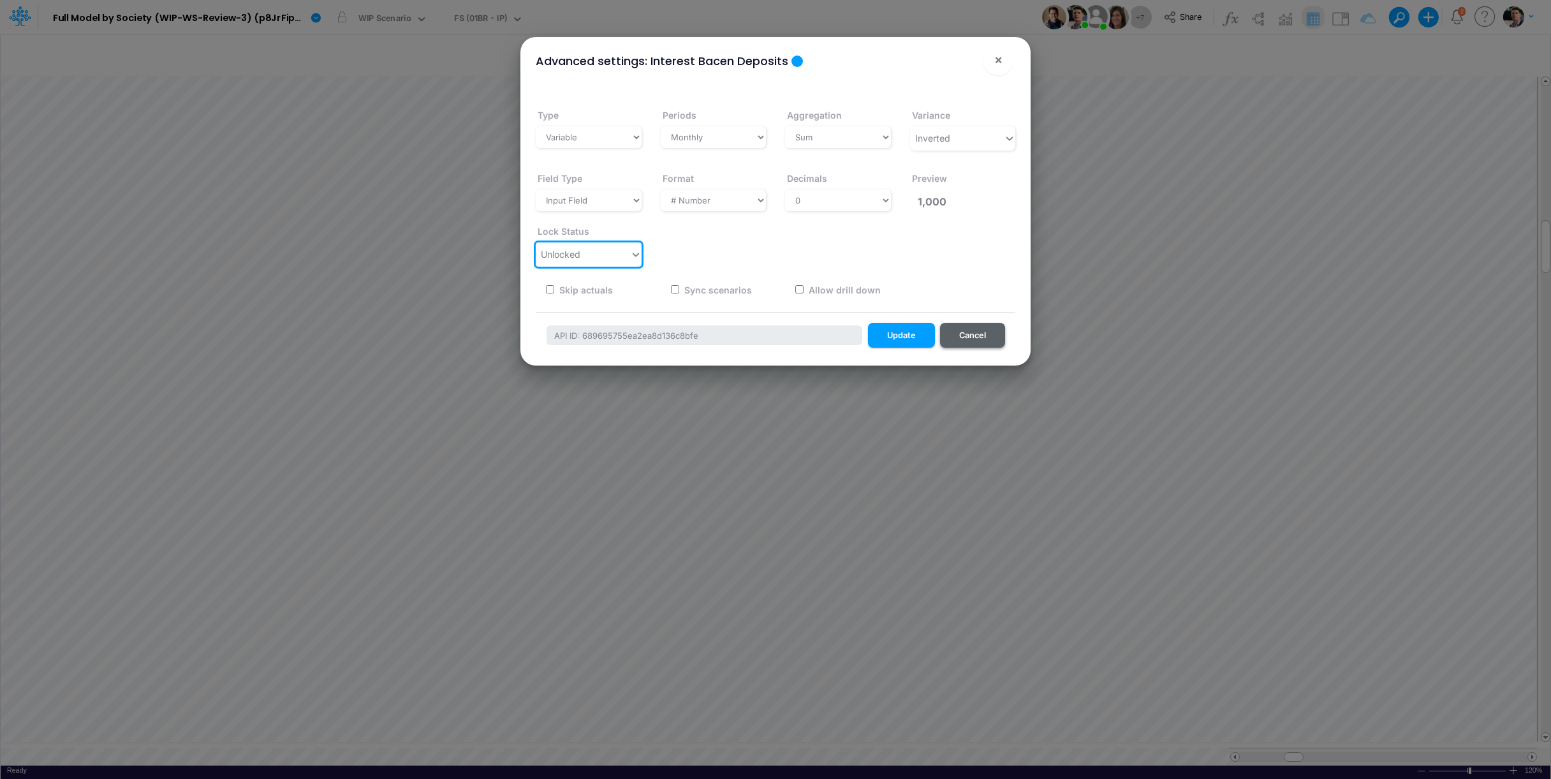
click at [979, 333] on button "Cancel" at bounding box center [972, 335] width 65 height 25
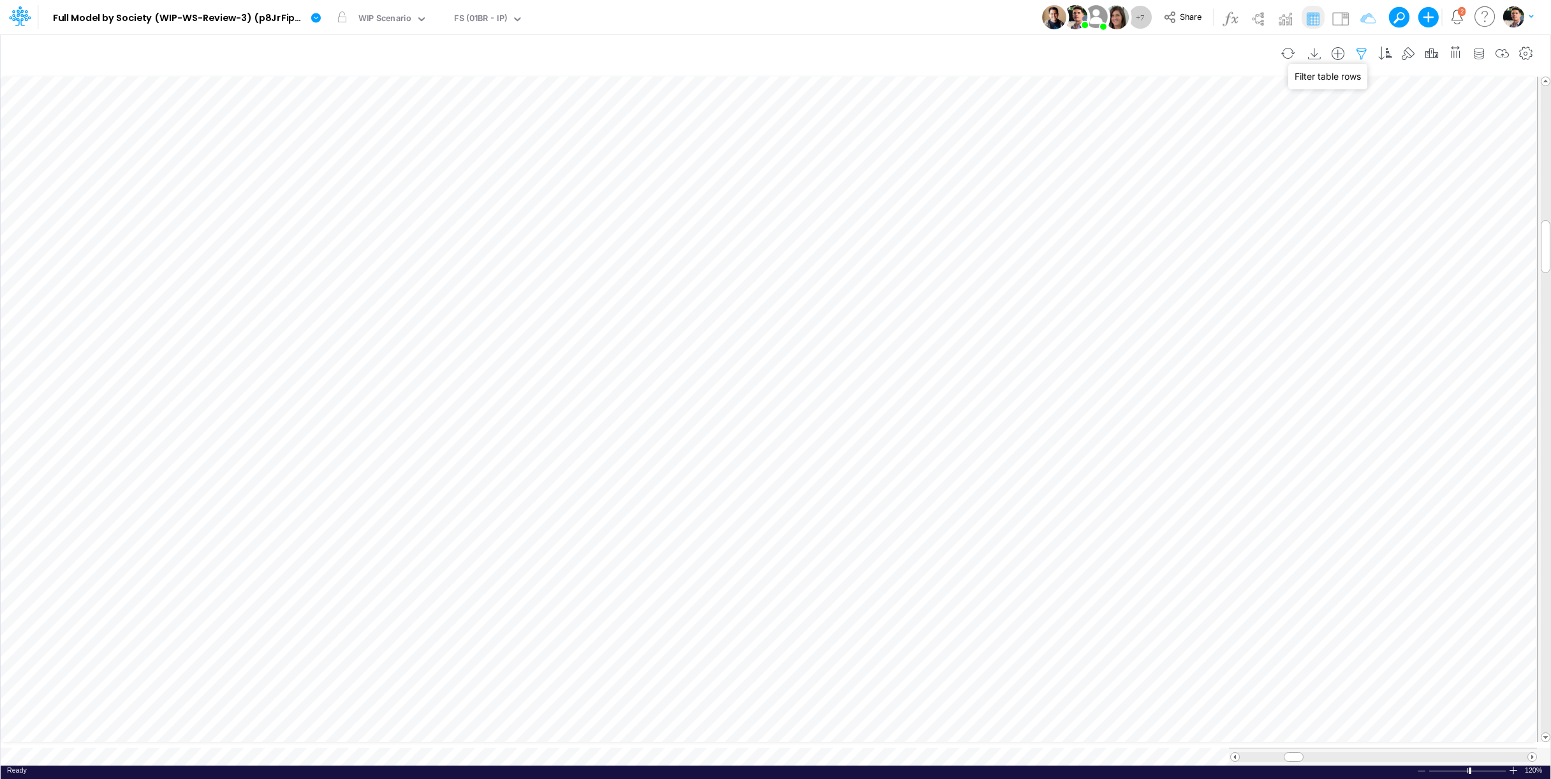
click at [1359, 54] on icon "button" at bounding box center [1361, 53] width 19 height 13
drag, startPoint x: 1309, startPoint y: 177, endPoint x: 1187, endPoint y: 172, distance: 122.5
click at [1242, 172] on input "template" at bounding box center [1285, 177] width 86 height 22
type input "01br"
click at [988, 99] on button "Apply" at bounding box center [994, 108] width 34 height 18
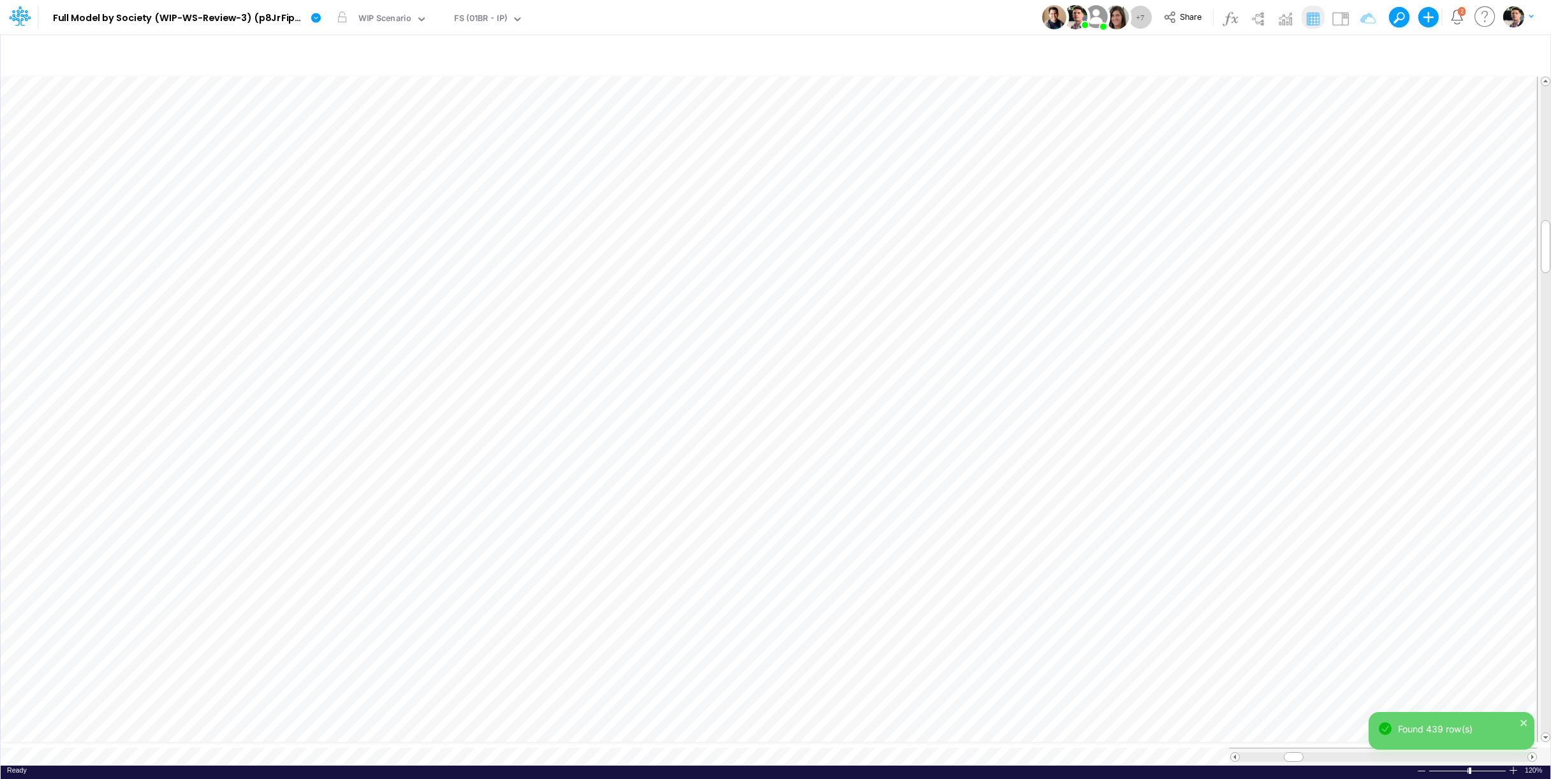
scroll to position [5, 17]
click at [393, 15] on div "WIP Scenario" at bounding box center [384, 19] width 53 height 15
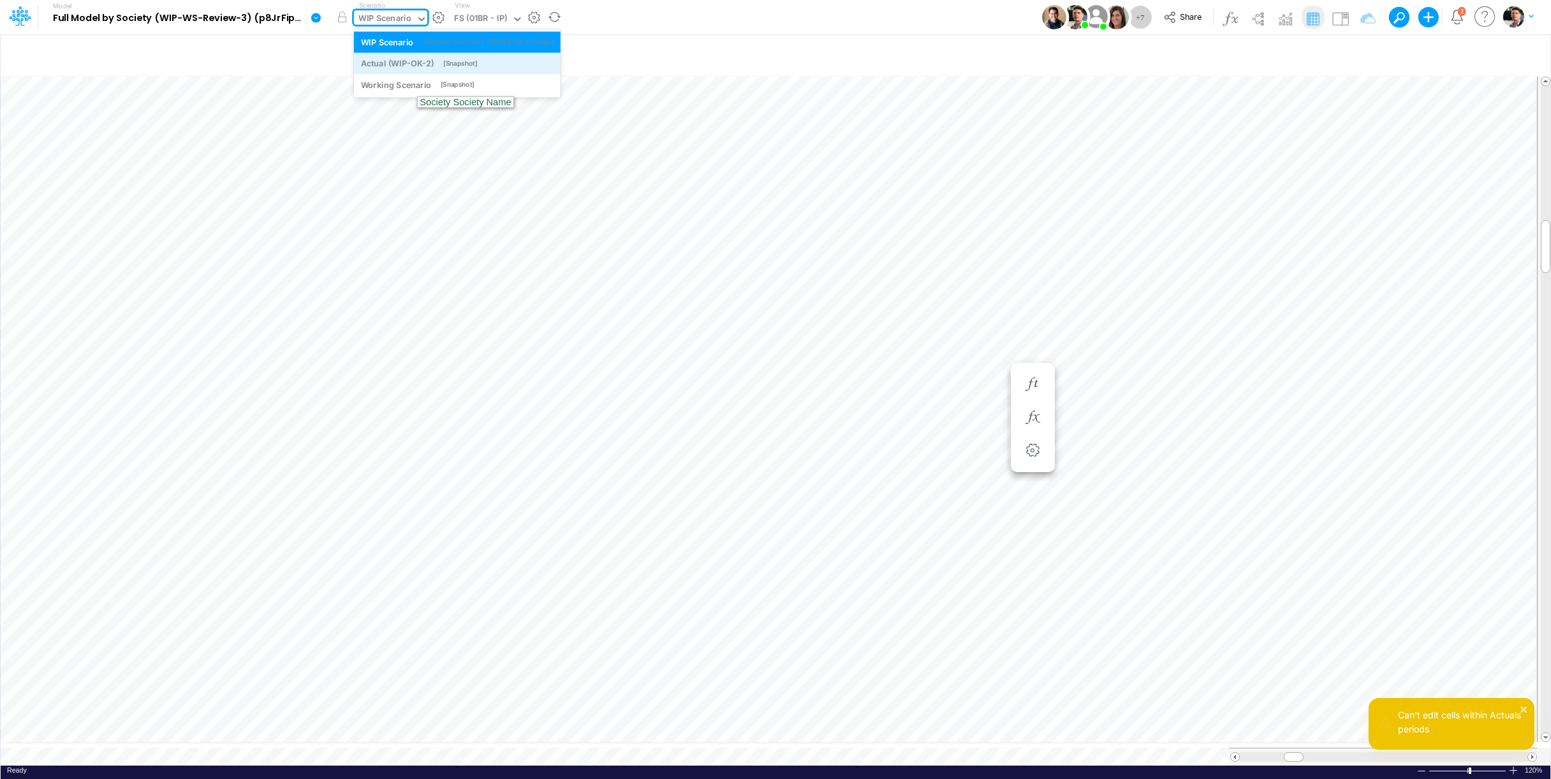
click at [402, 58] on div "Actual (WIP-OK-2)" at bounding box center [397, 63] width 73 height 12
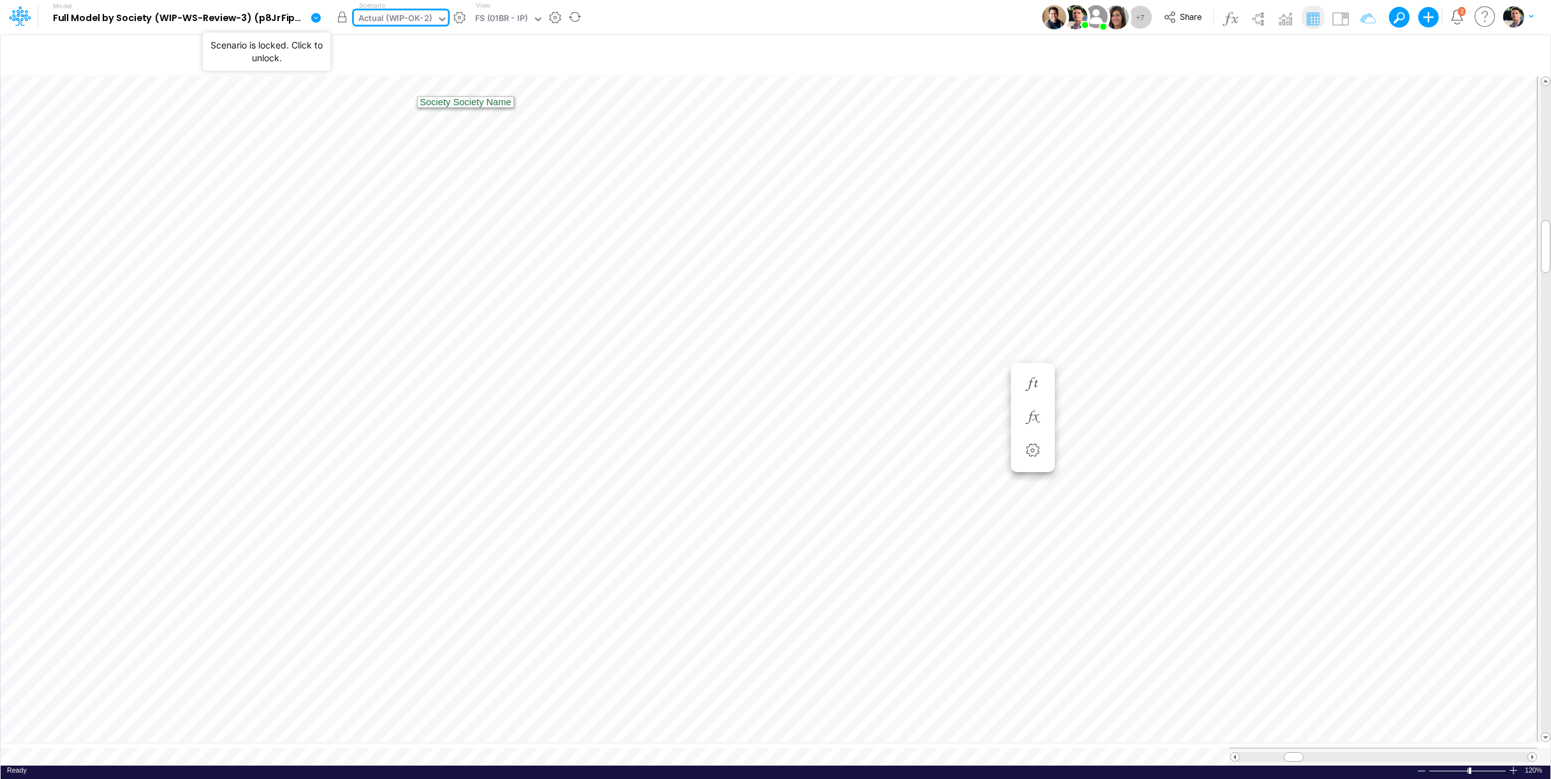
click at [339, 22] on button "button" at bounding box center [342, 17] width 23 height 23
click at [420, 18] on div "Actual (WIP-OK-2)" at bounding box center [394, 19] width 73 height 15
click at [452, 67] on div "[Snapshot]" at bounding box center [460, 64] width 34 height 10
click at [343, 18] on button "button" at bounding box center [342, 17] width 23 height 23
click at [398, 19] on div "Actual (WIP-OK-2)" at bounding box center [394, 19] width 73 height 15
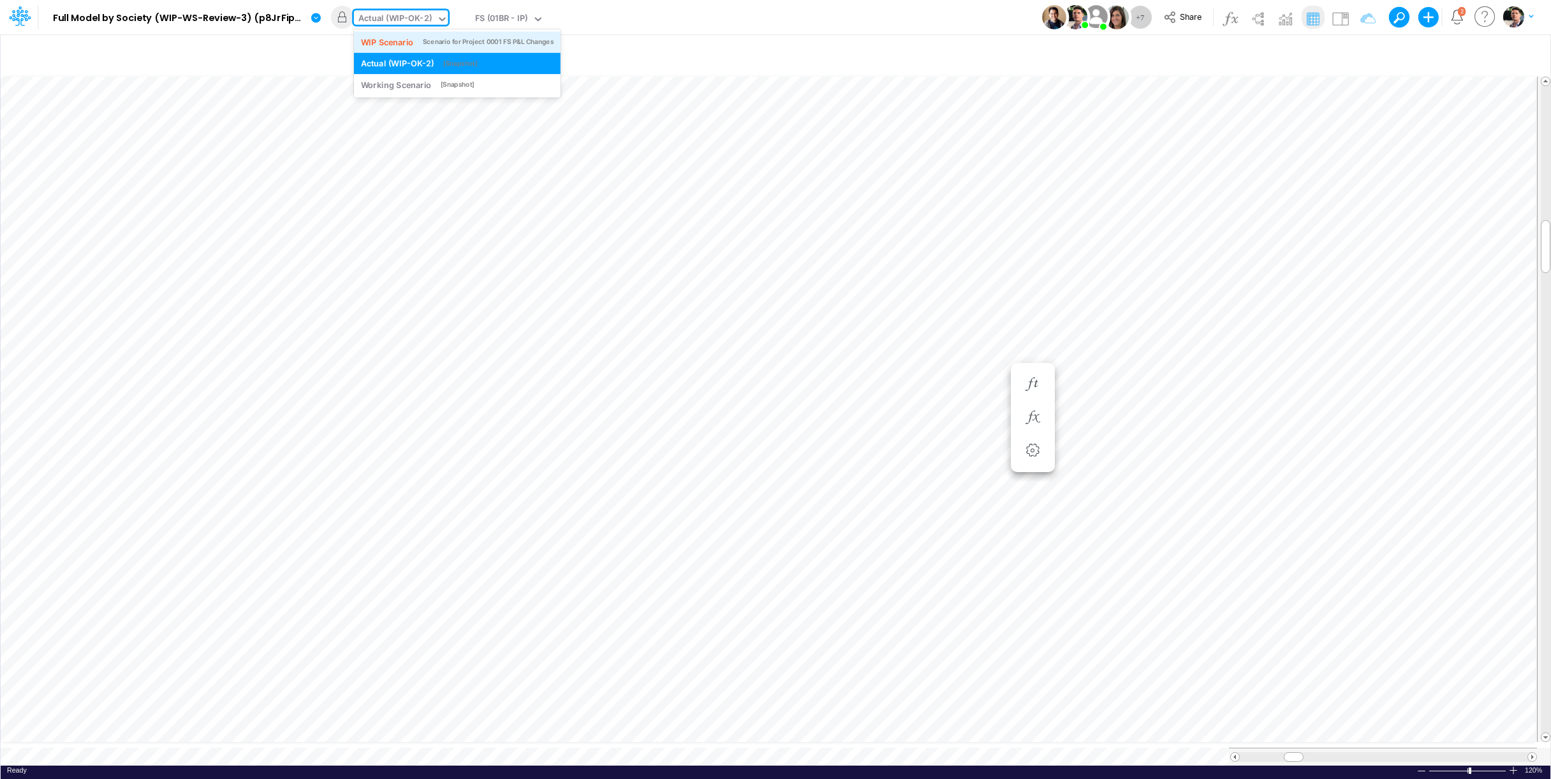
click at [400, 38] on div "WIP Scenario" at bounding box center [387, 42] width 53 height 12
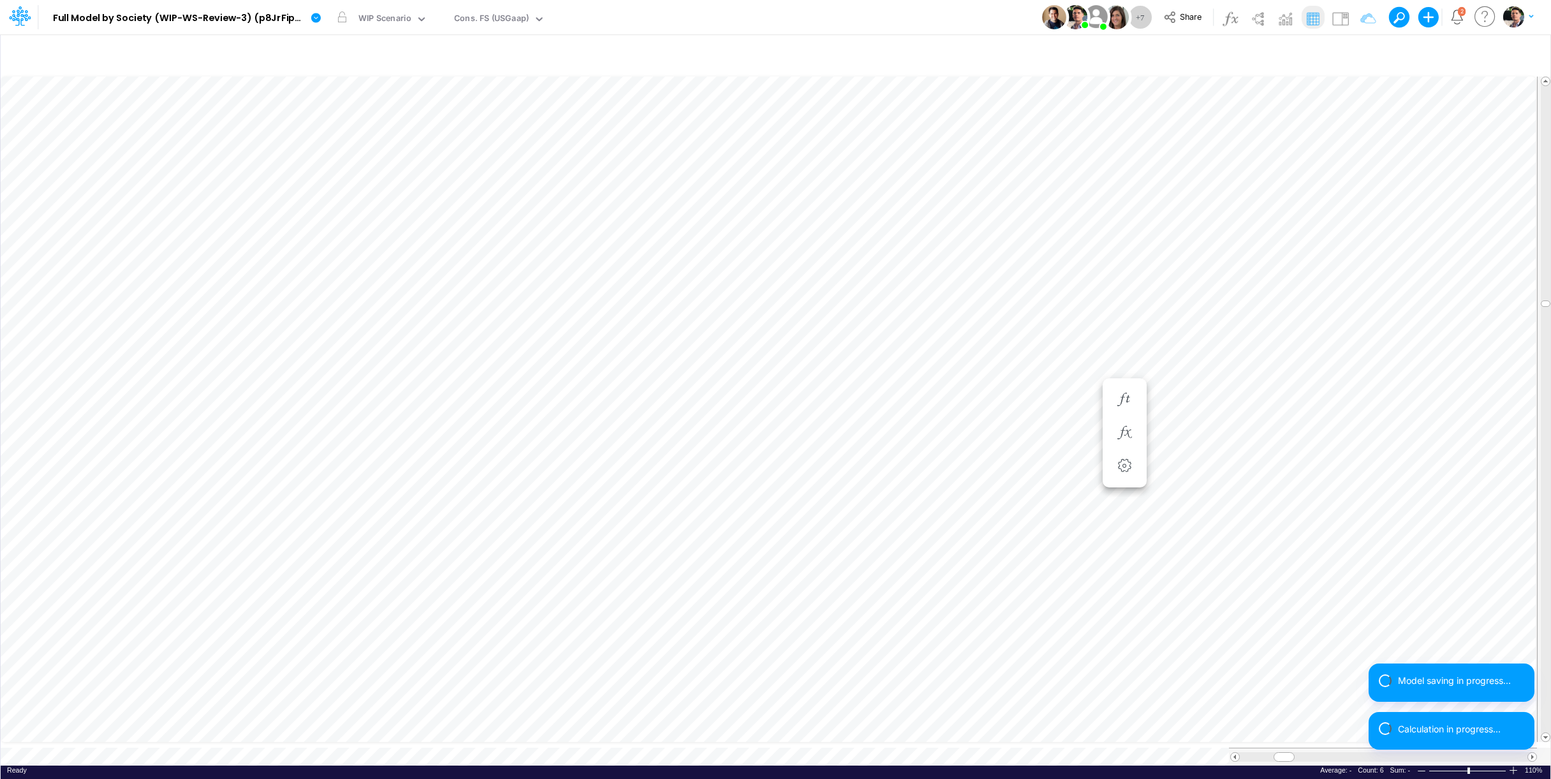
type input "Consolidated FS - USGAAP"
click at [1381, 733] on span at bounding box center [1532, 757] width 8 height 8
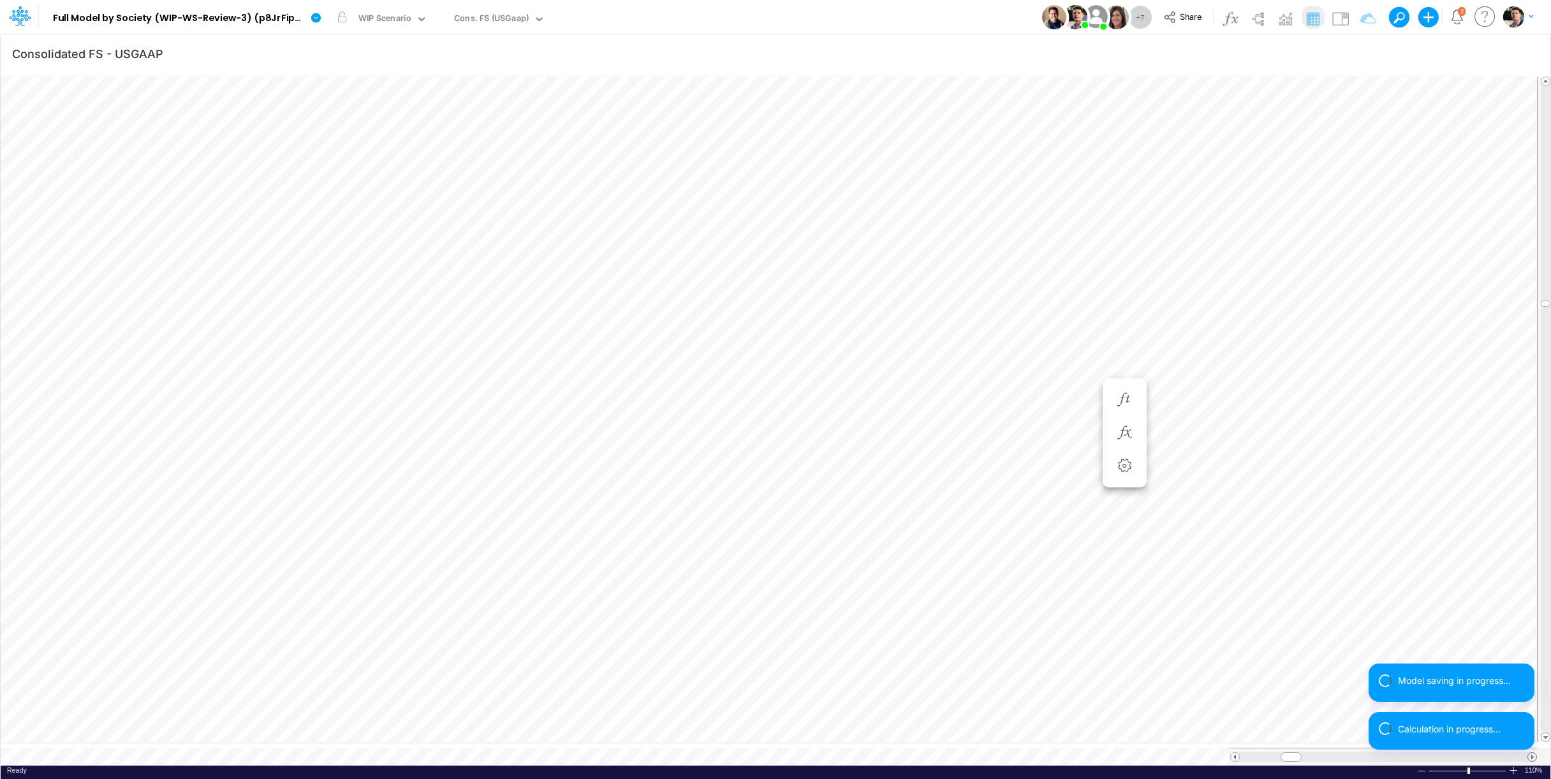
click at [1381, 733] on span at bounding box center [1532, 757] width 8 height 8
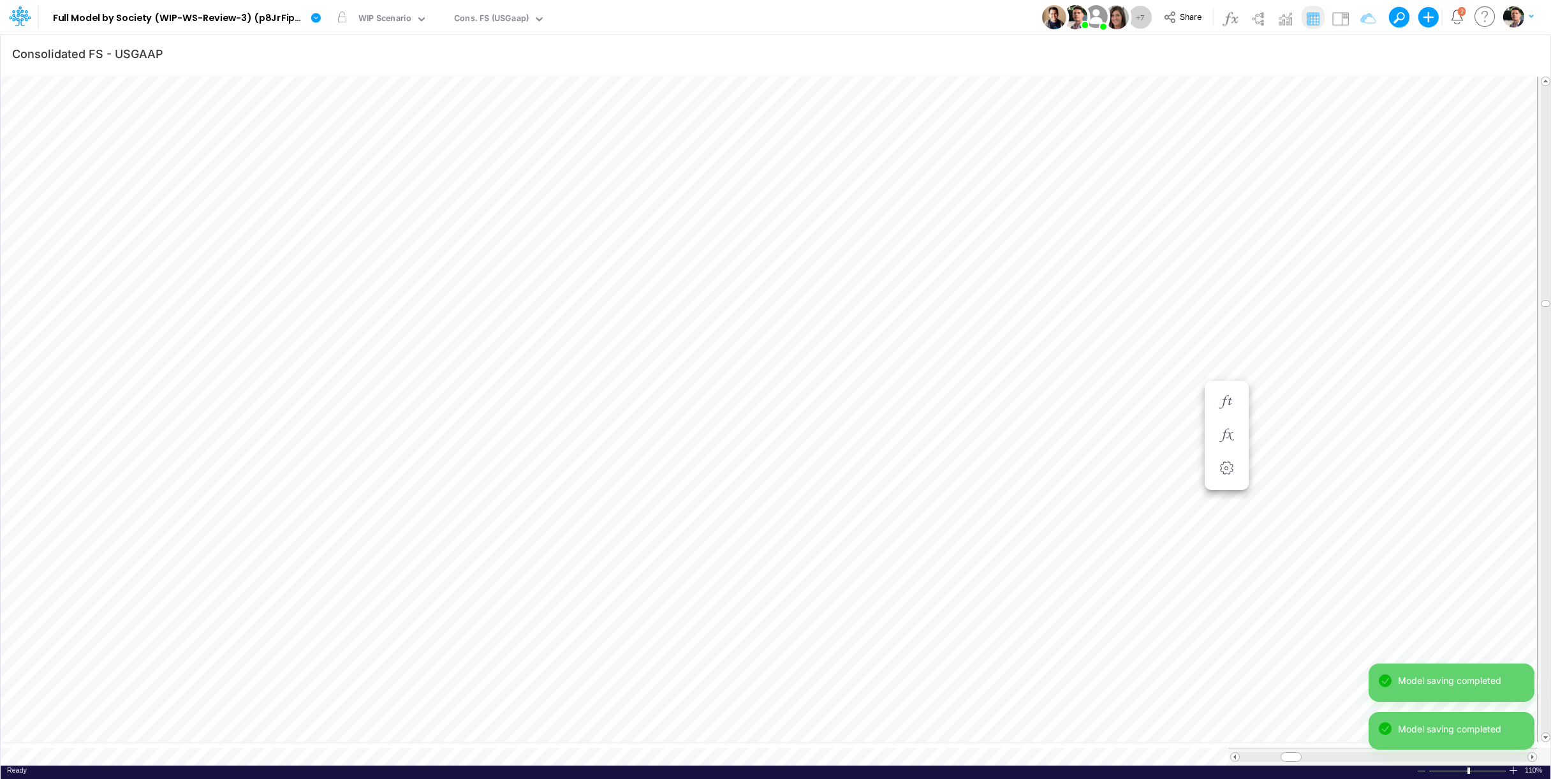
scroll to position [5, 3]
click at [398, 29] on div "WIP Scenario" at bounding box center [385, 19] width 62 height 19
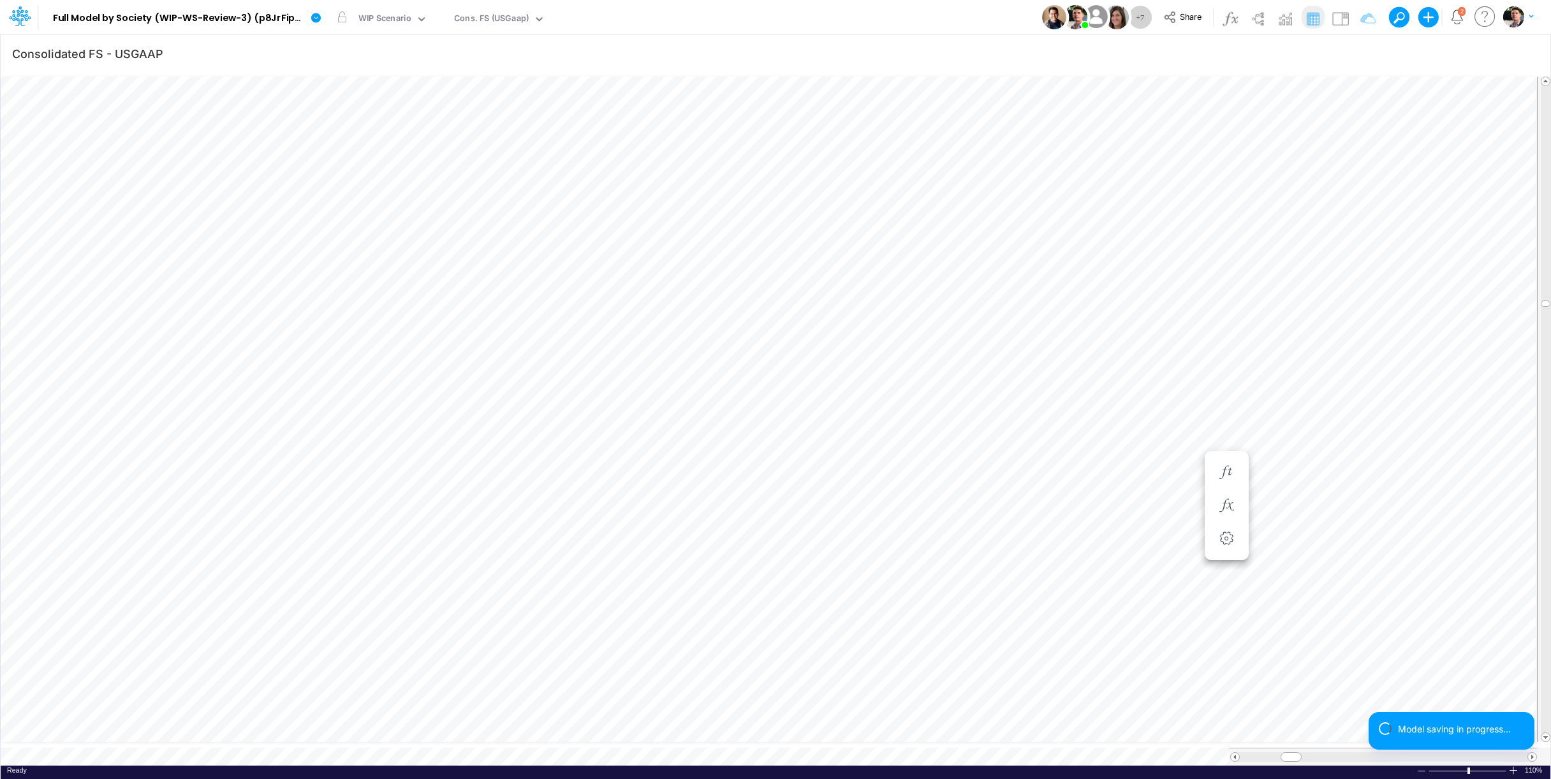
scroll to position [5, 3]
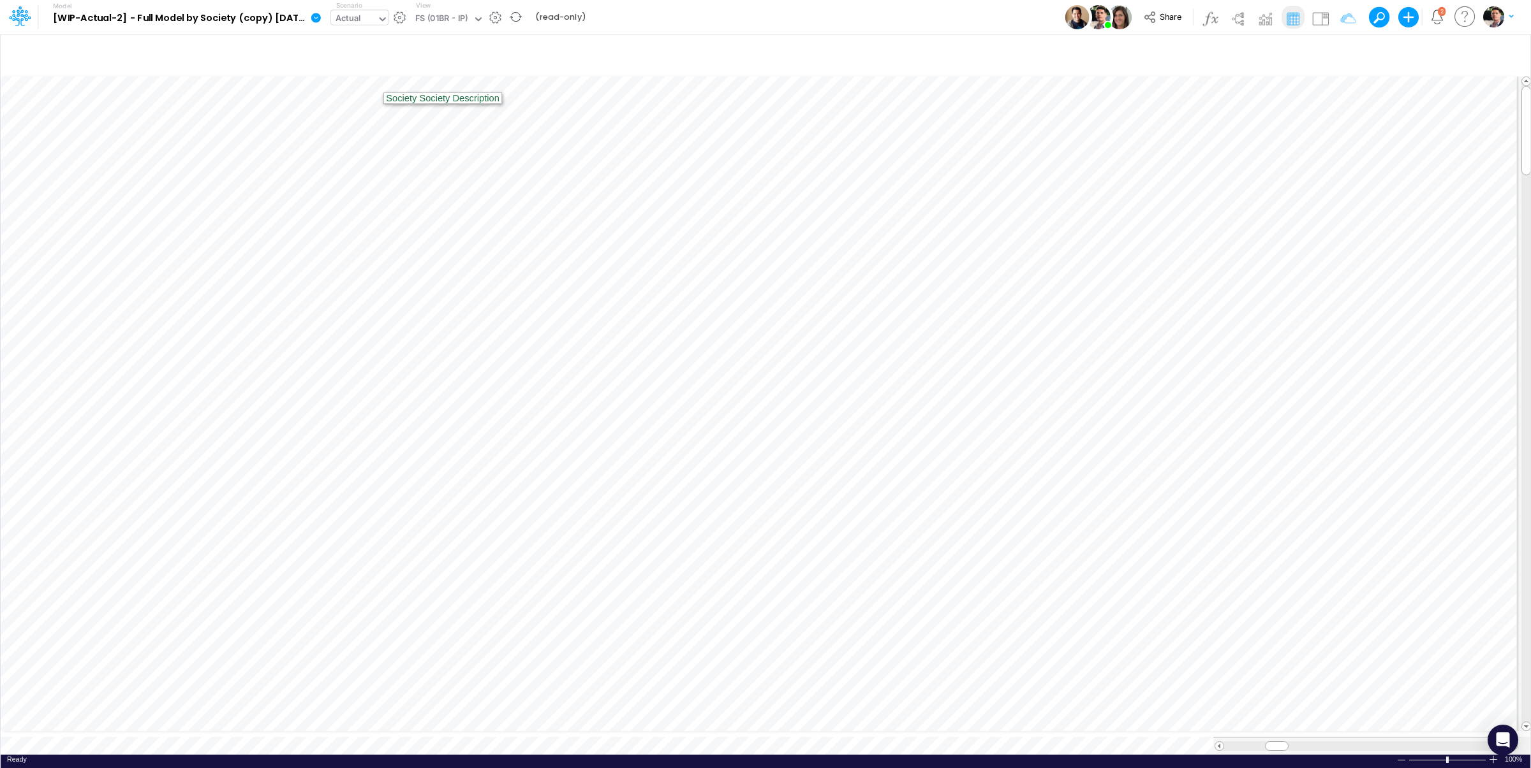
click at [356, 22] on div "Actual" at bounding box center [348, 19] width 26 height 15
